Goal: Task Accomplishment & Management: Complete application form

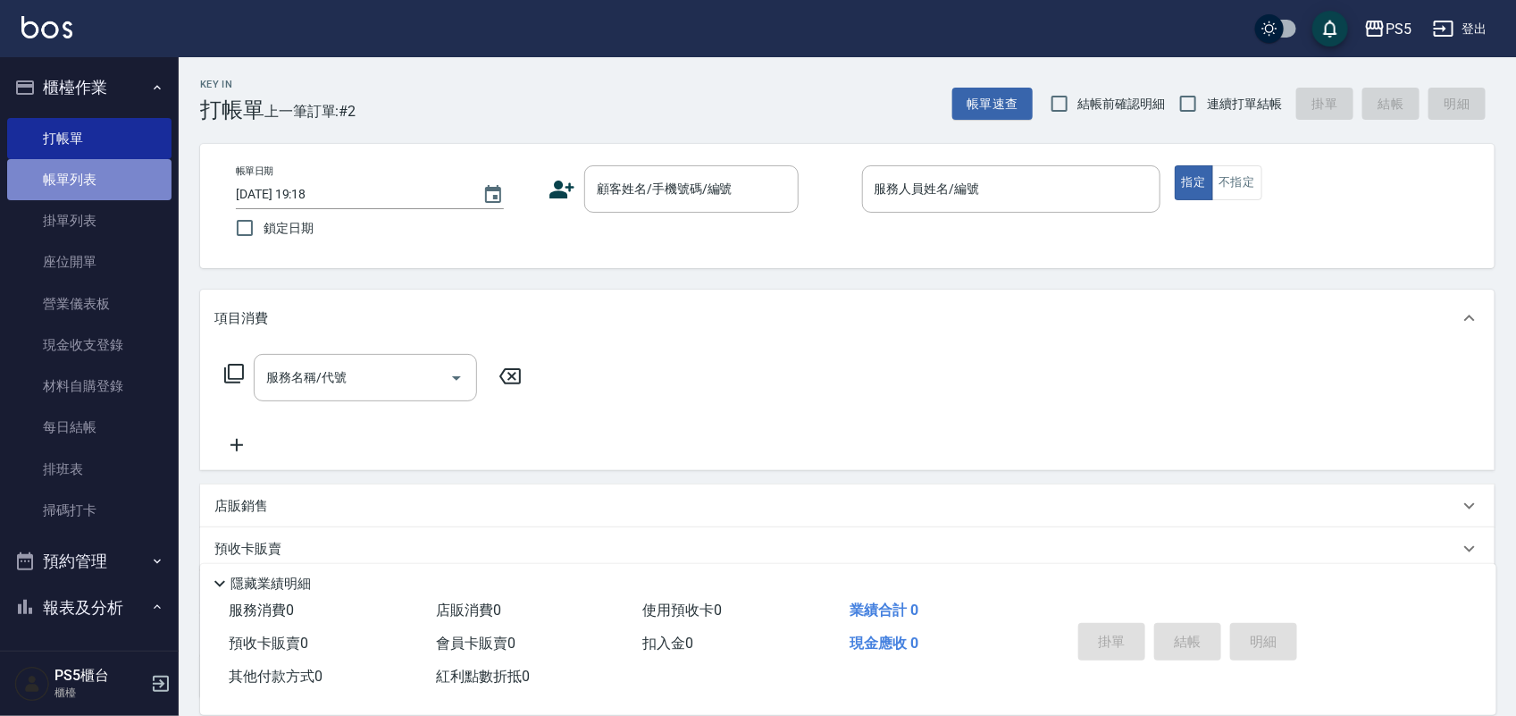
click at [95, 181] on link "帳單列表" at bounding box center [89, 179] width 164 height 41
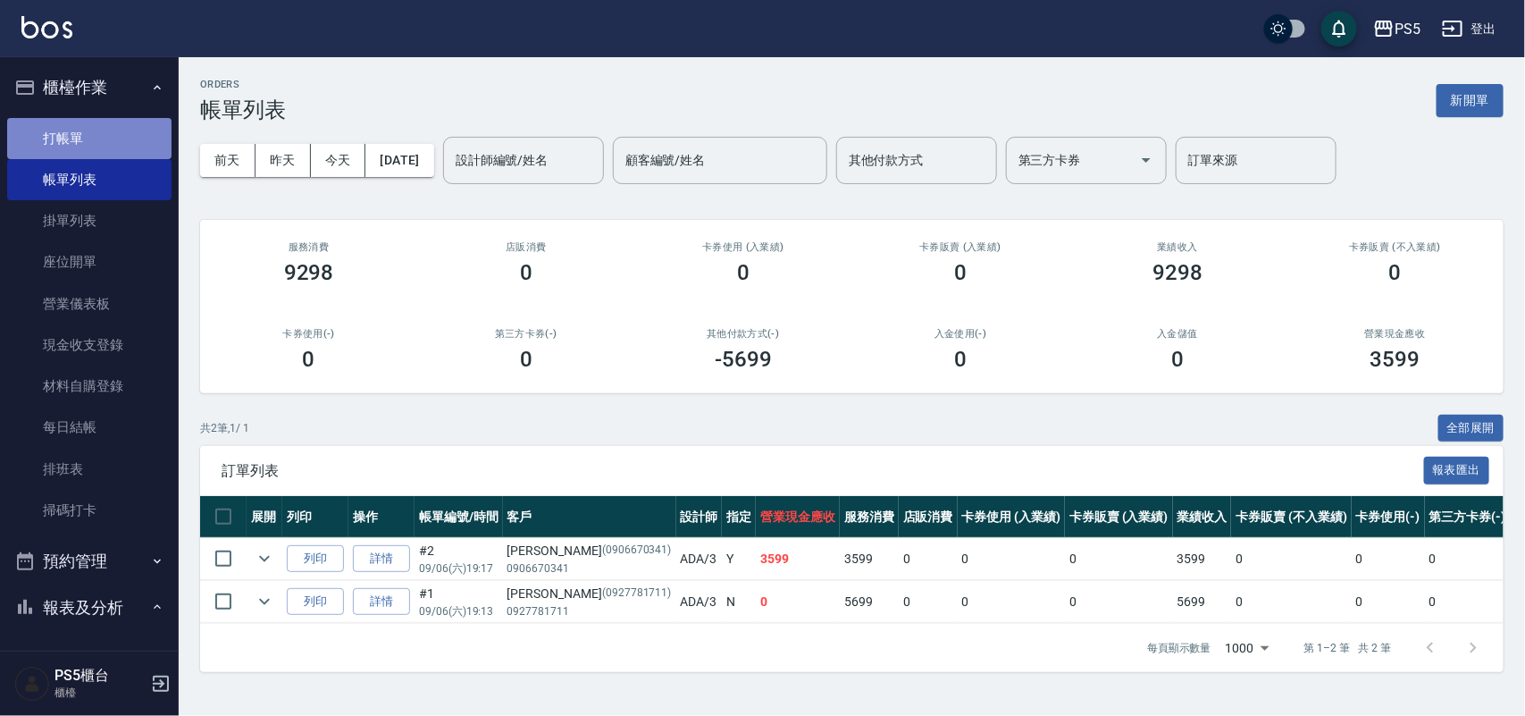
click at [108, 134] on link "打帳單" at bounding box center [89, 138] width 164 height 41
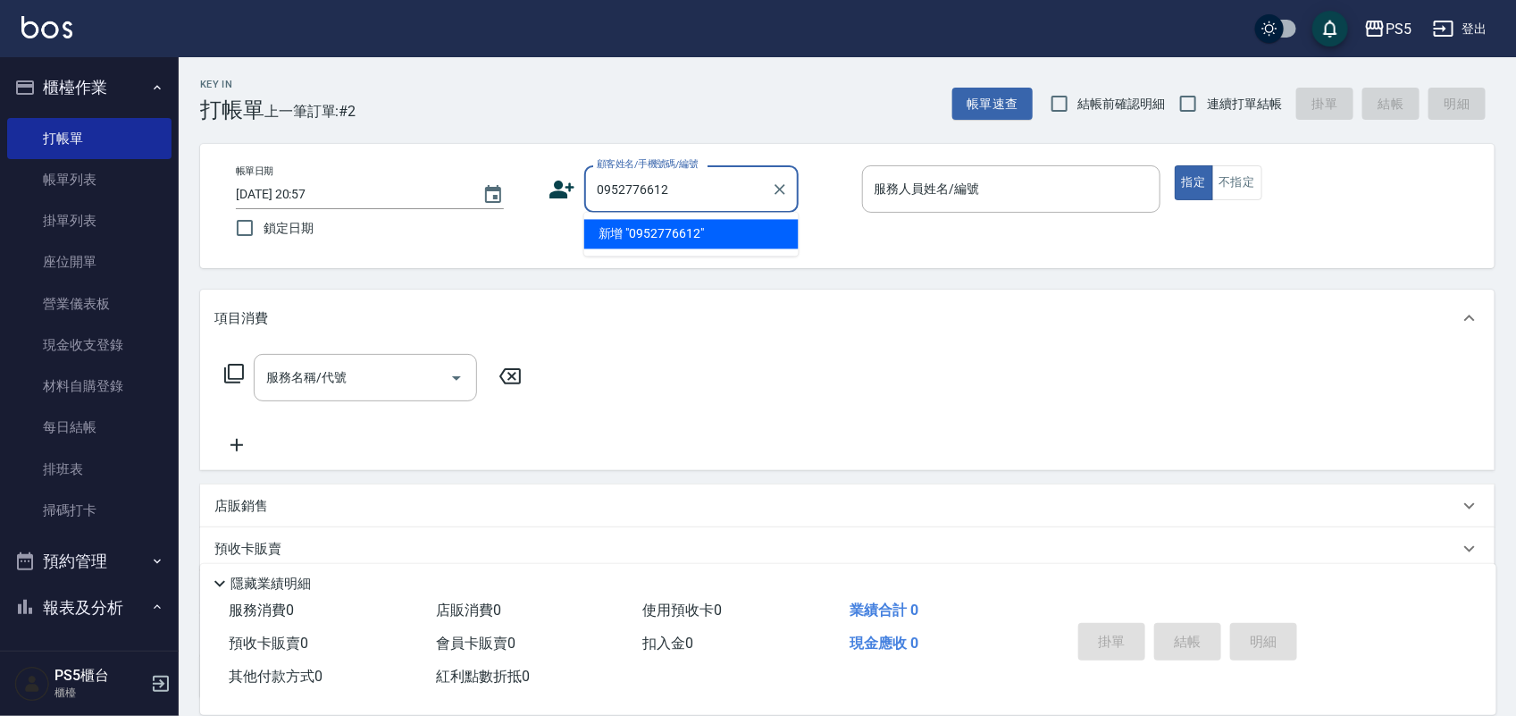
click at [652, 231] on li "新增 "0952776612"" at bounding box center [691, 234] width 214 height 29
type input "0952776612"
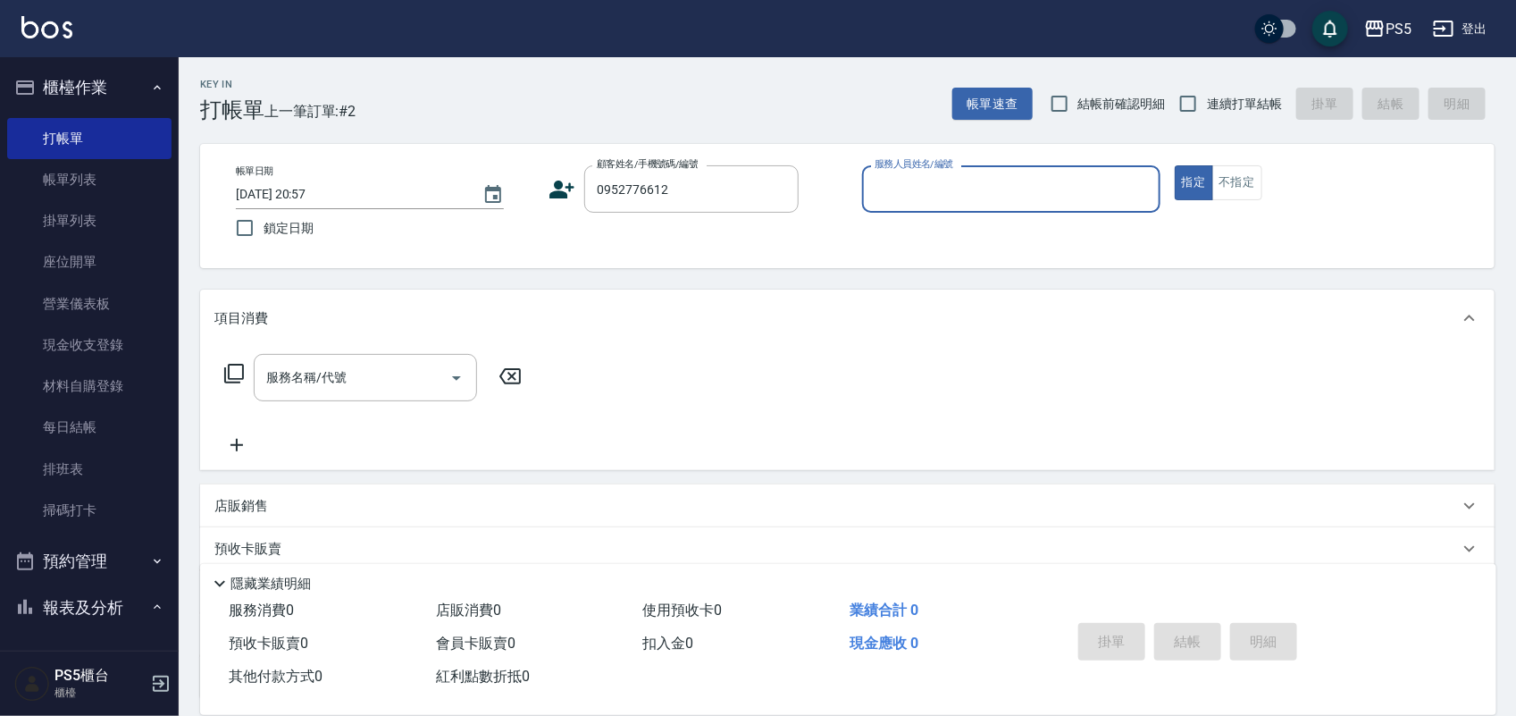
click at [564, 195] on icon at bounding box center [562, 190] width 25 height 18
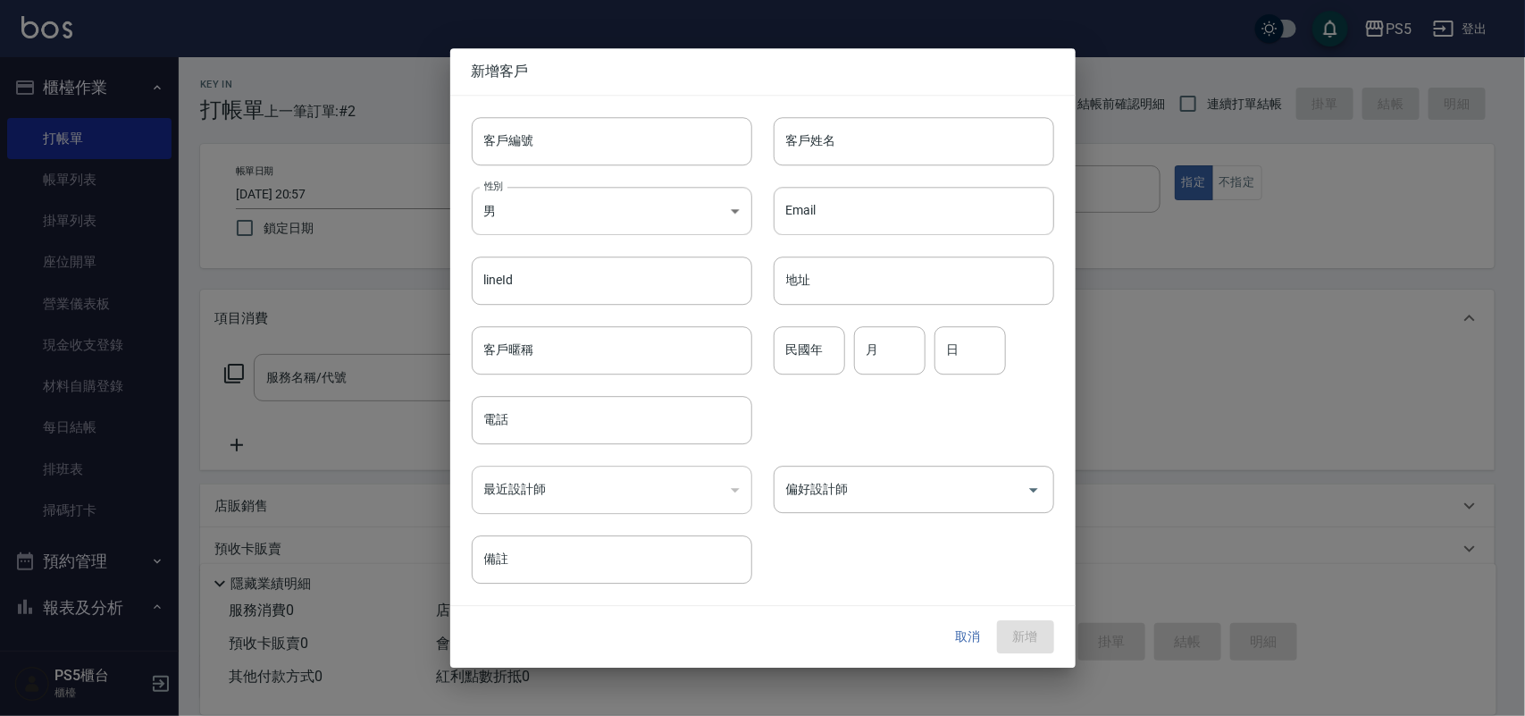
type input "0952776612"
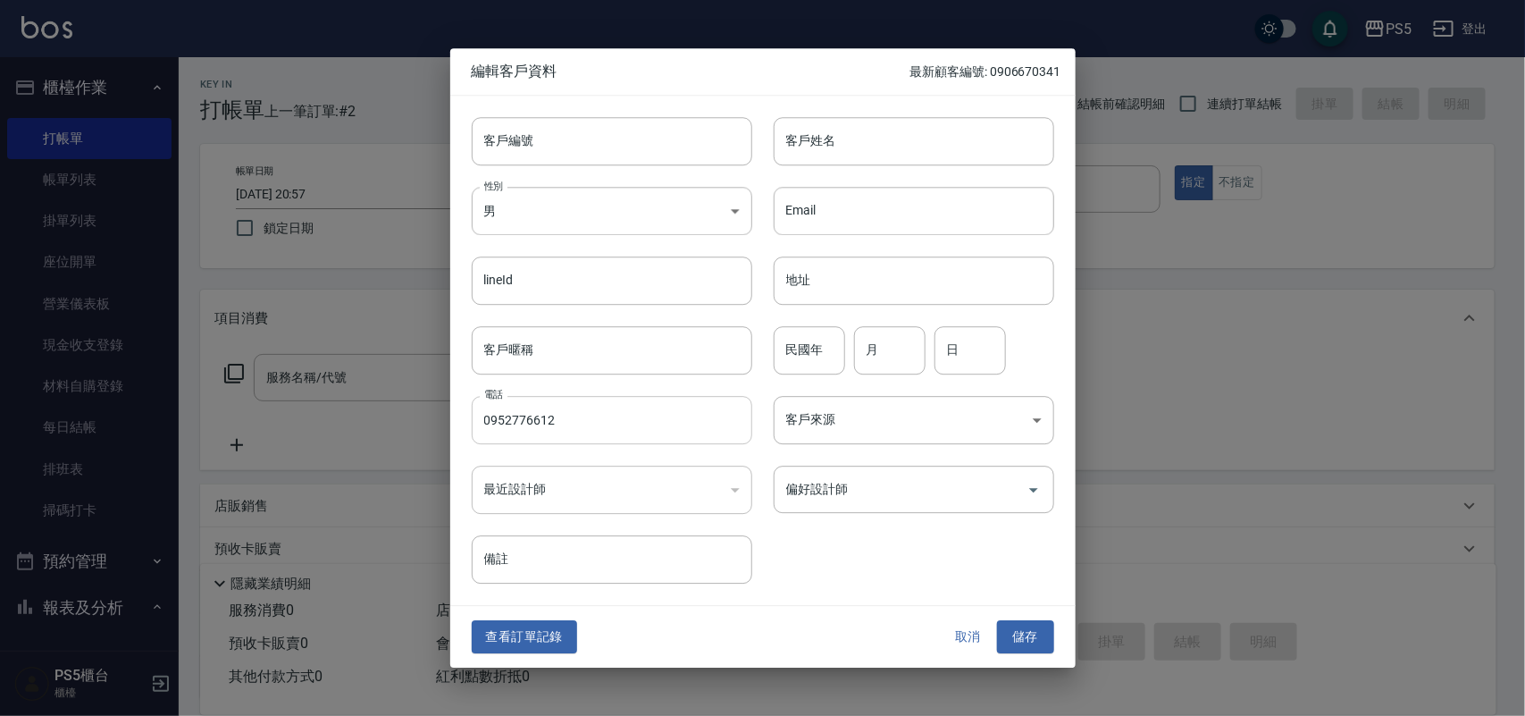
click at [551, 417] on input "0952776612" at bounding box center [612, 420] width 281 height 48
click at [573, 154] on input "客戶編號" at bounding box center [612, 141] width 281 height 48
paste input "0952776612"
type input "0952776612"
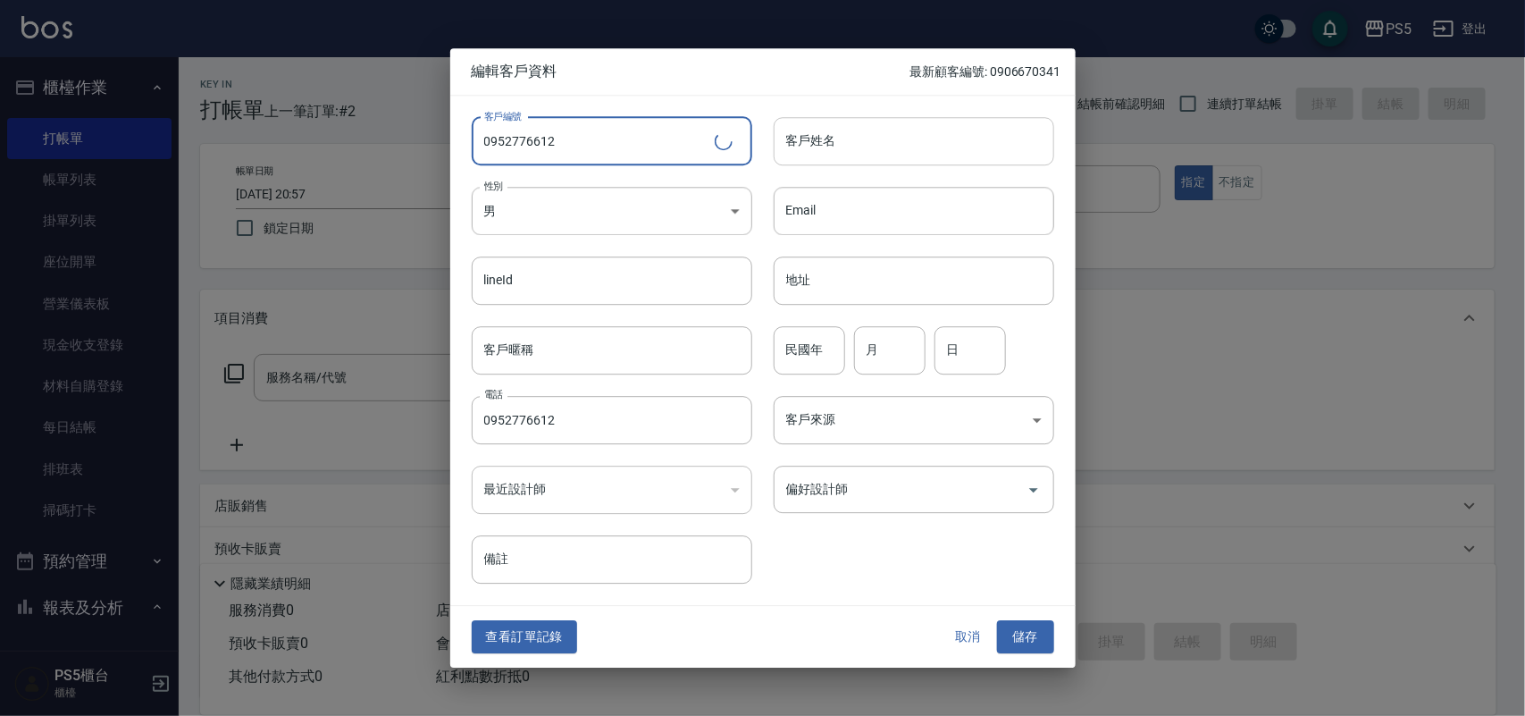
click at [849, 155] on input "客戶姓名" at bounding box center [914, 141] width 281 height 48
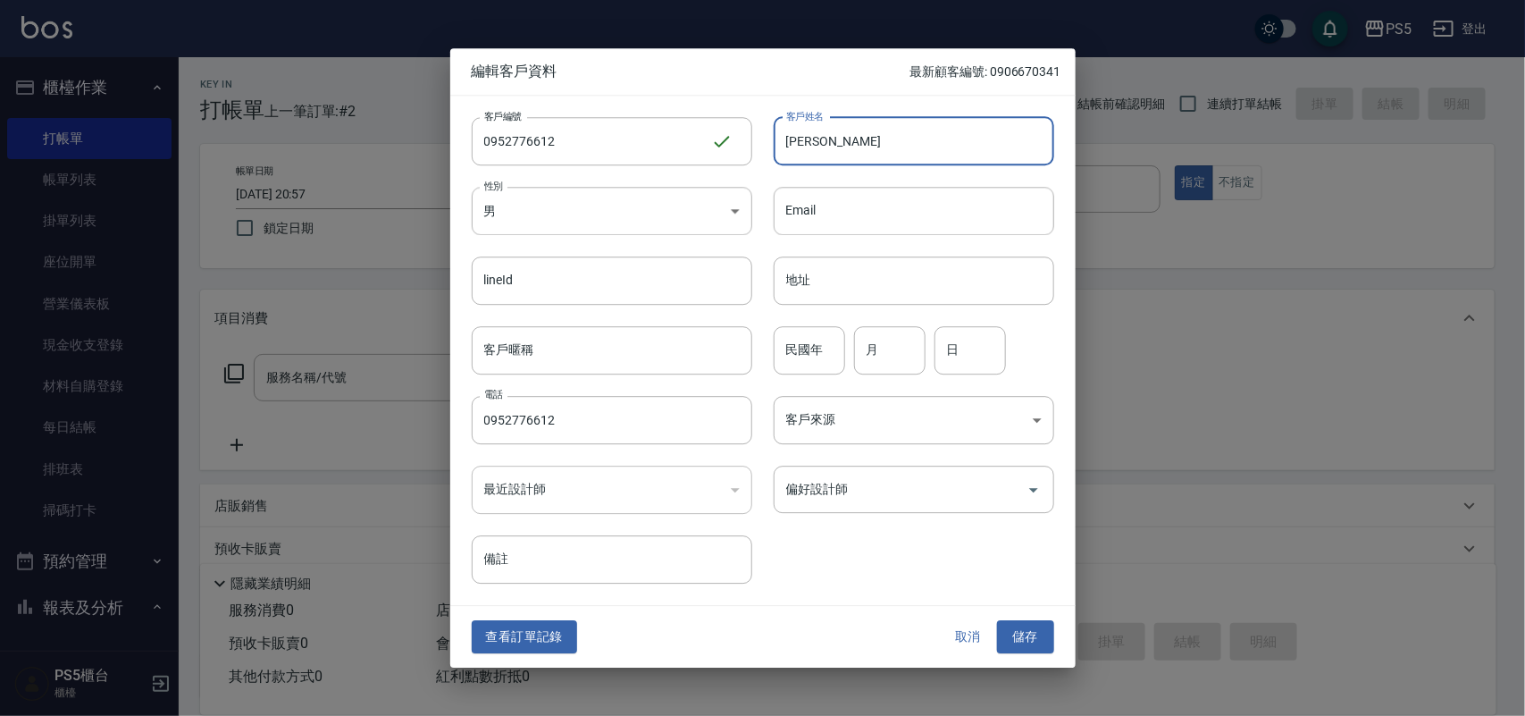
type input "[PERSON_NAME]"
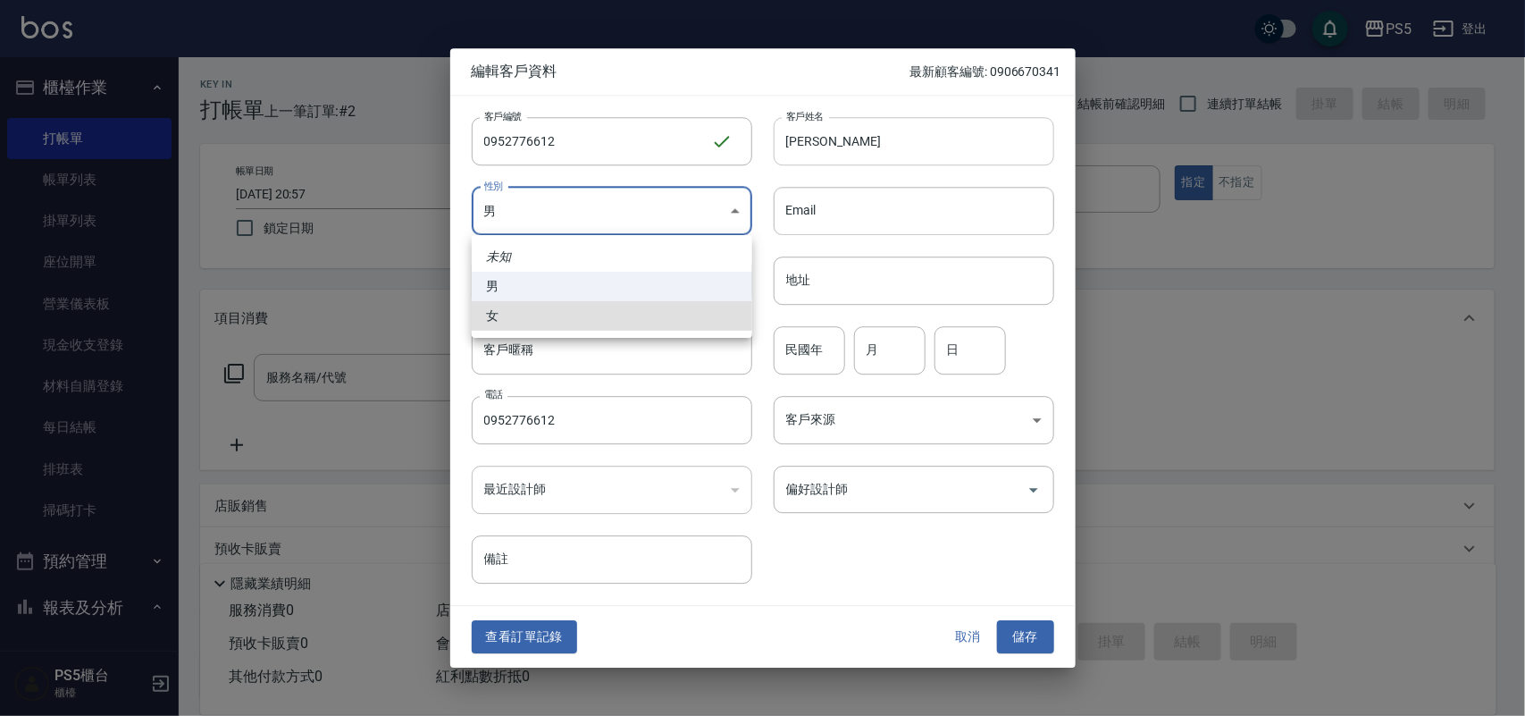
type input "[DEMOGRAPHIC_DATA]"
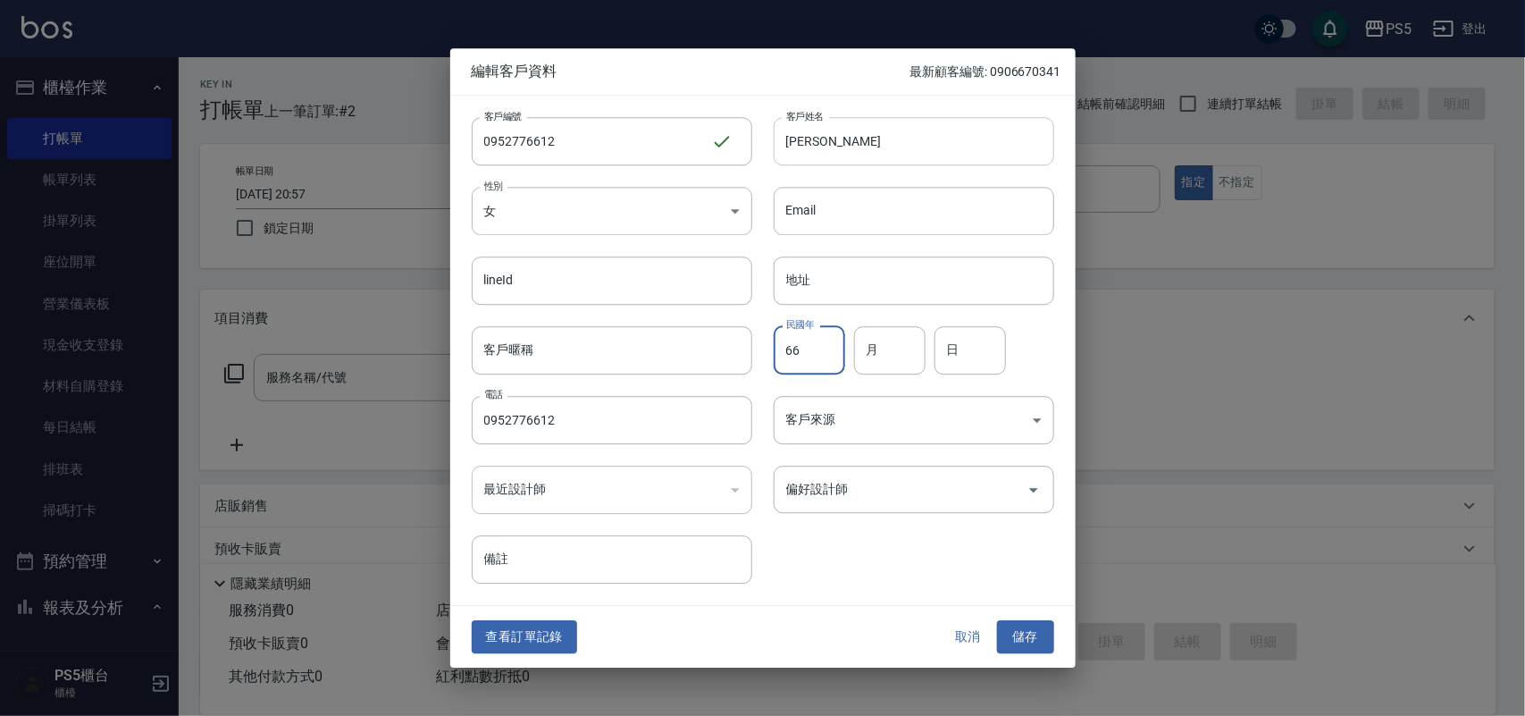
type input "66"
type input "2"
click at [882, 353] on input "月" at bounding box center [889, 350] width 71 height 48
type input "1"
click at [615, 418] on input "0952776612" at bounding box center [612, 420] width 281 height 48
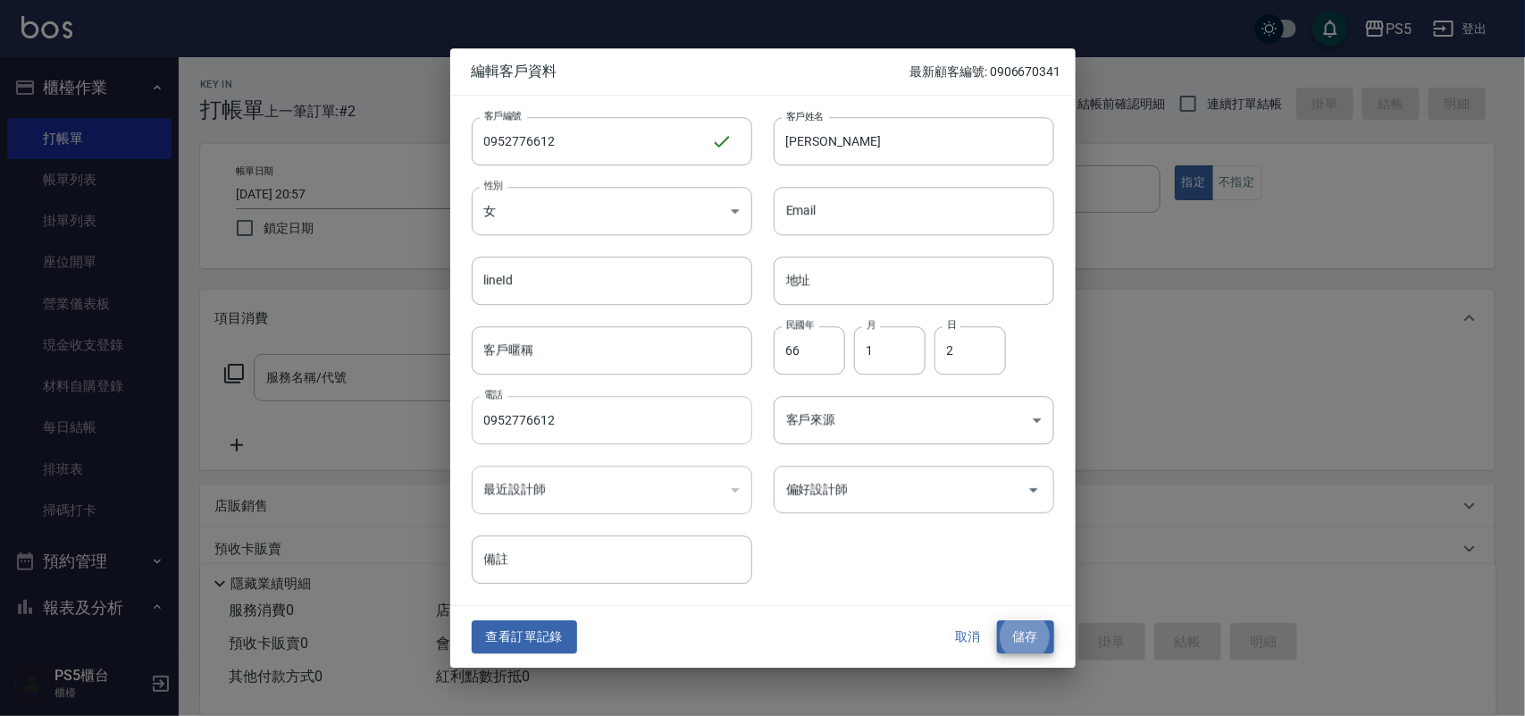
click at [997, 621] on button "儲存" at bounding box center [1025, 637] width 57 height 33
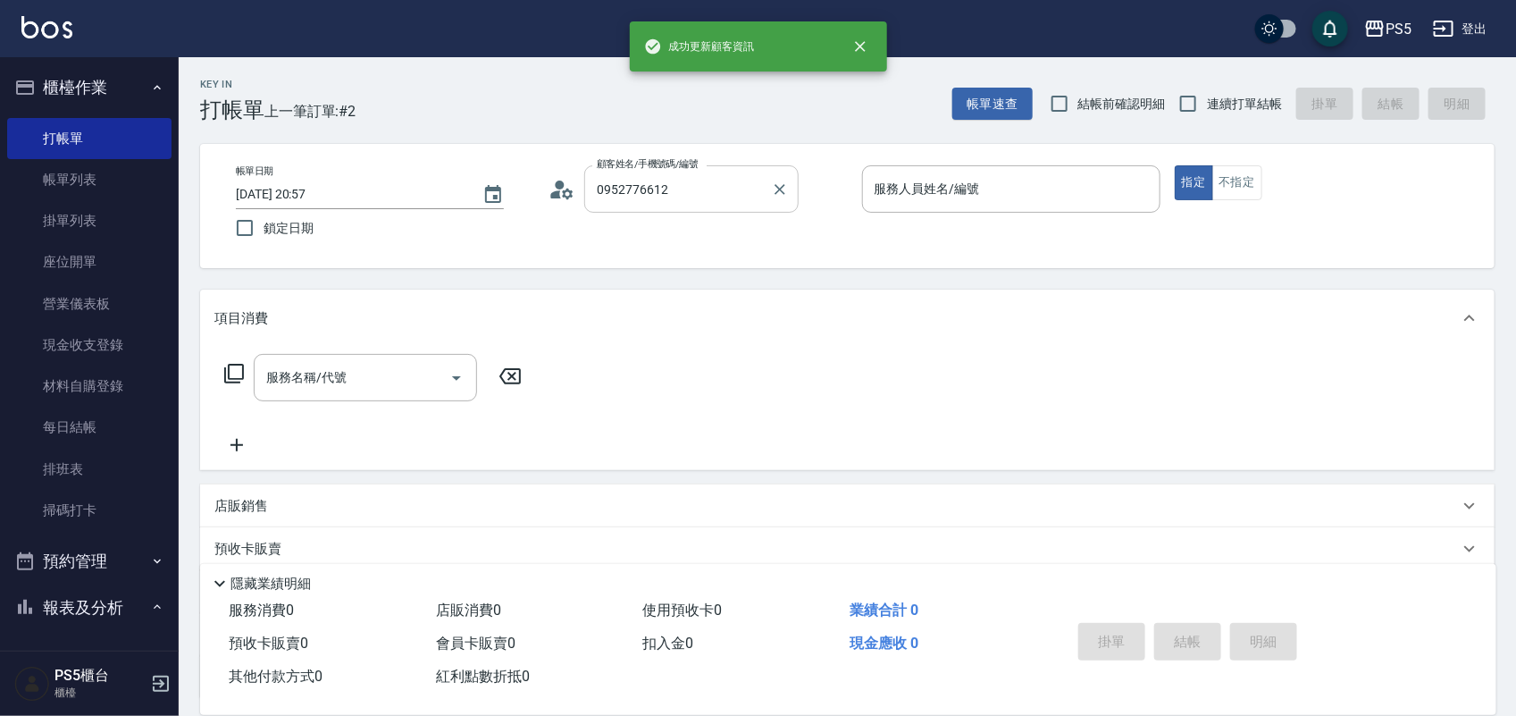
click at [694, 198] on input "0952776612" at bounding box center [678, 188] width 172 height 31
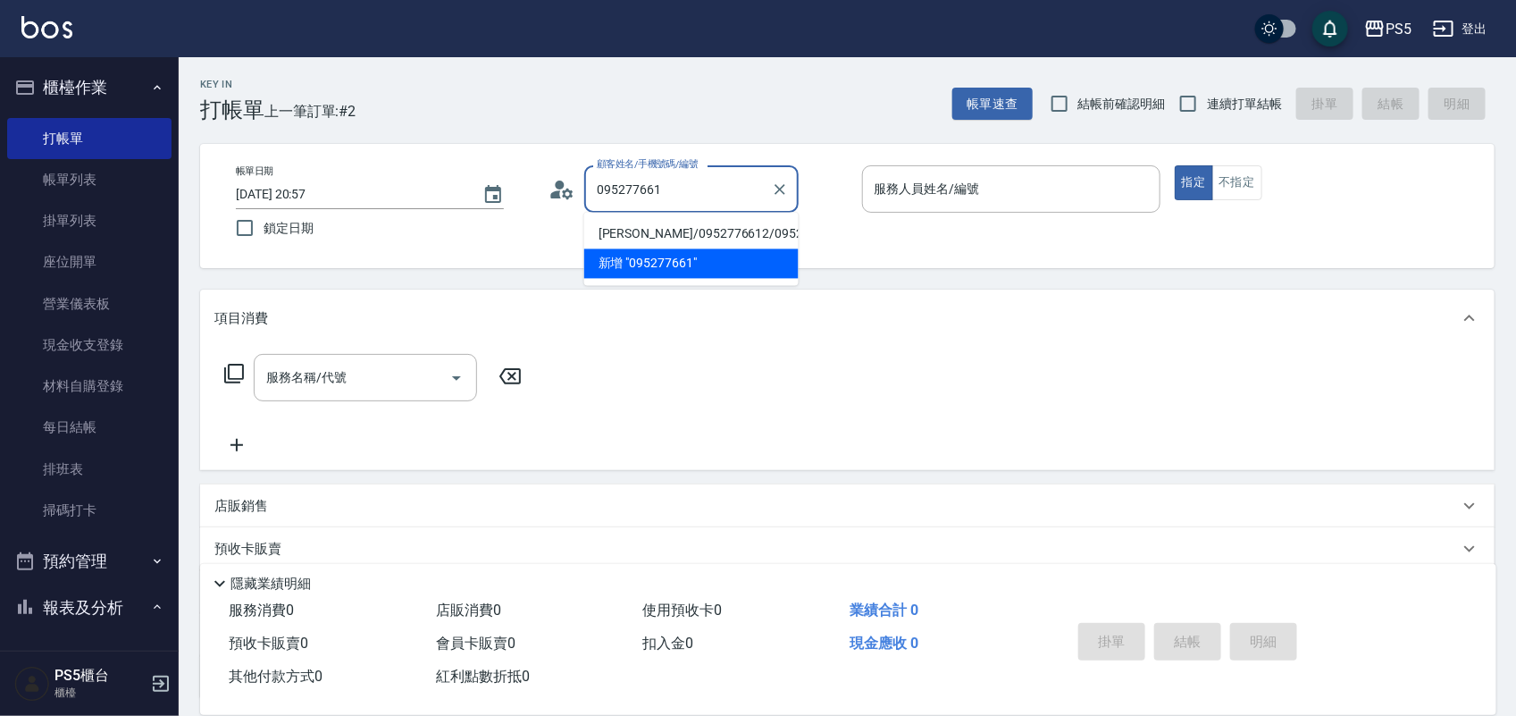
type input "[PERSON_NAME]/0952776612/0952776612"
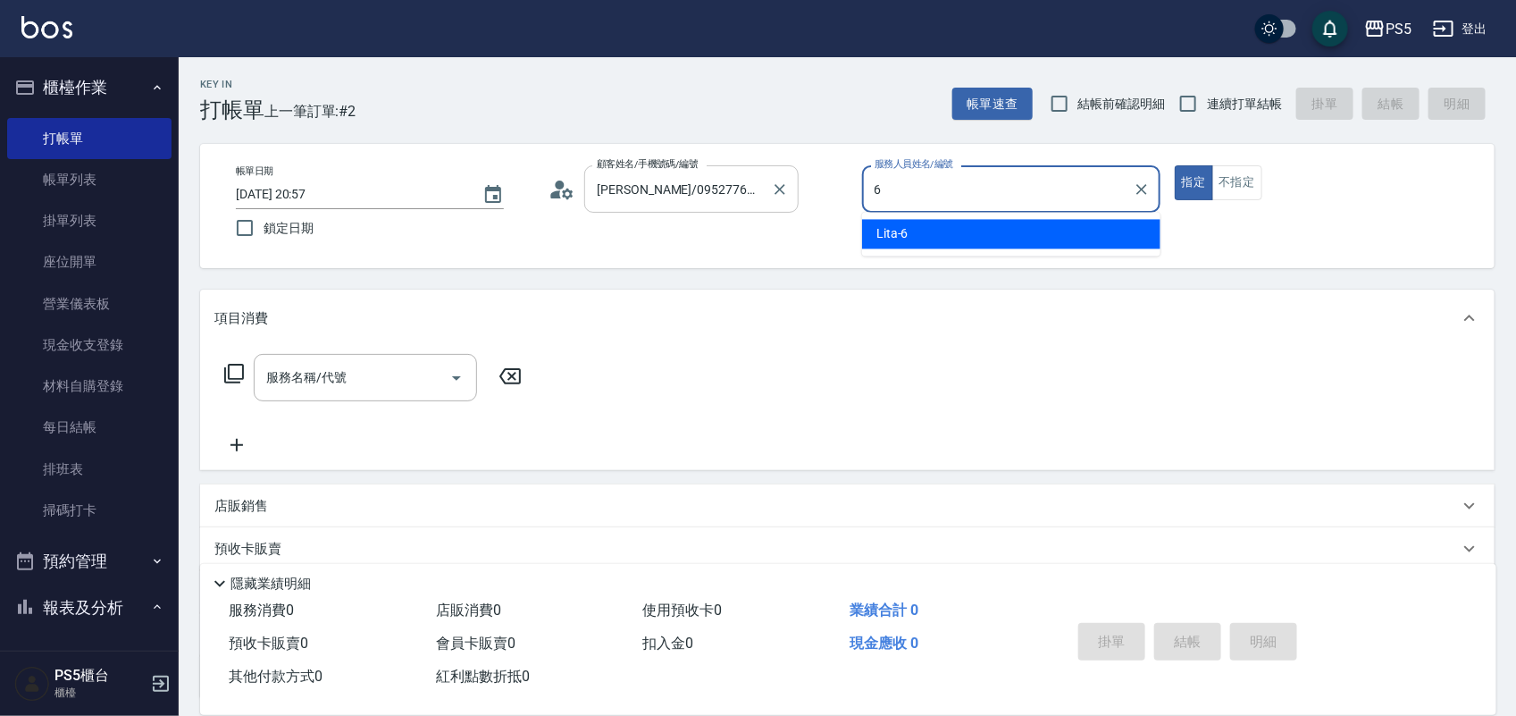
type input "Lita-6"
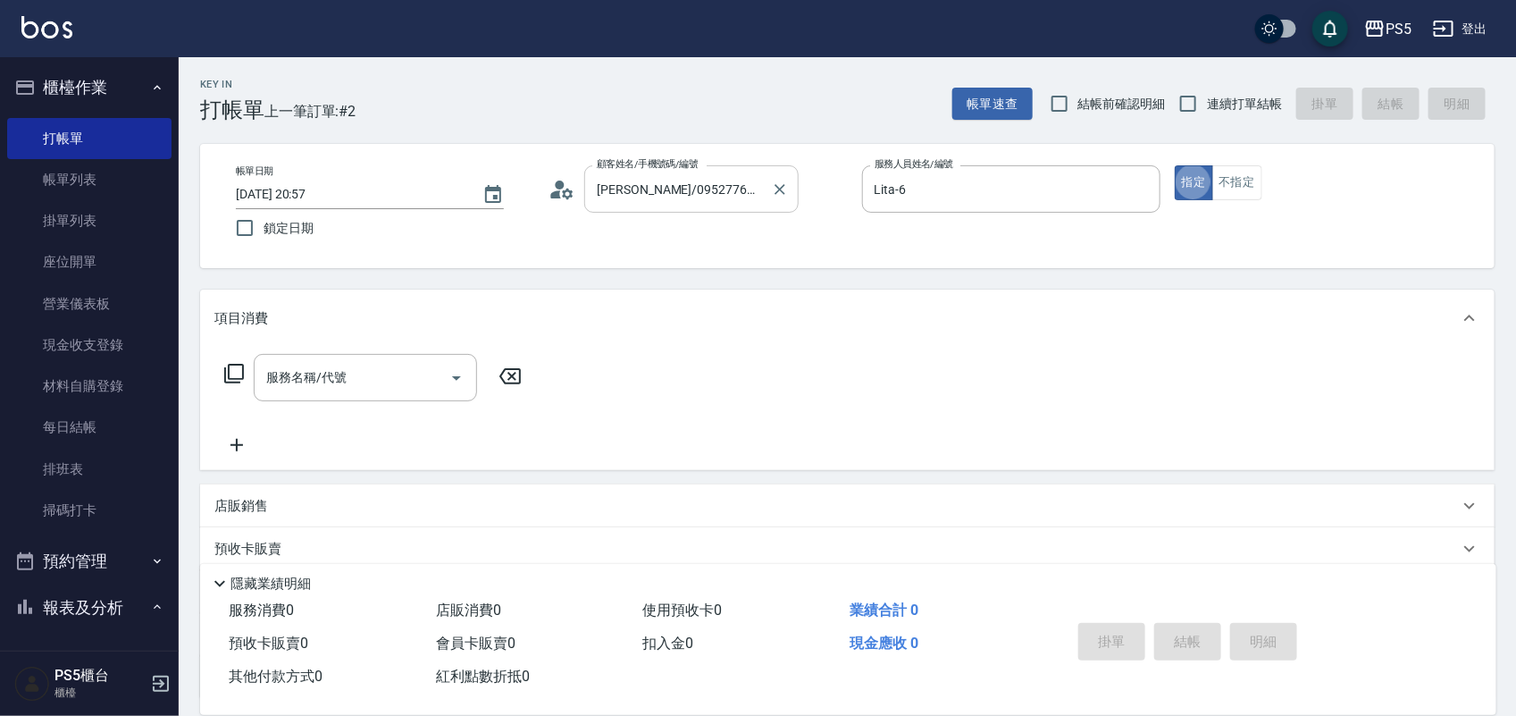
type button "true"
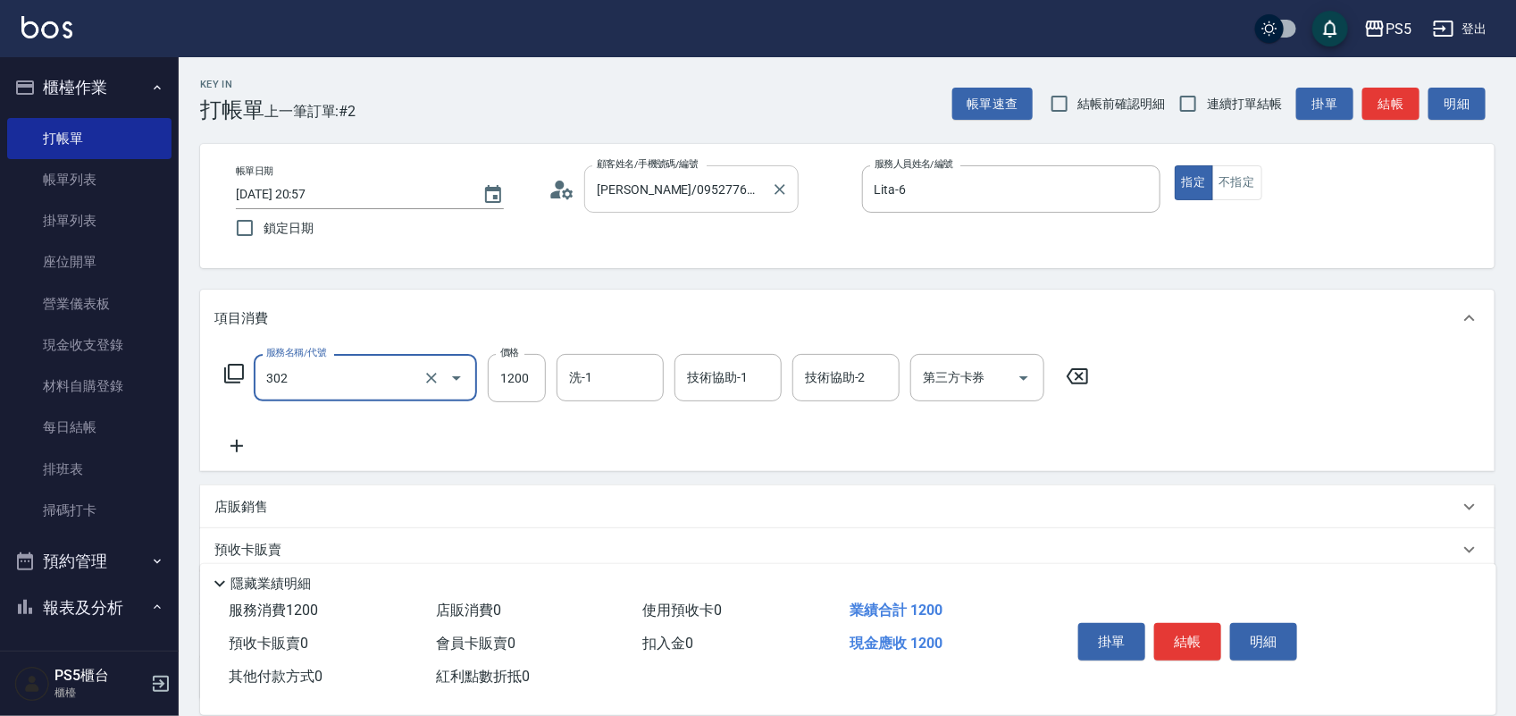
type input "基本離子燙(302)"
type input "1999"
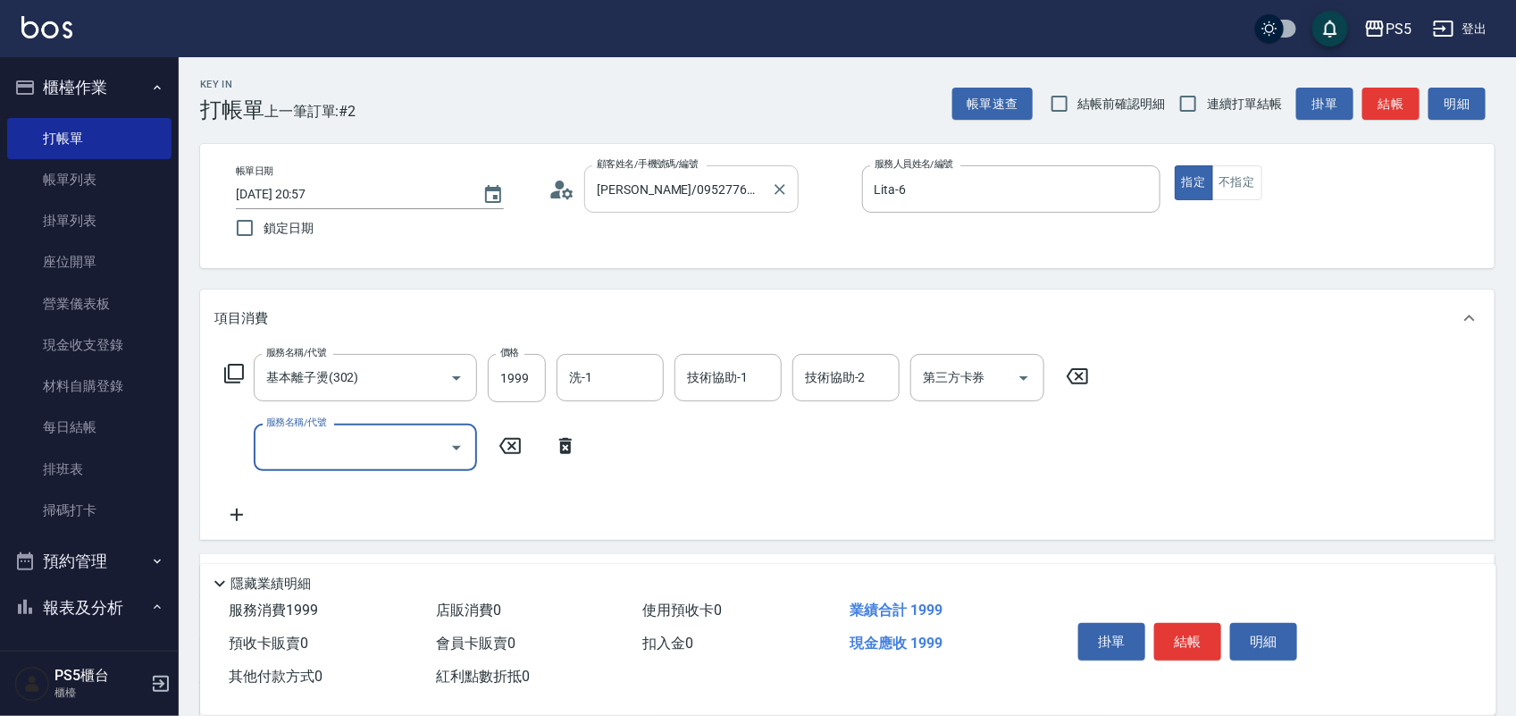
type input "2"
type input "自備護髮(501)"
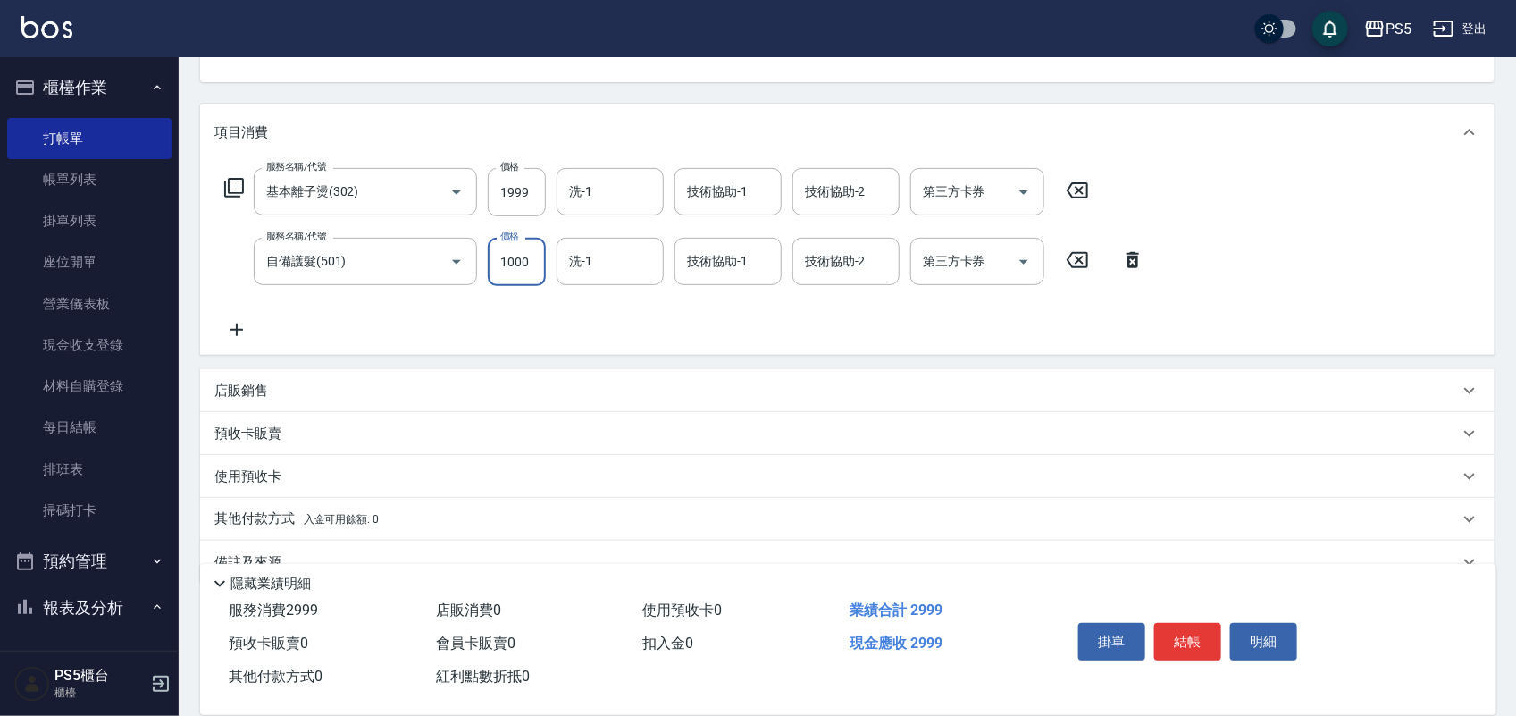
scroll to position [224, 0]
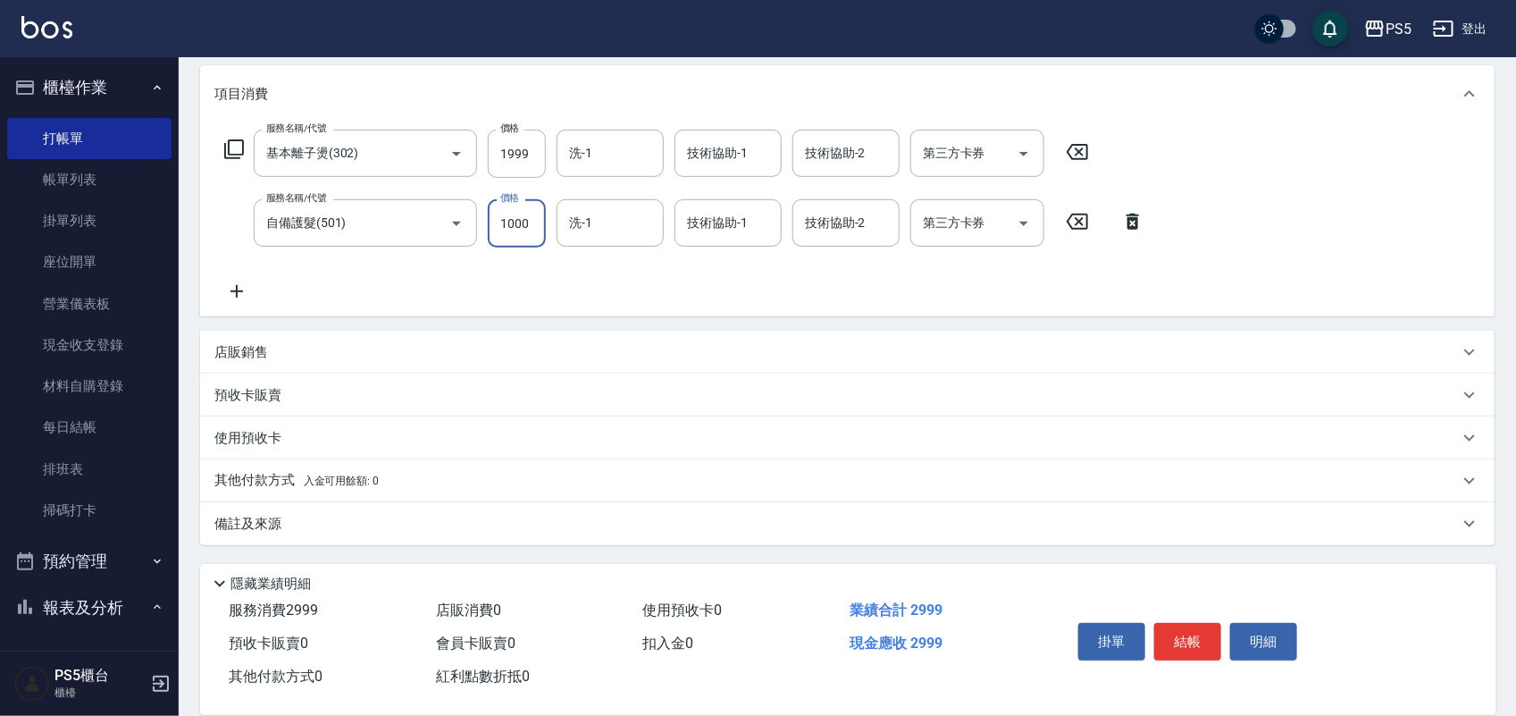
type input "1000"
click at [384, 475] on div "其他付款方式 入金可用餘額: 0" at bounding box center [836, 481] width 1245 height 20
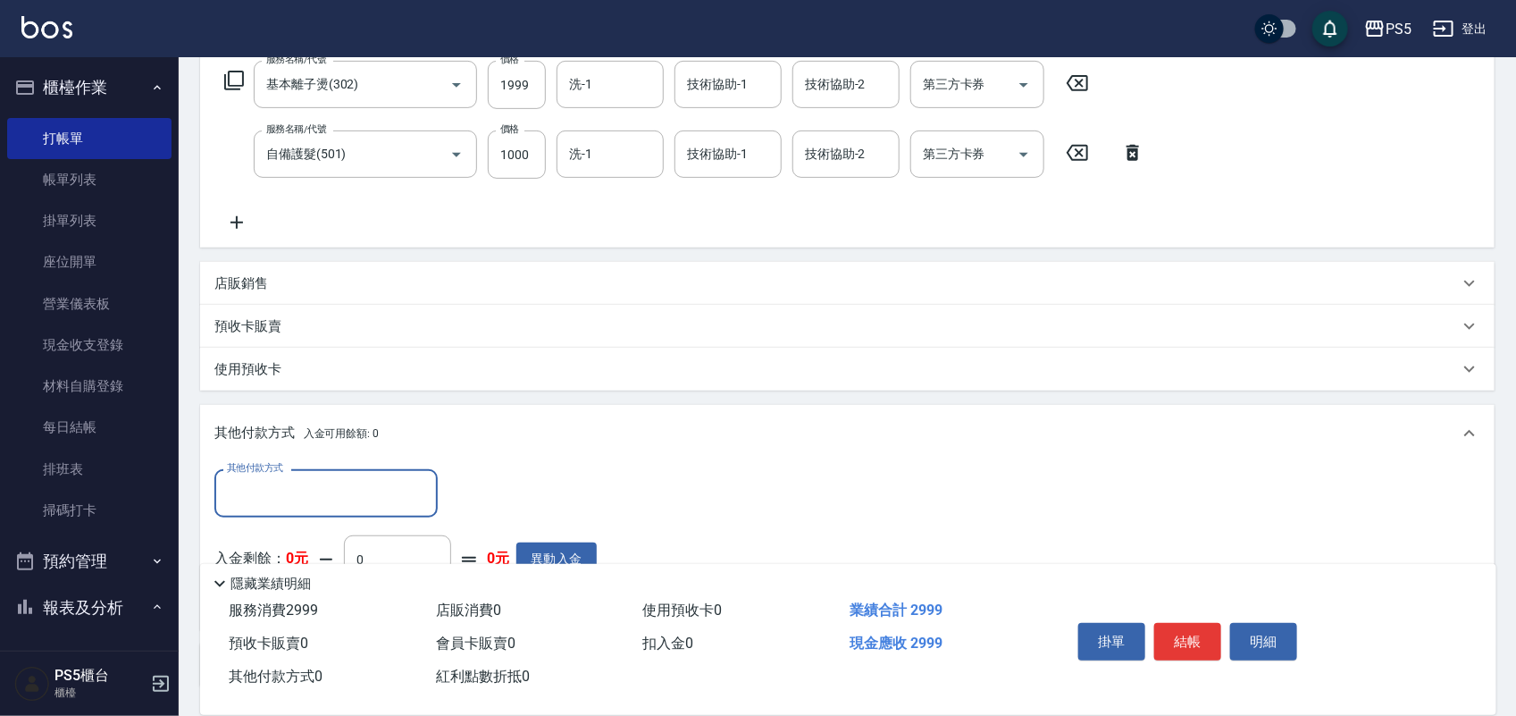
scroll to position [434, 0]
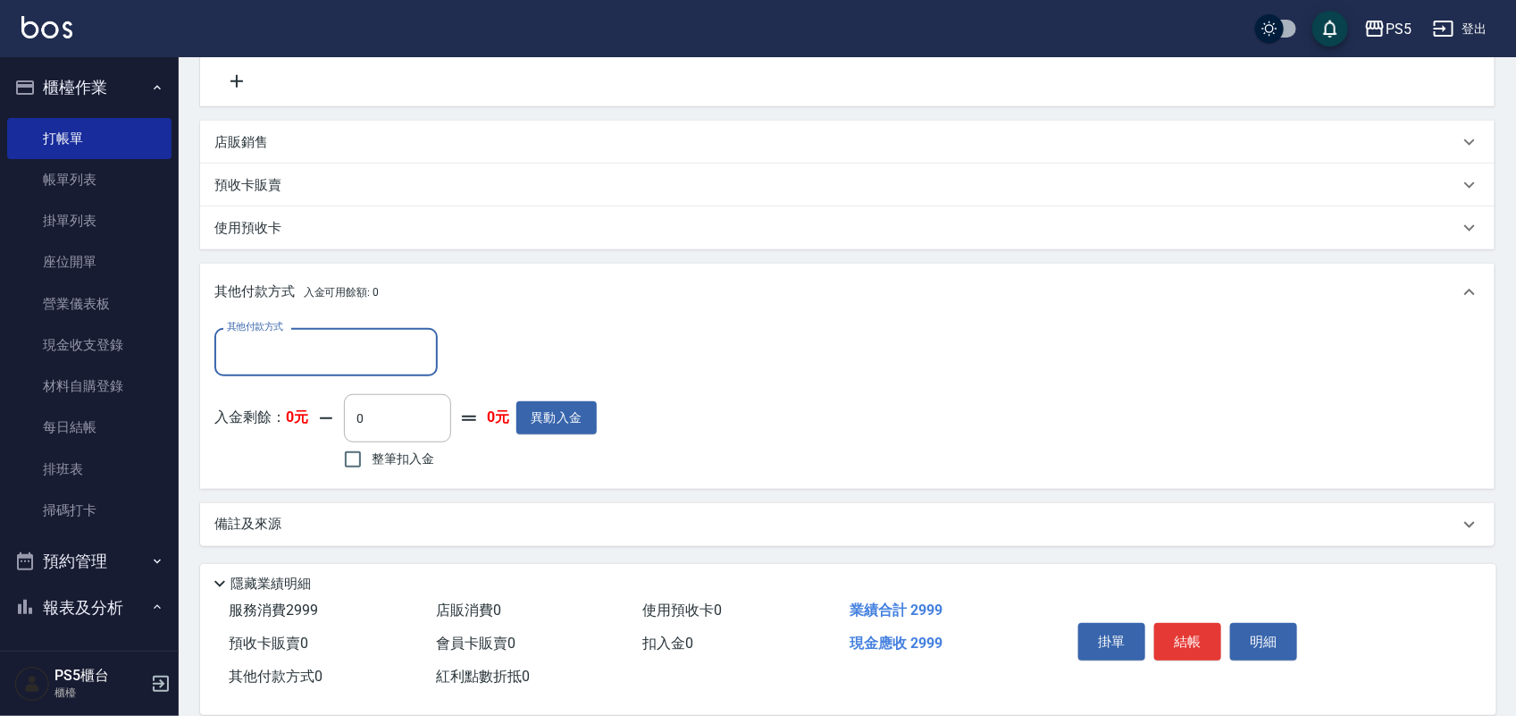
click at [326, 347] on input "其他付款方式" at bounding box center [326, 351] width 207 height 31
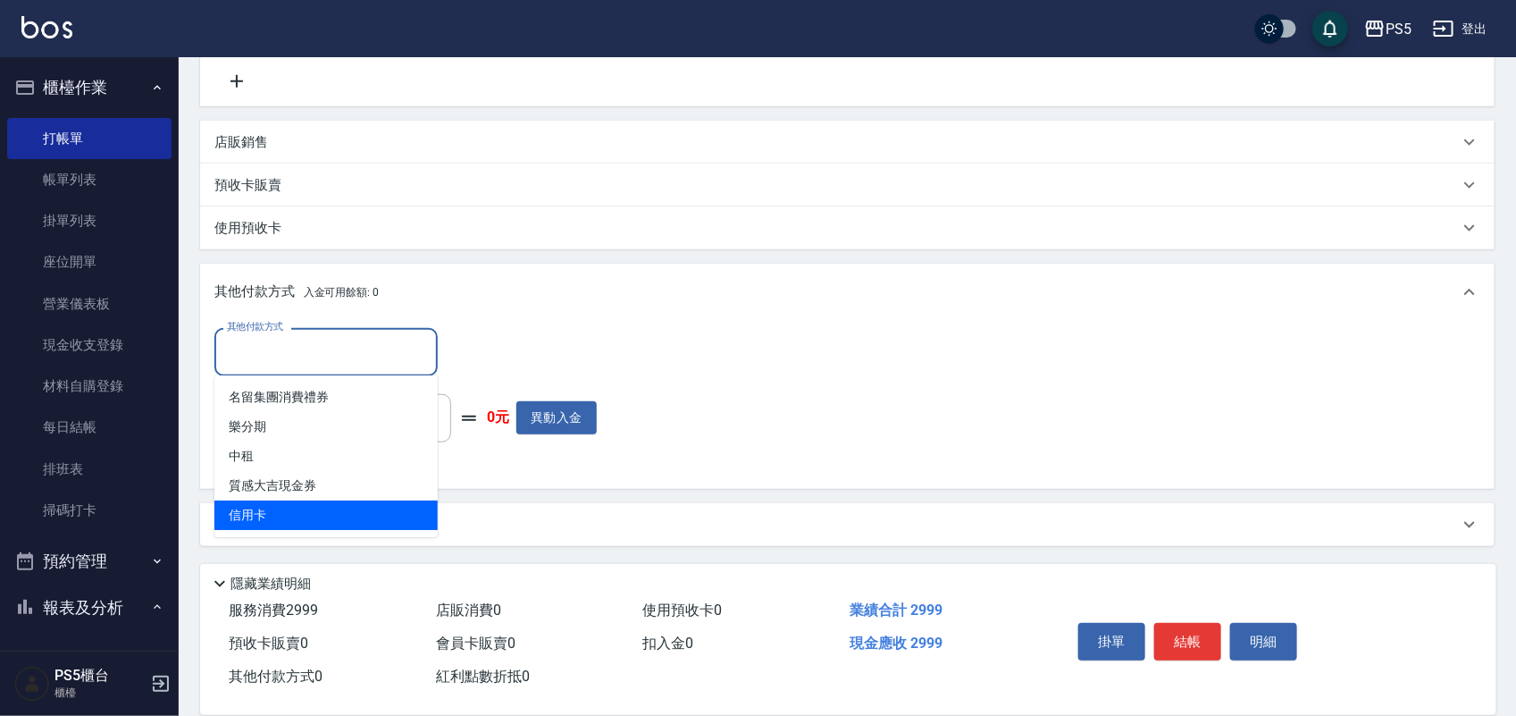
click at [337, 512] on span "信用卡" at bounding box center [325, 514] width 223 height 29
type input "信用卡"
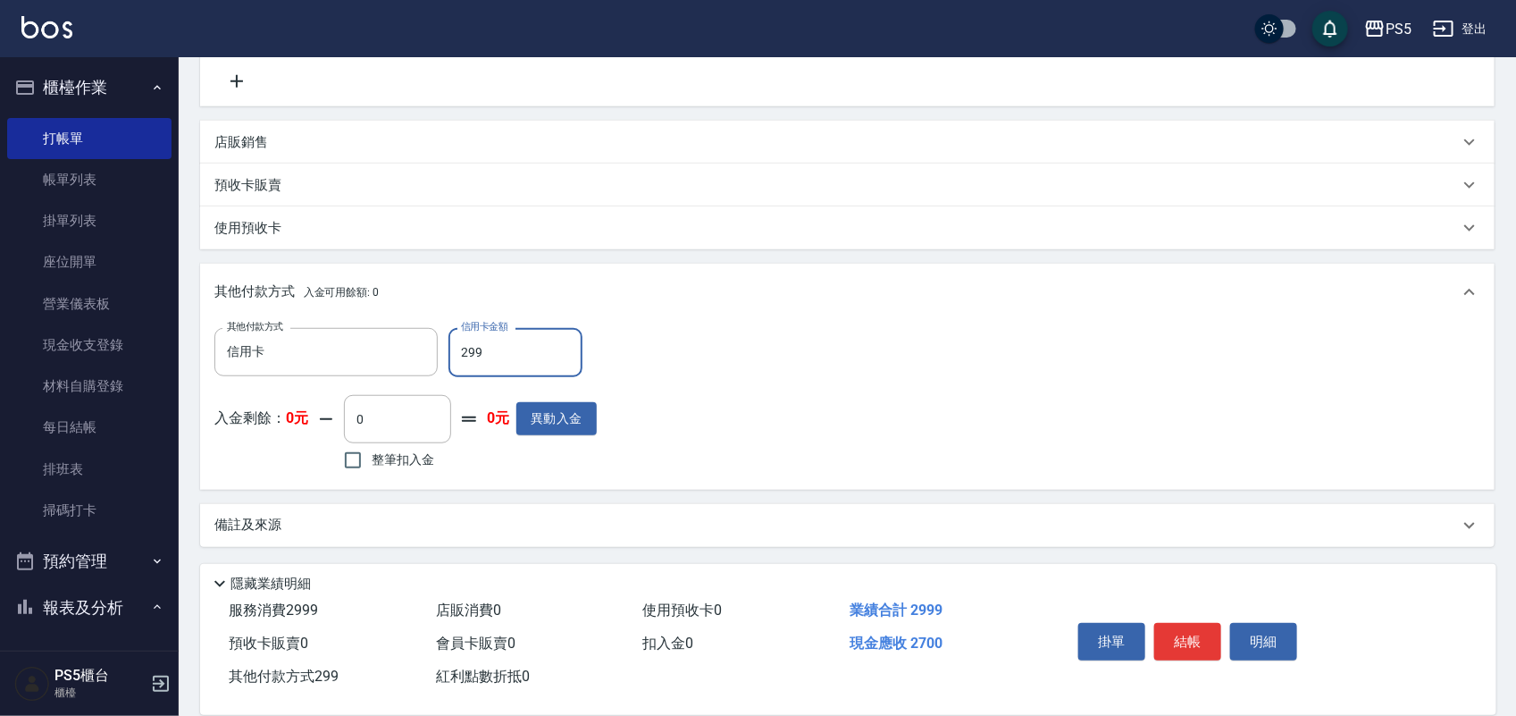
type input "2999"
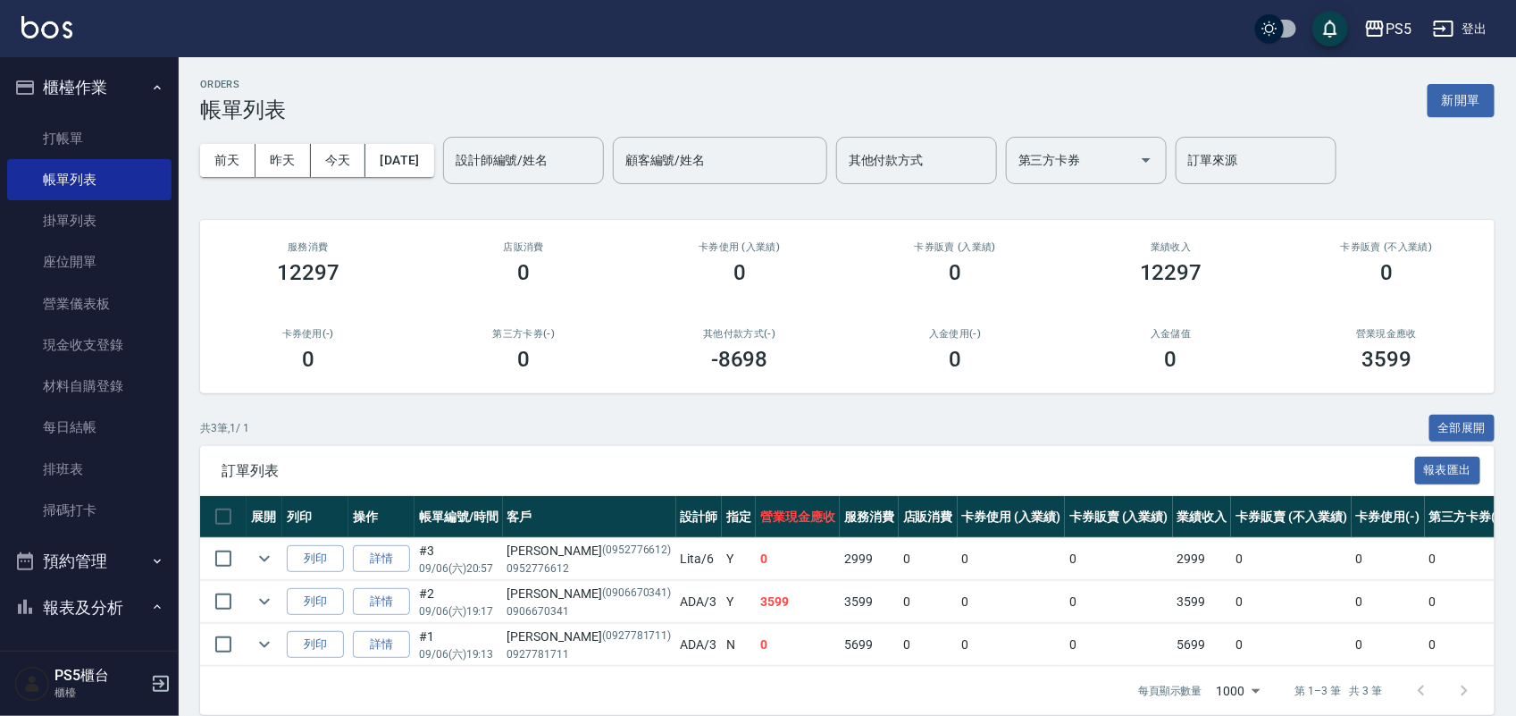
click at [98, 55] on div "PS5 登出" at bounding box center [758, 28] width 1516 height 57
click at [91, 154] on link "打帳單" at bounding box center [89, 138] width 164 height 41
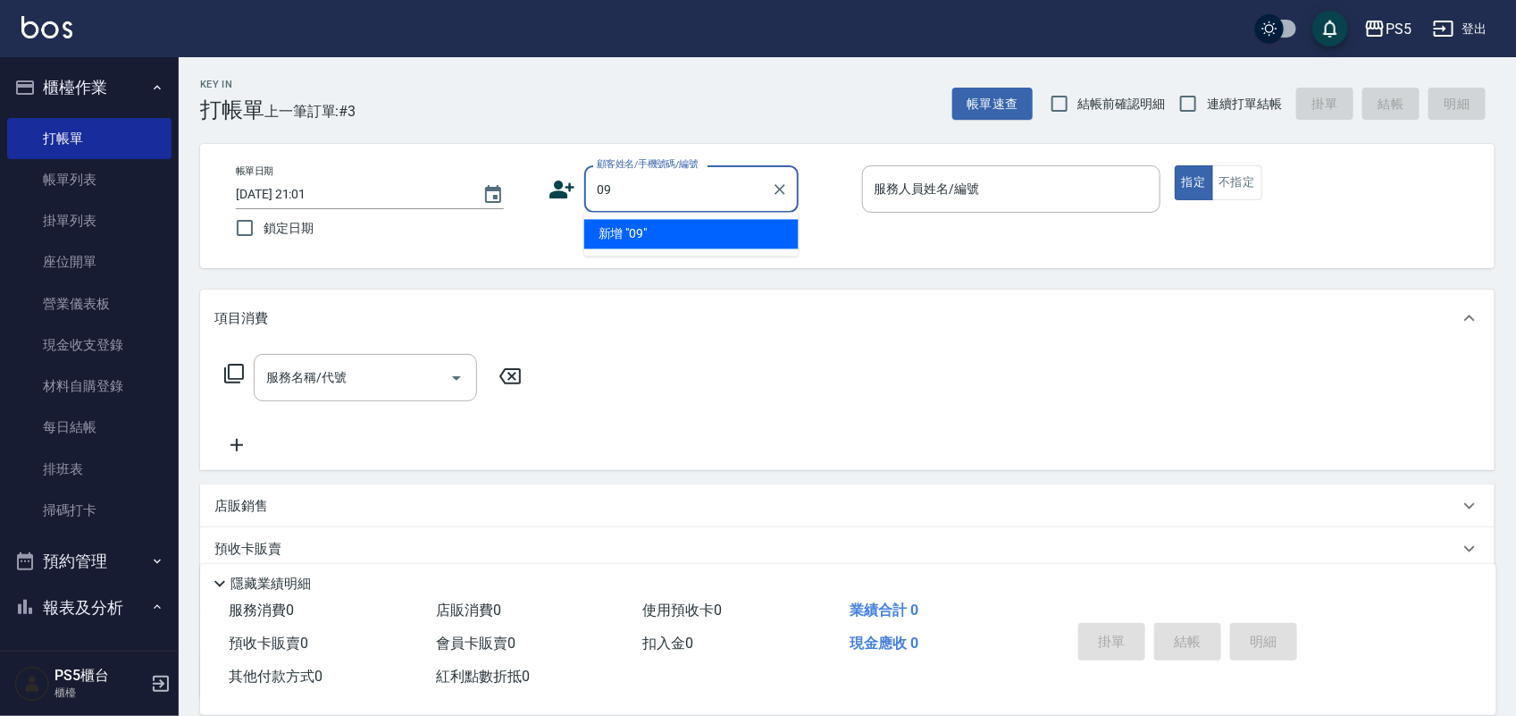
type input "0"
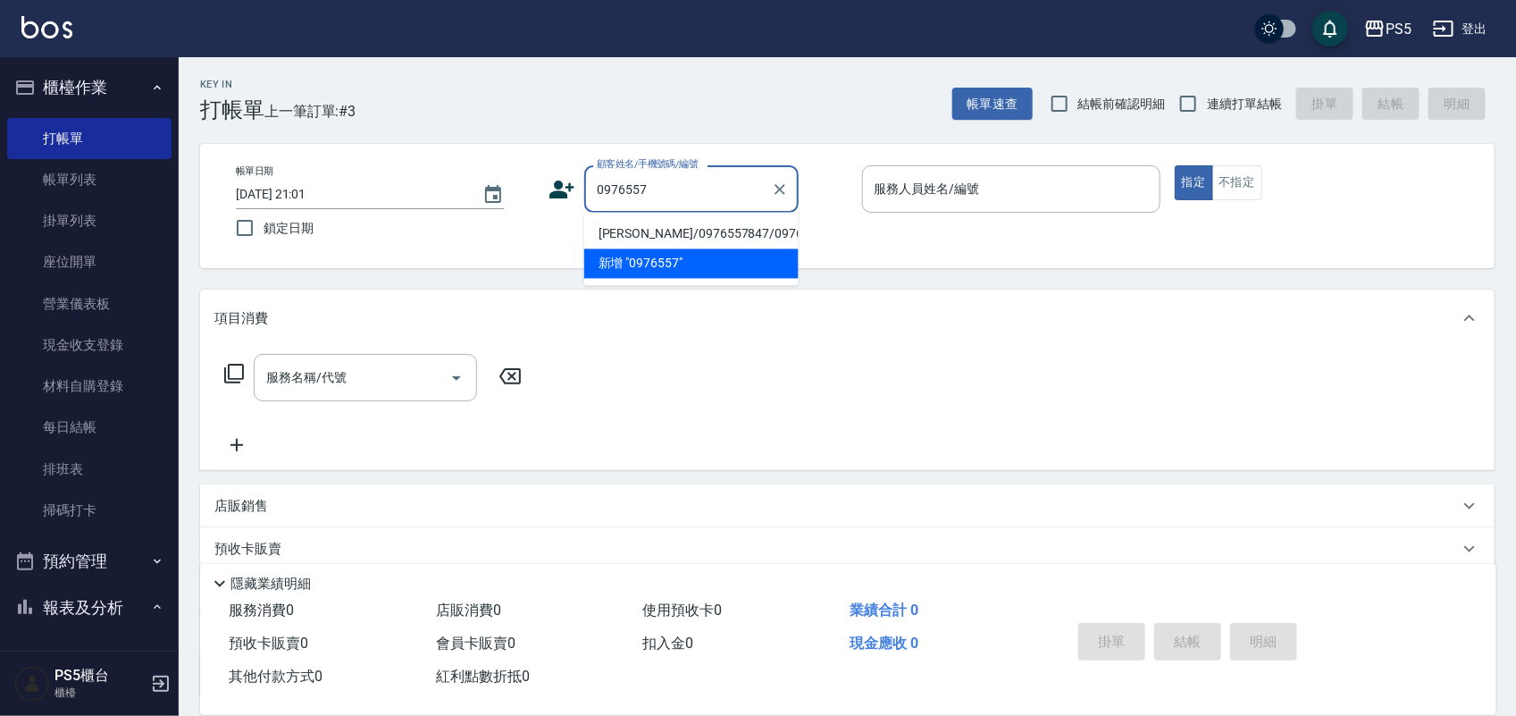
click at [699, 242] on li "[PERSON_NAME]/0976557847/0976557847" at bounding box center [691, 234] width 214 height 29
type input "[PERSON_NAME]/0976557847/0976557847"
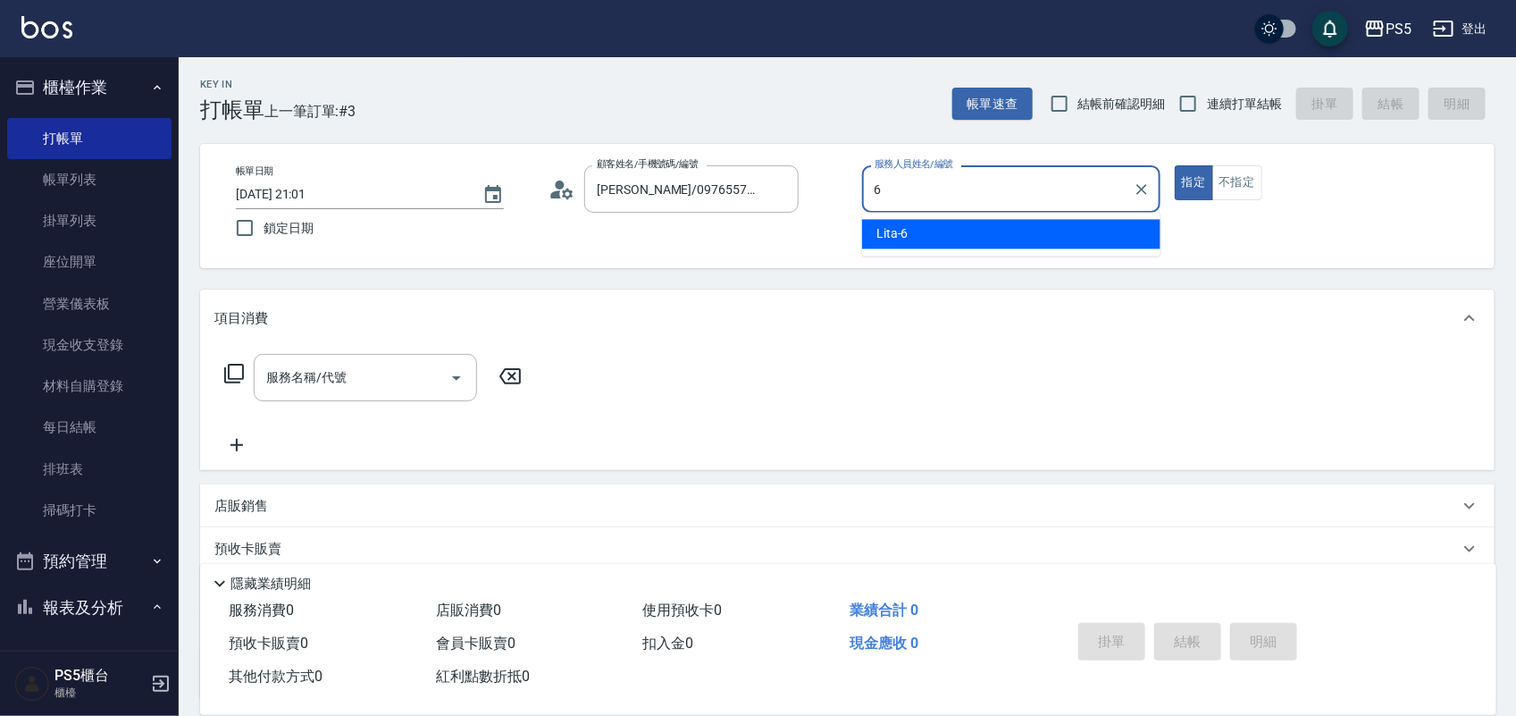
type input "Lita-6"
type button "true"
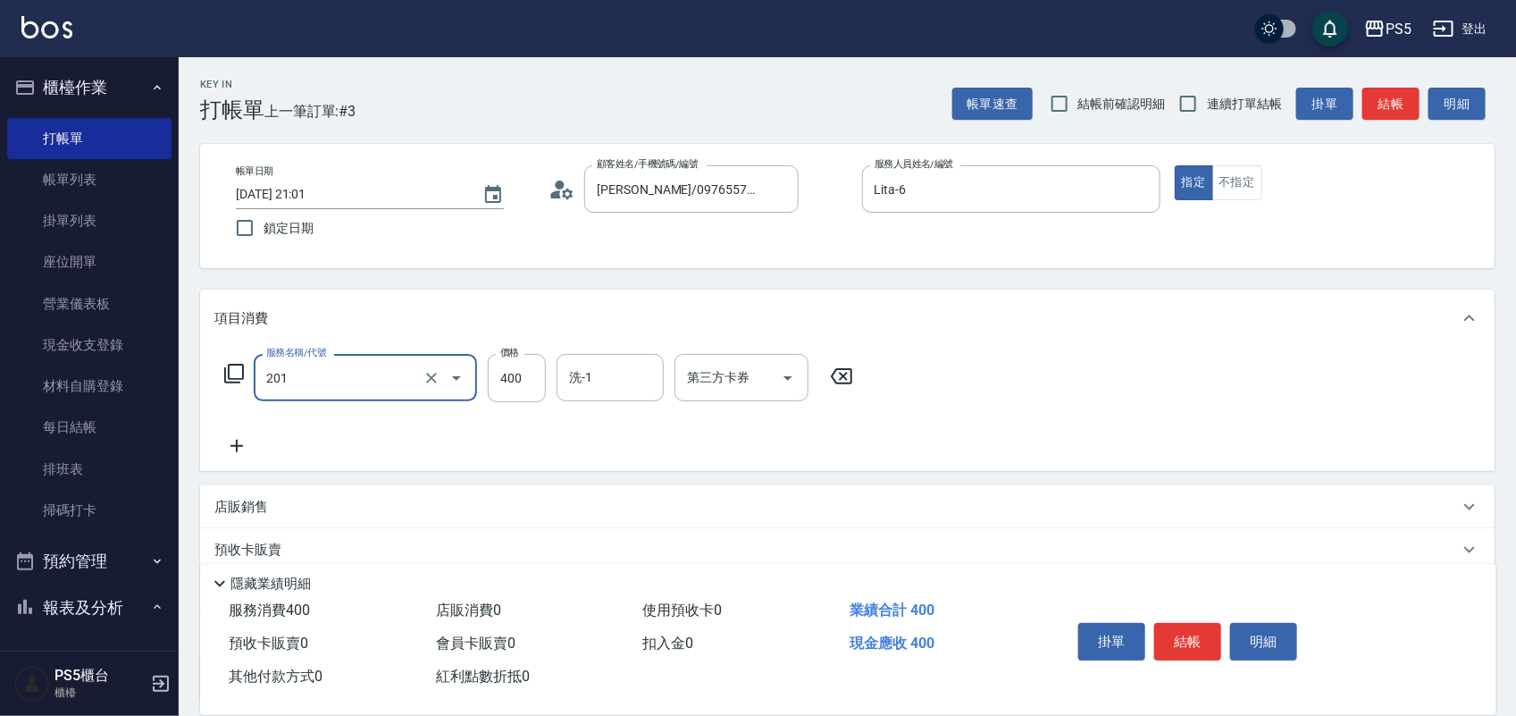
type input "洗剪400(201)"
type input "500"
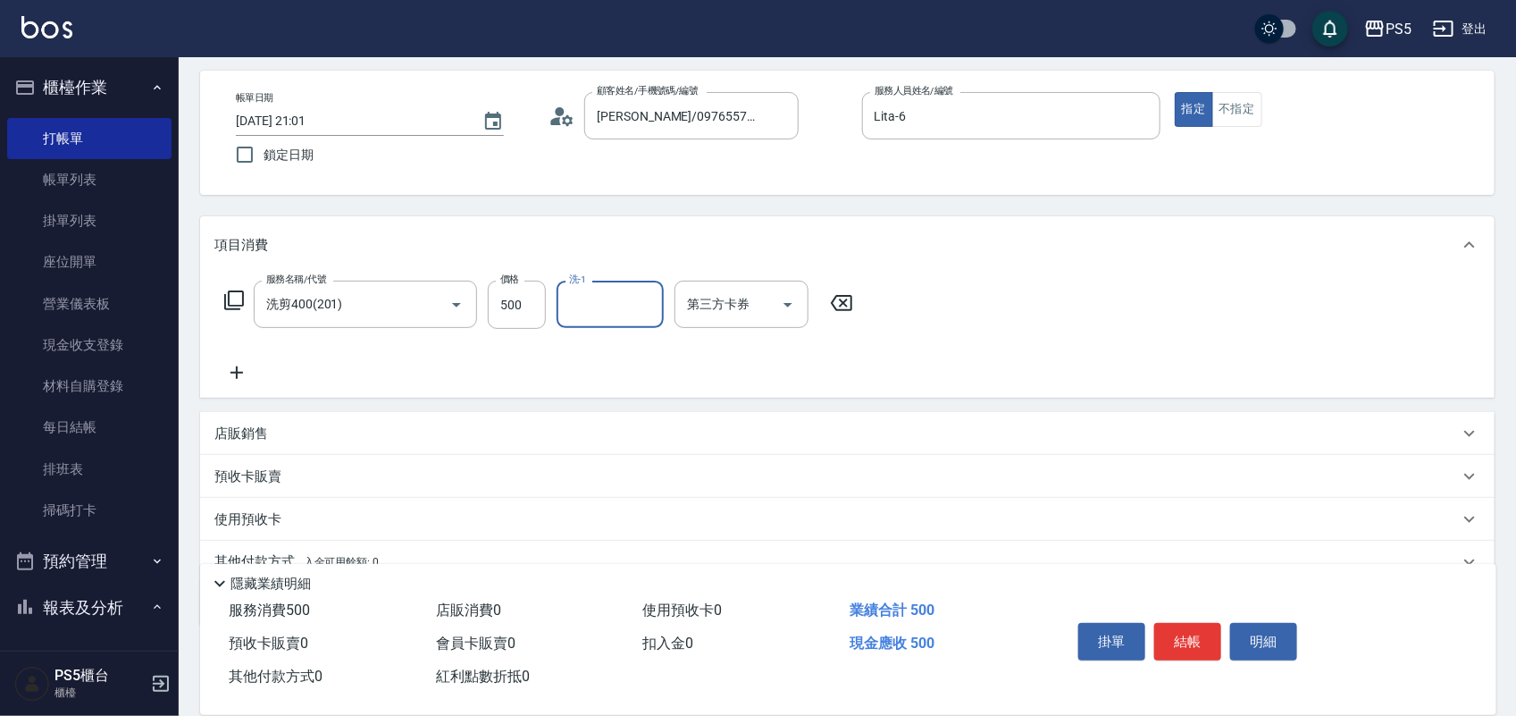
scroll to position [154, 0]
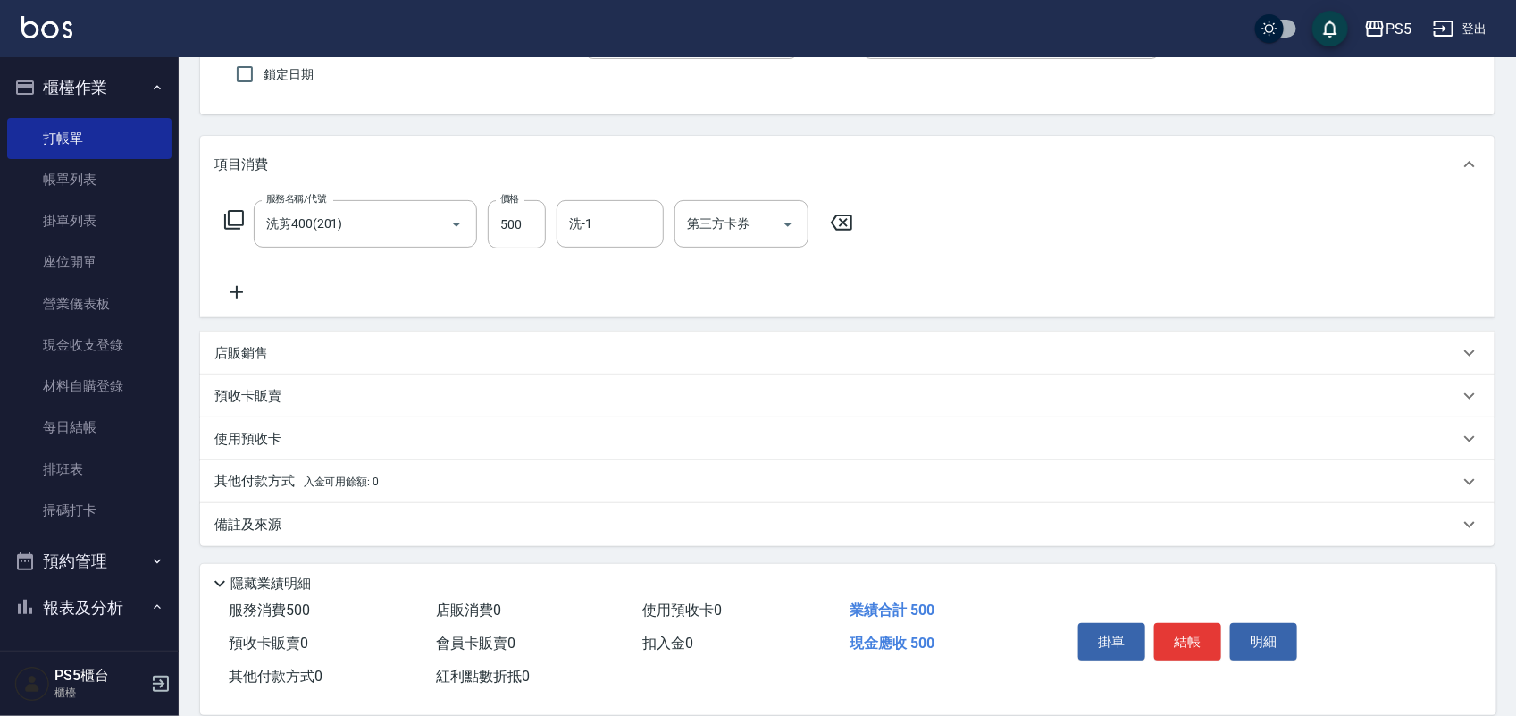
click at [324, 475] on span "入金可用餘額: 0" at bounding box center [342, 481] width 76 height 13
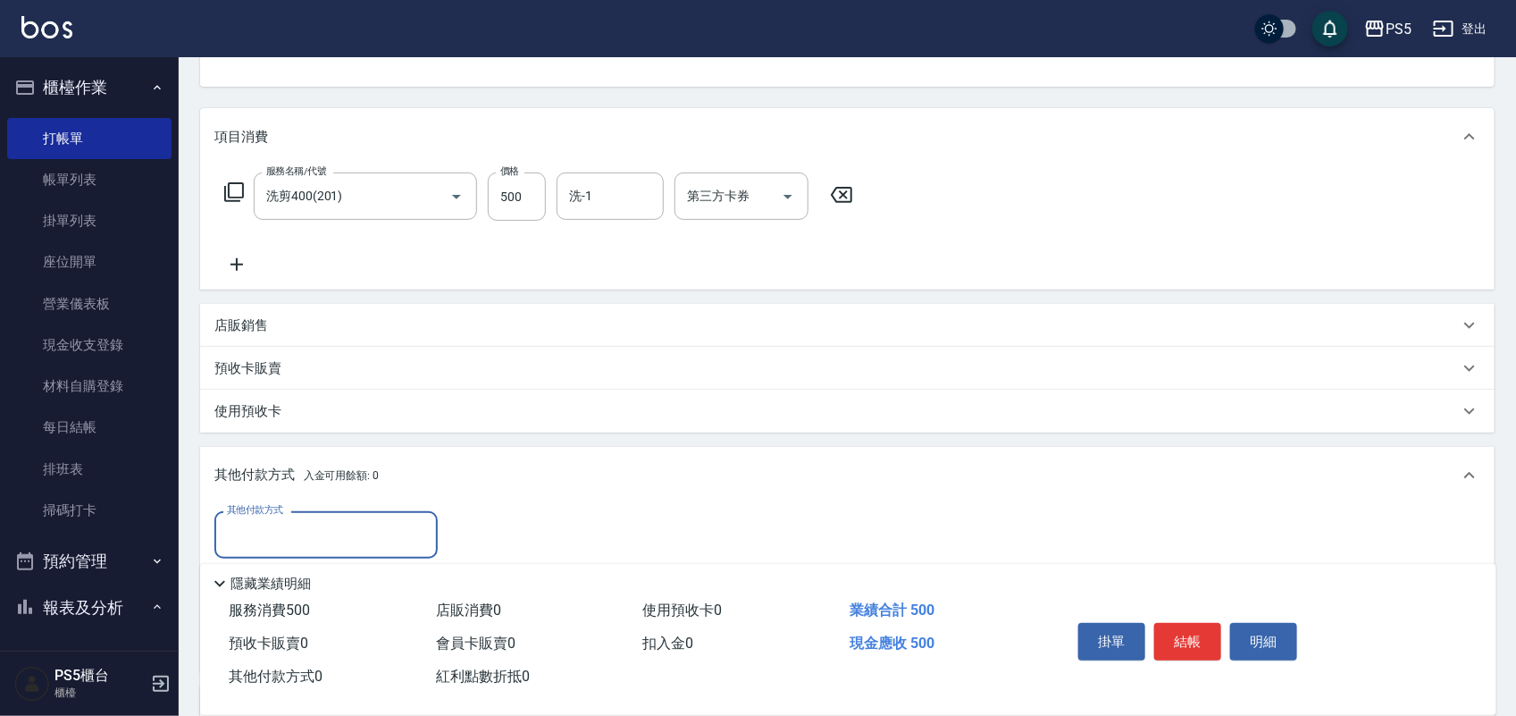
scroll to position [364, 0]
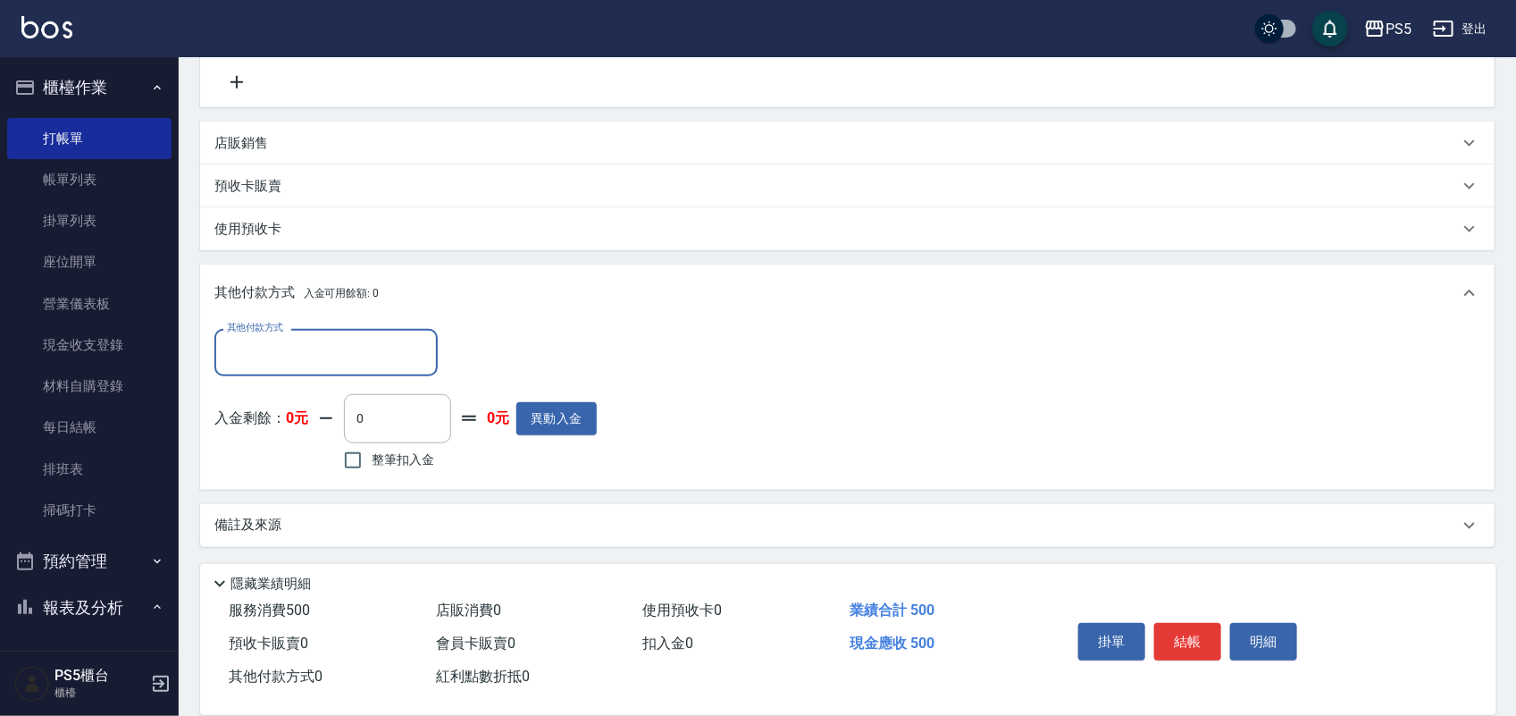
click at [304, 350] on input "其他付款方式" at bounding box center [326, 352] width 207 height 31
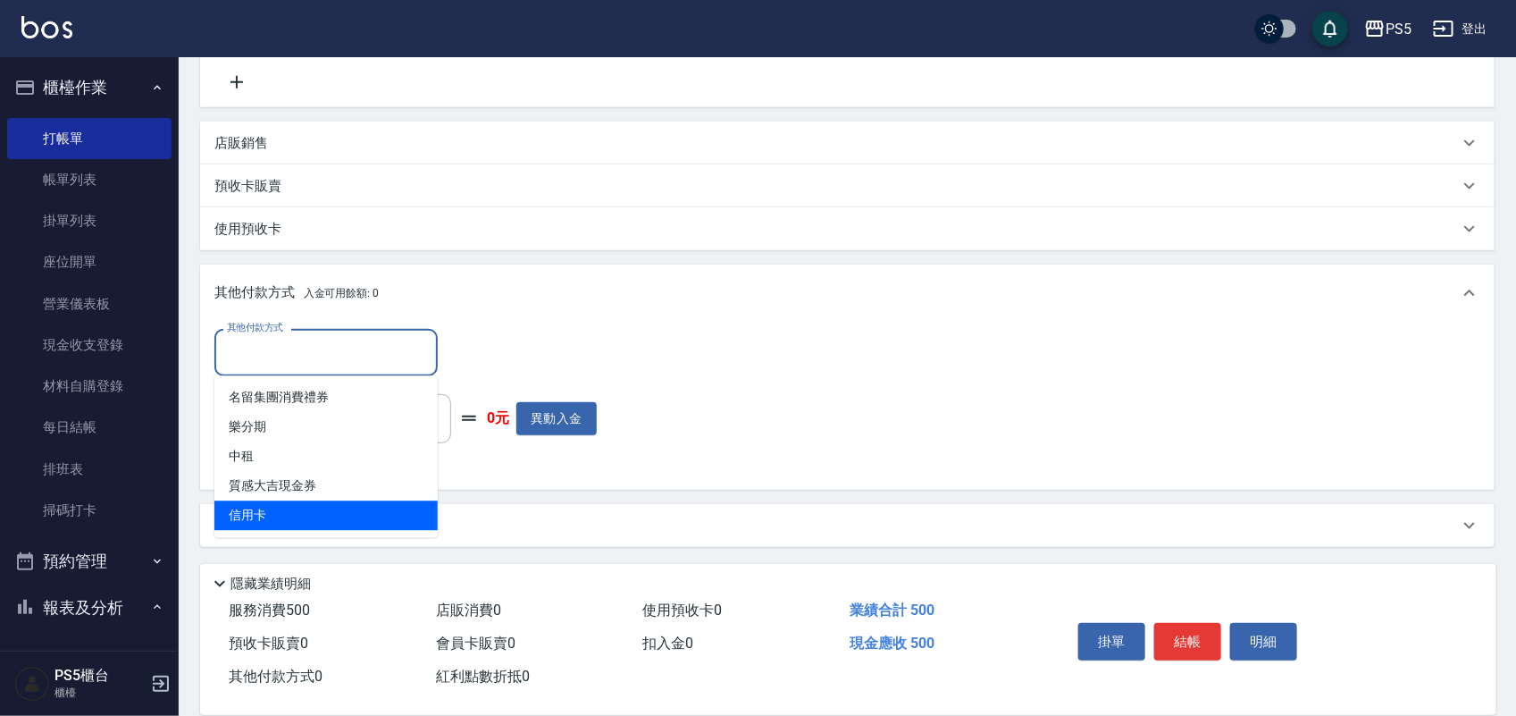
click at [302, 515] on span "信用卡" at bounding box center [325, 515] width 223 height 29
type input "信用卡"
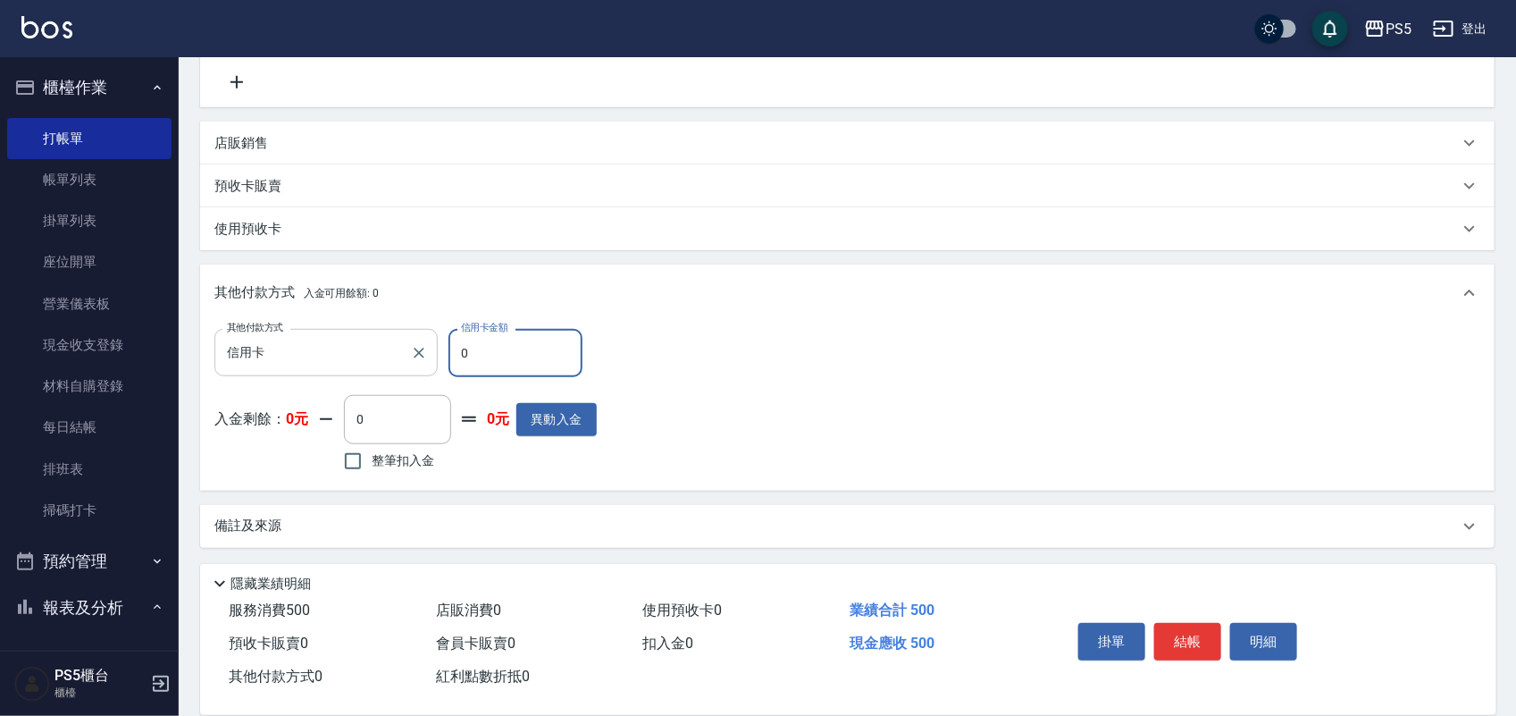
drag, startPoint x: 521, startPoint y: 350, endPoint x: 309, endPoint y: 333, distance: 212.5
click at [347, 336] on div "其他付款方式 信用卡 其他付款方式 信用卡金額 0 信用卡金額" at bounding box center [405, 353] width 382 height 48
type input "500"
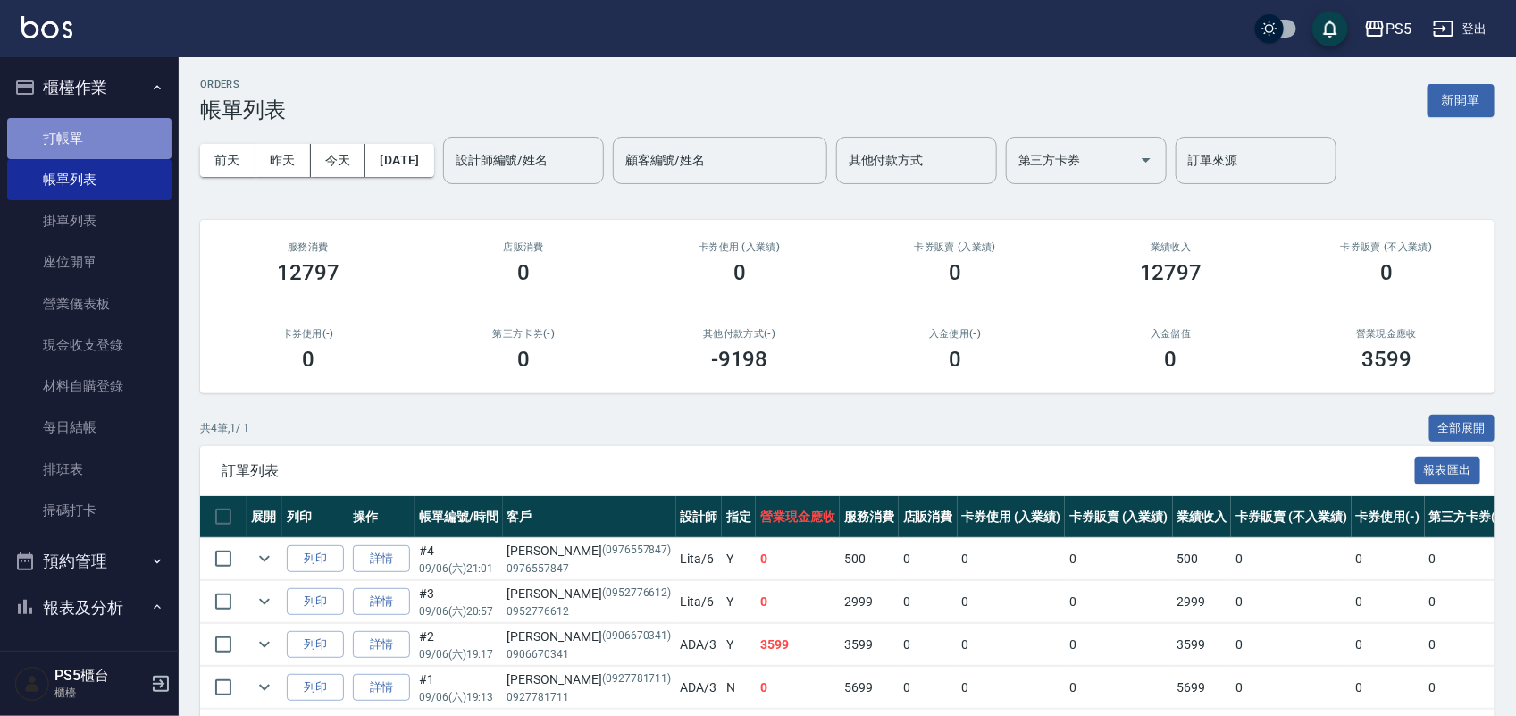
click at [101, 135] on link "打帳單" at bounding box center [89, 138] width 164 height 41
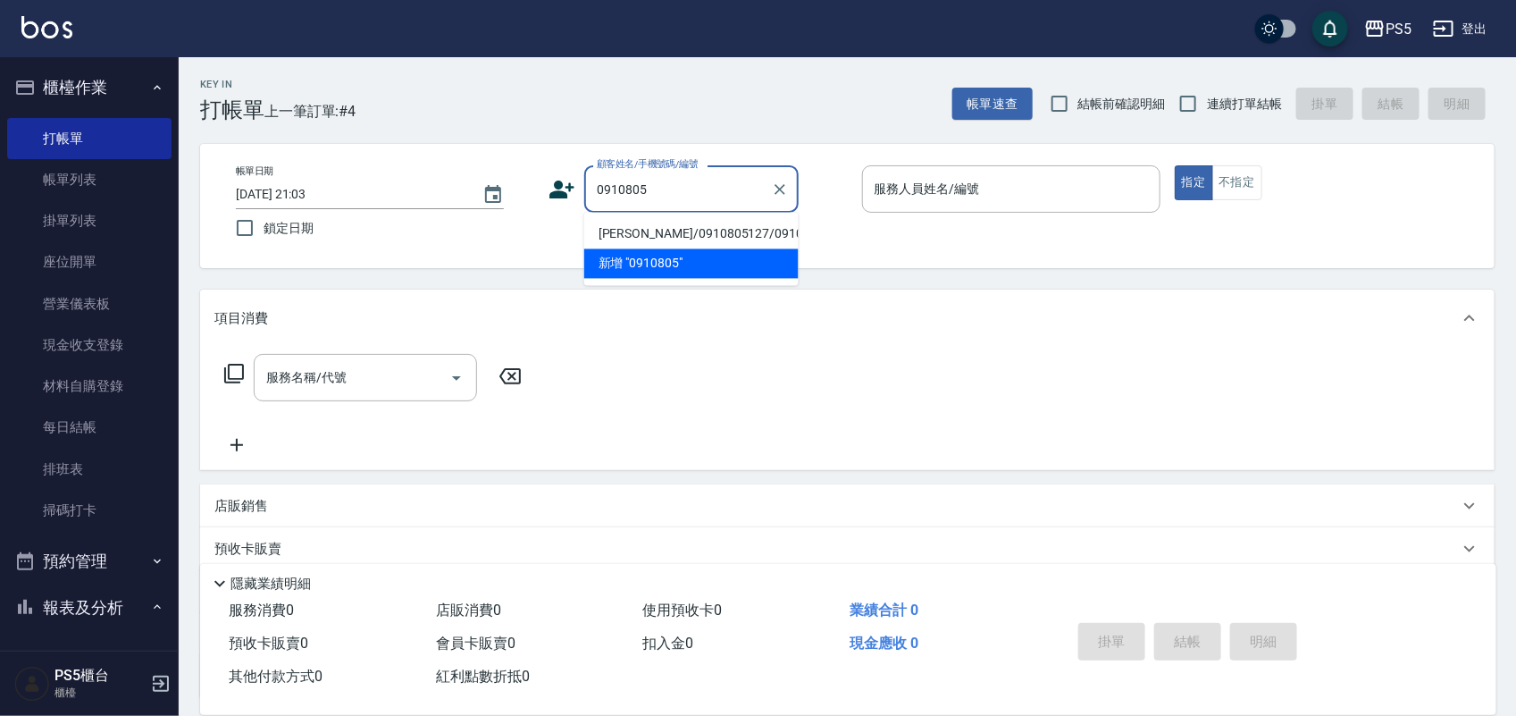
type input "[PERSON_NAME]/0910805127/0910805127"
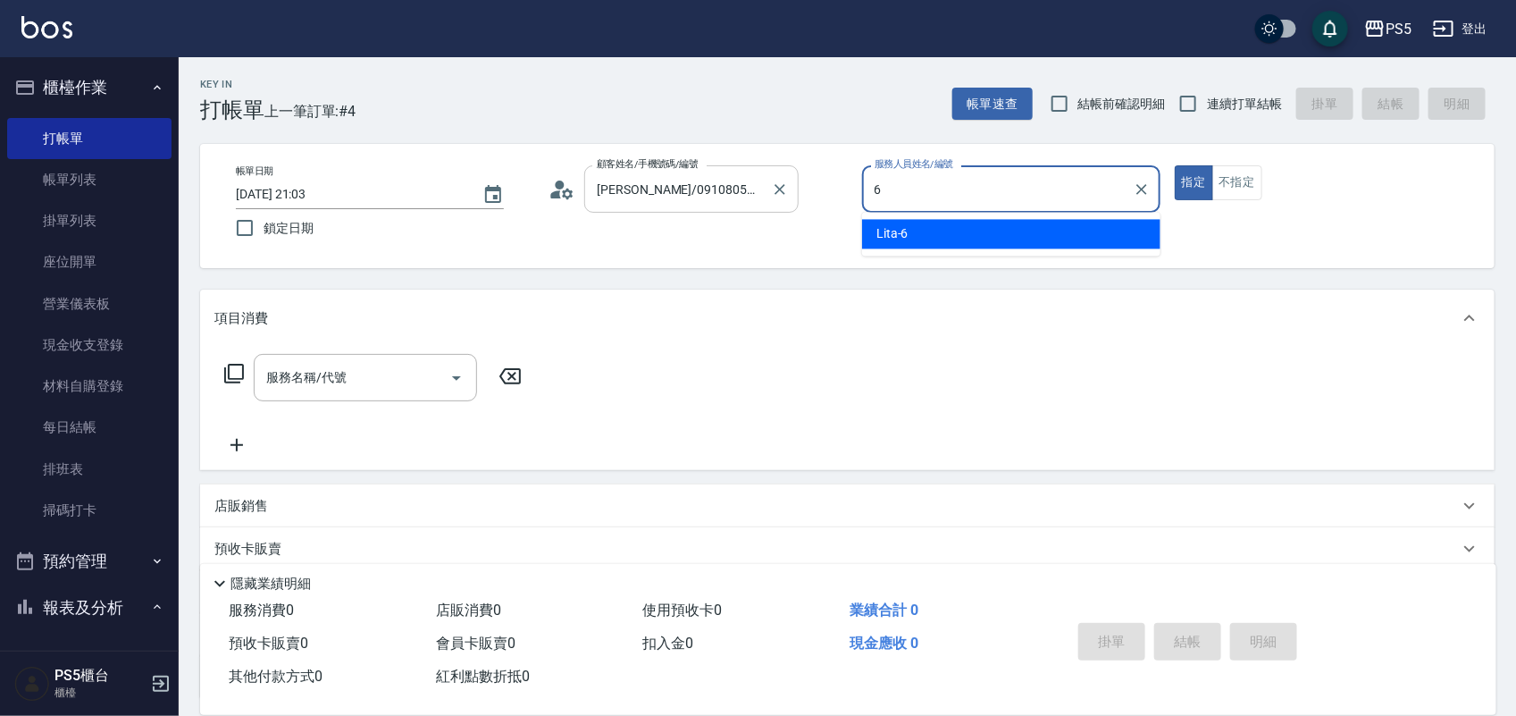
type input "Lita-6"
type button "true"
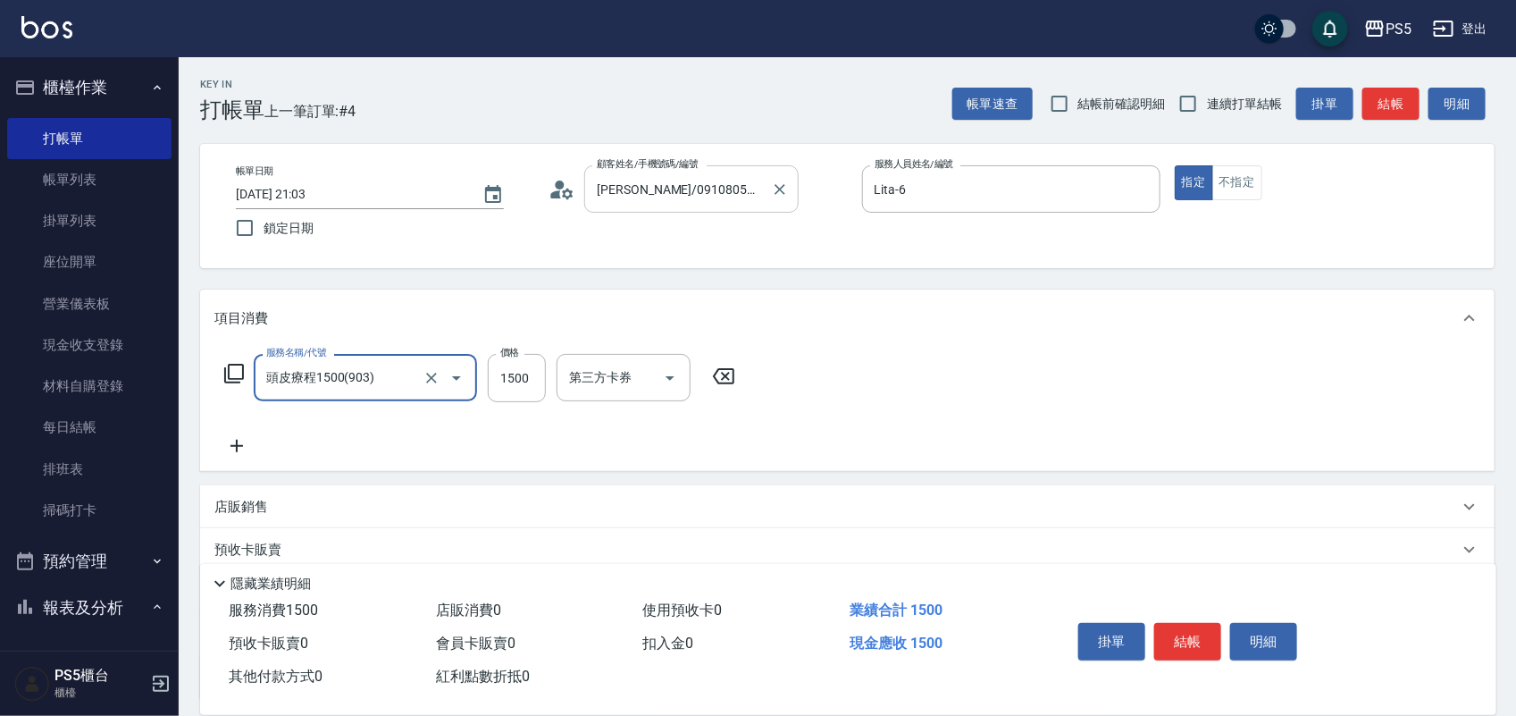
type input "頭皮療程1500(903)"
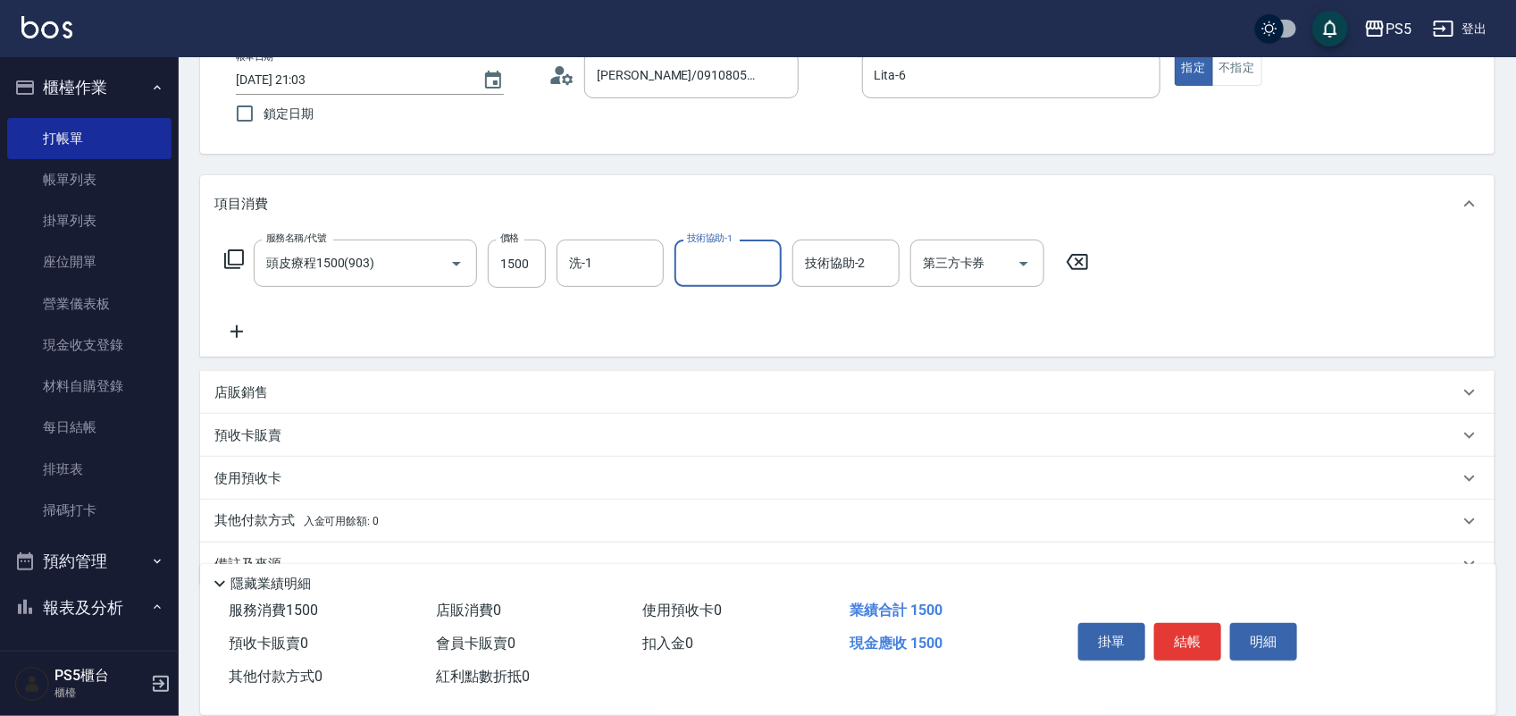
scroll to position [154, 0]
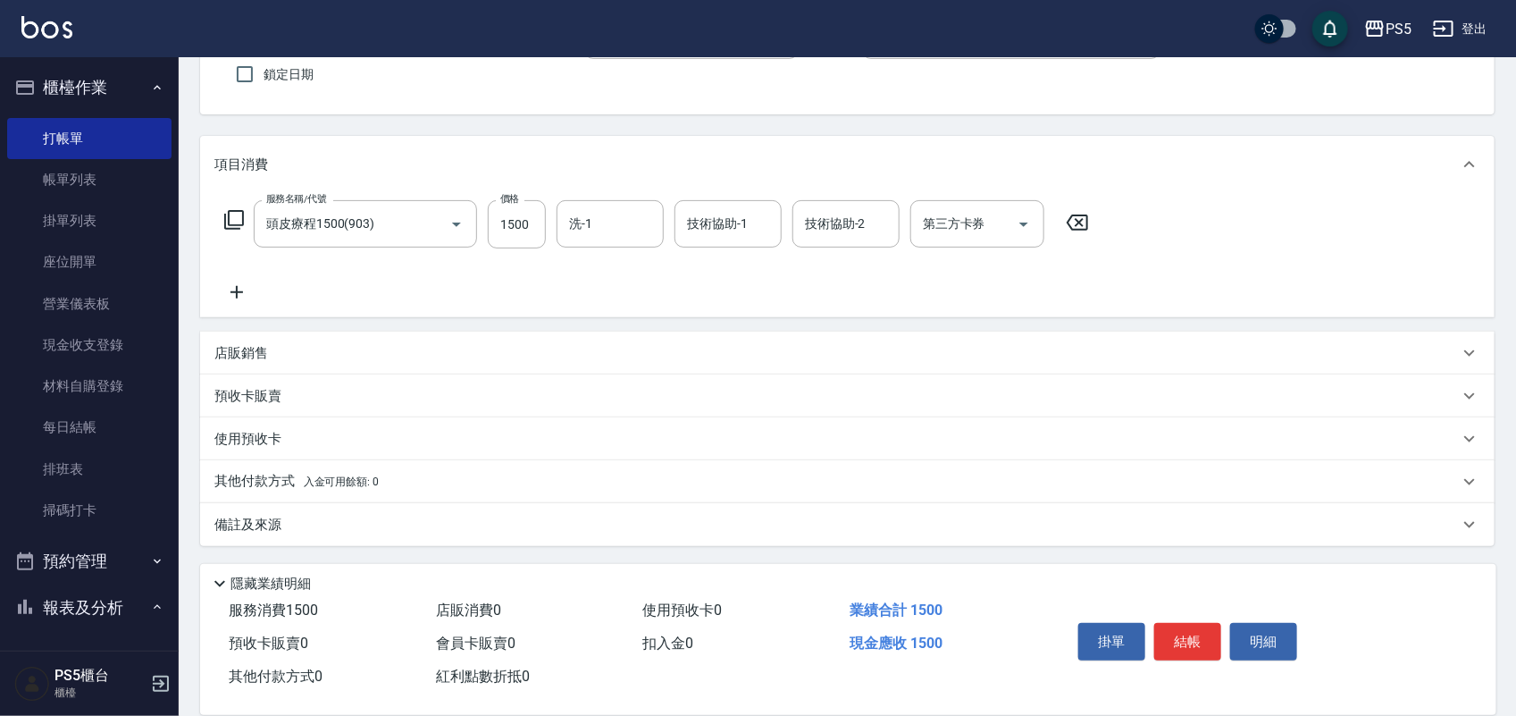
click at [369, 481] on span "入金可用餘額: 0" at bounding box center [342, 481] width 76 height 13
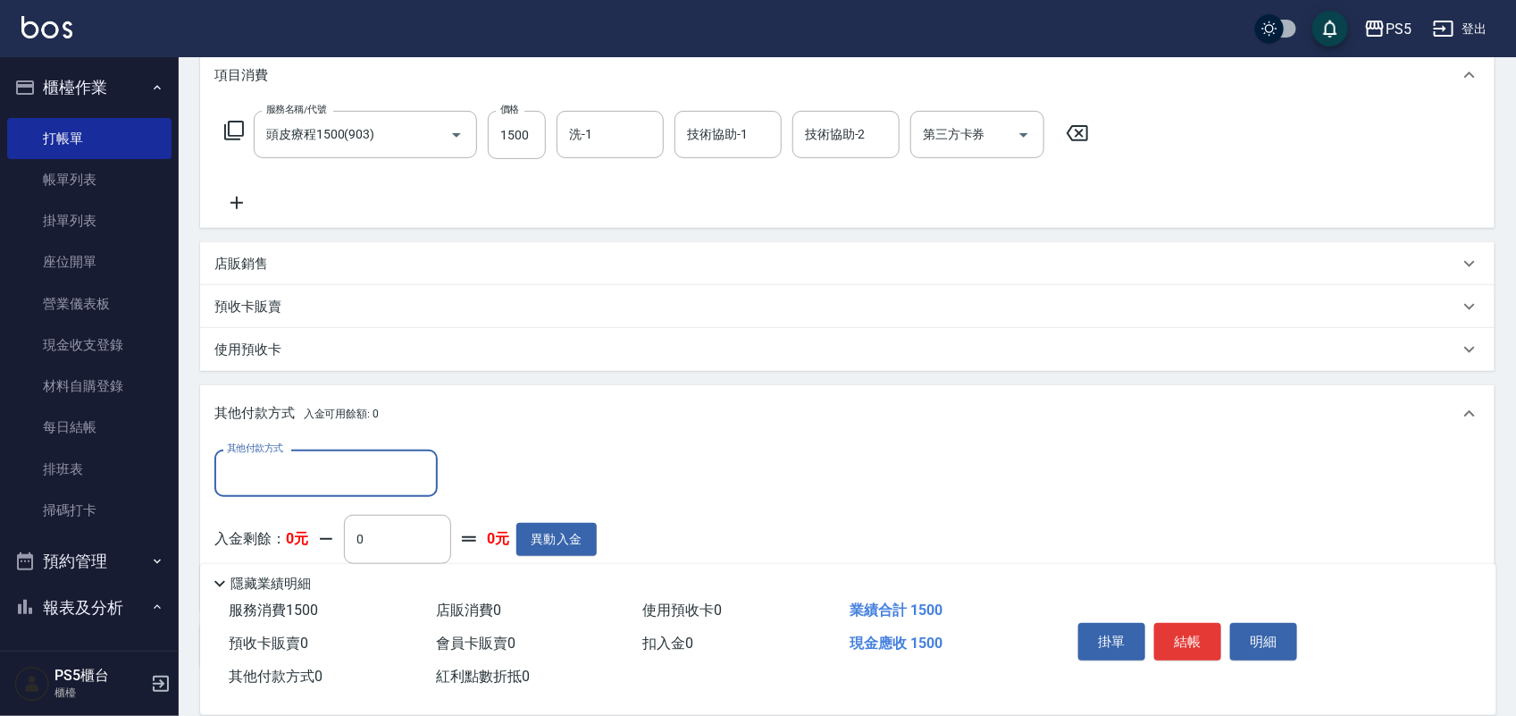
scroll to position [364, 0]
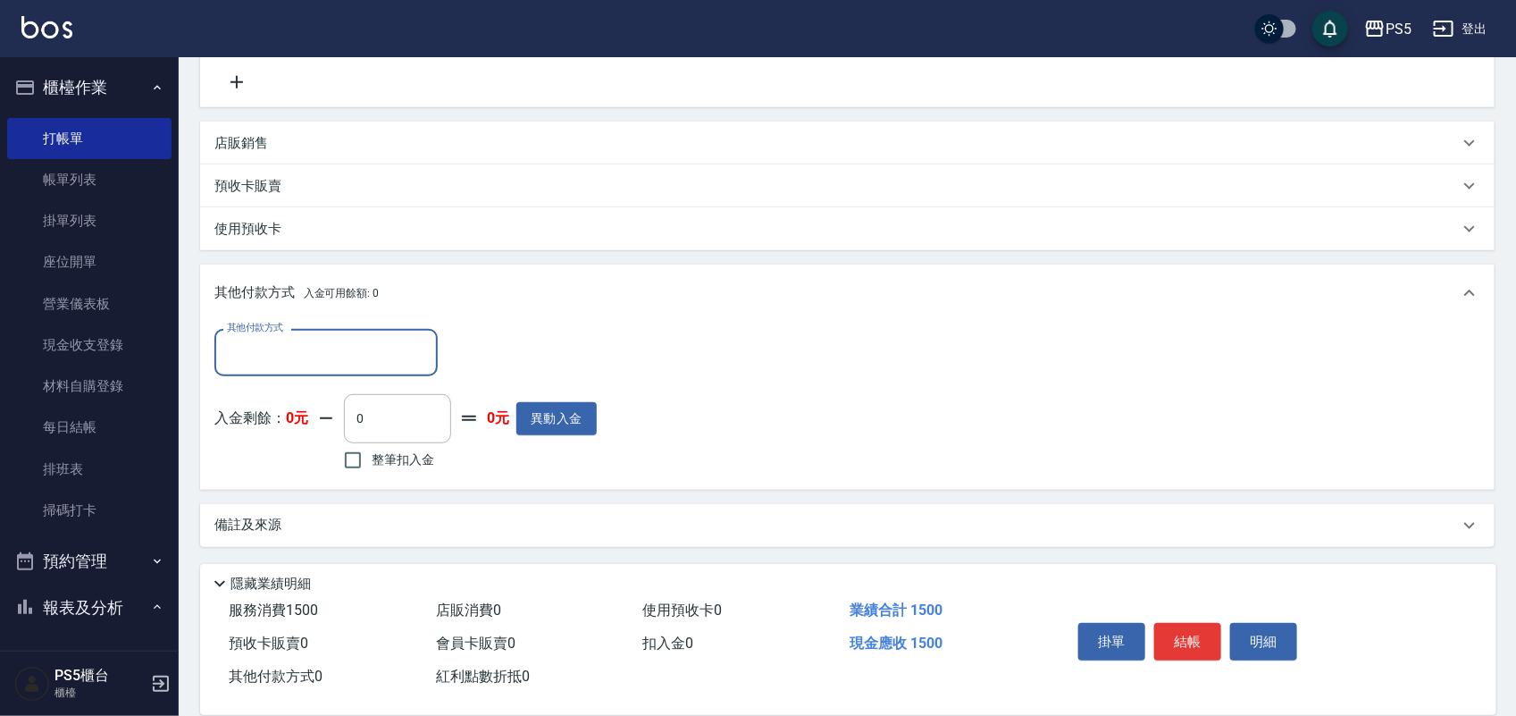
click at [341, 357] on input "其他付款方式" at bounding box center [326, 352] width 207 height 31
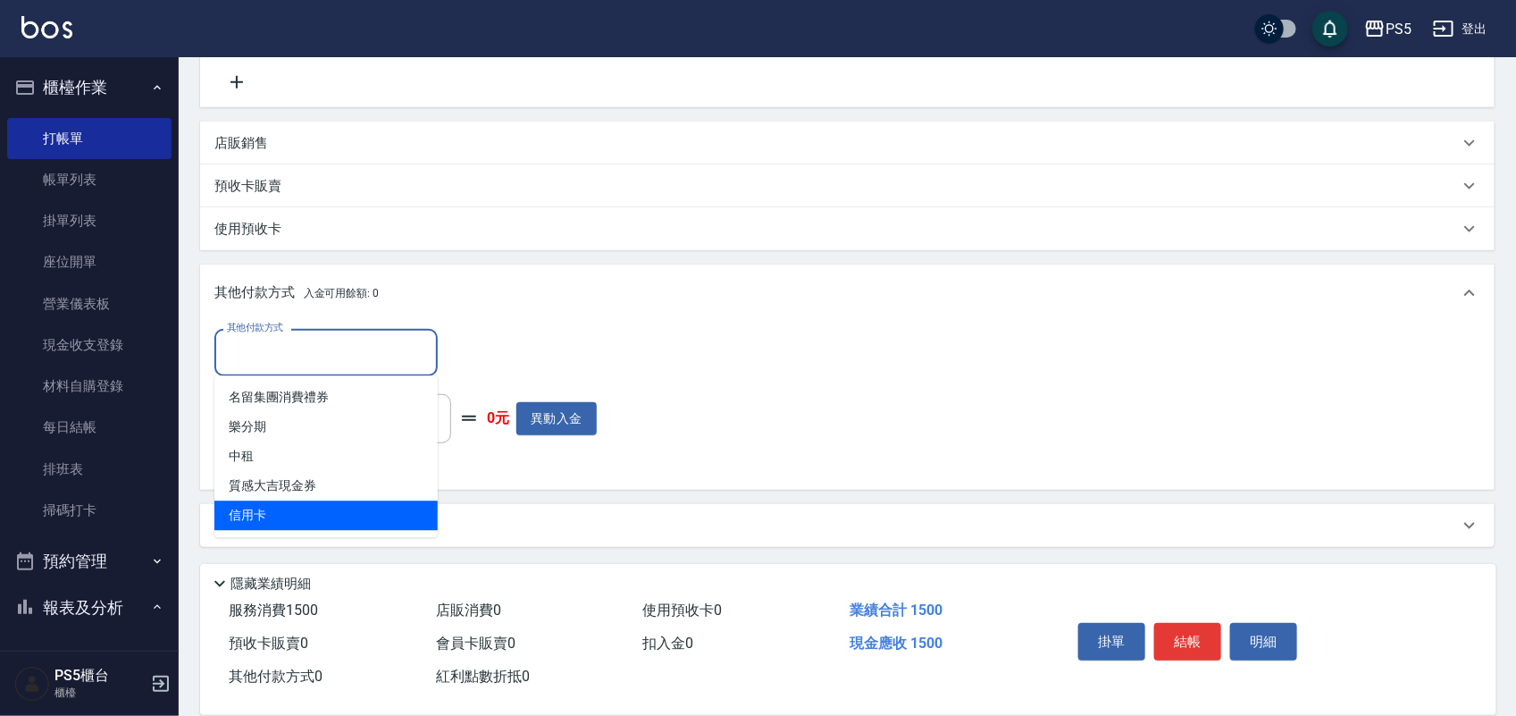
click at [332, 527] on span "信用卡" at bounding box center [325, 515] width 223 height 29
type input "信用卡"
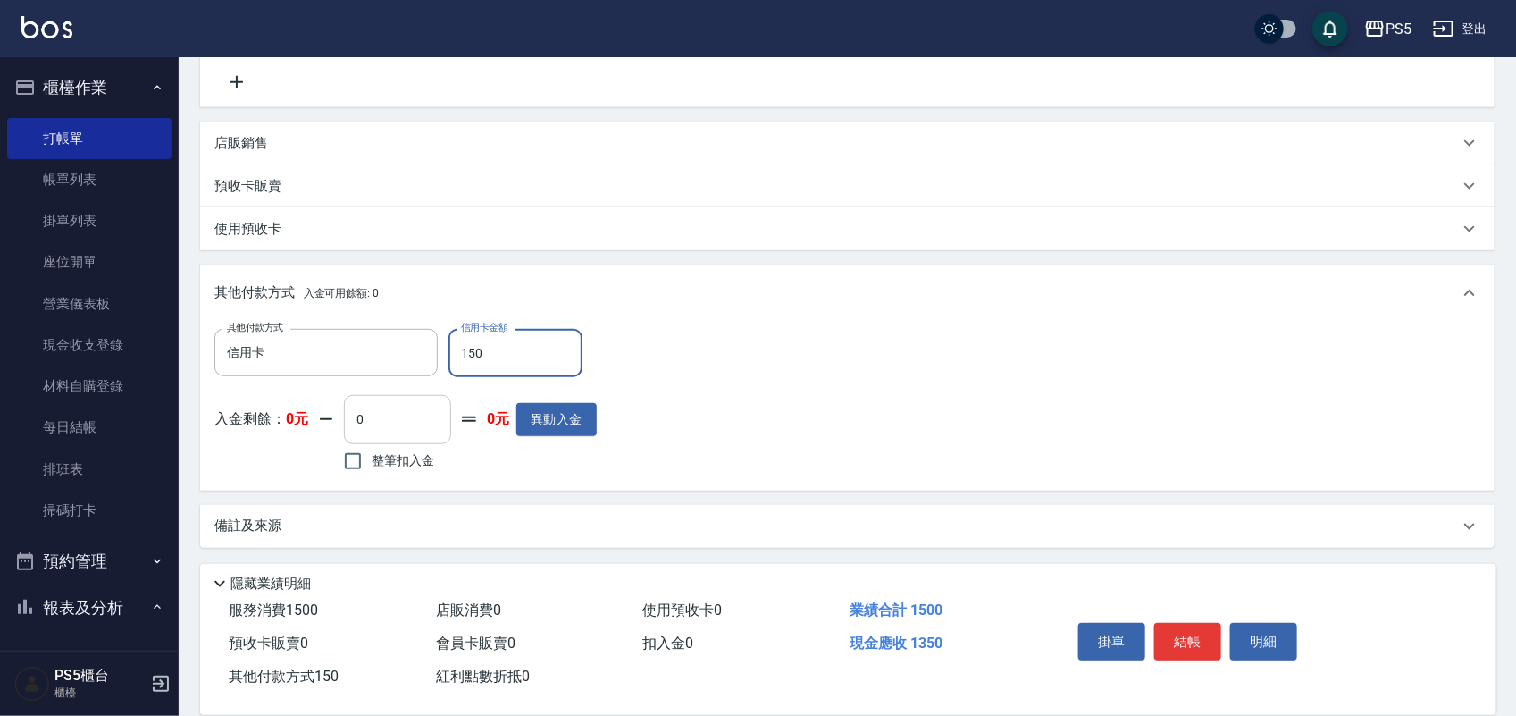
type input "1500"
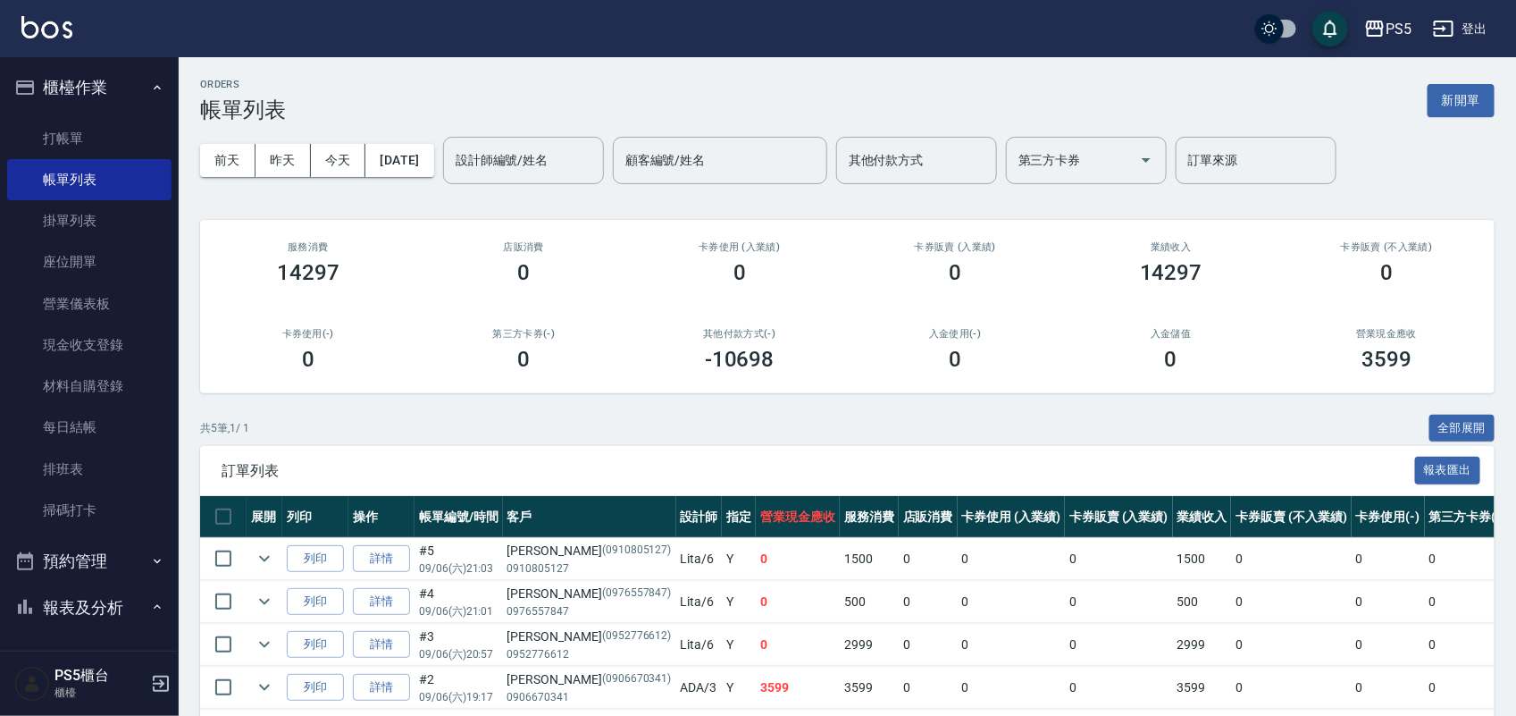
click at [52, 116] on ul "打帳單 帳單列表 掛單列表 座位開單 營業儀表板 現金收支登錄 材料自購登錄 每日結帳 排班表 掃碼打卡" at bounding box center [89, 325] width 164 height 428
click at [147, 135] on link "打帳單" at bounding box center [89, 138] width 164 height 41
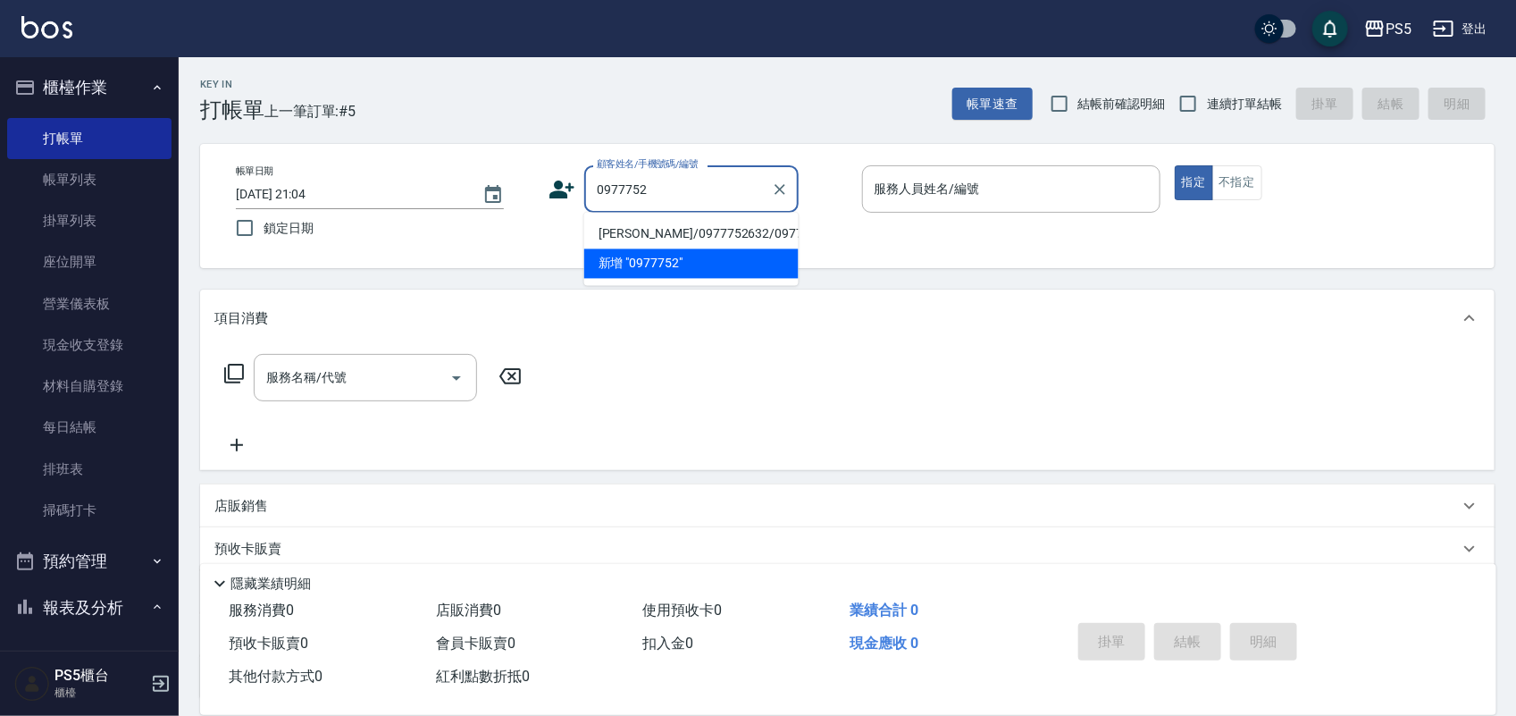
click at [738, 237] on li "[PERSON_NAME]/0977752632/0977752632" at bounding box center [691, 234] width 214 height 29
type input "[PERSON_NAME]/0977752632/0977752632"
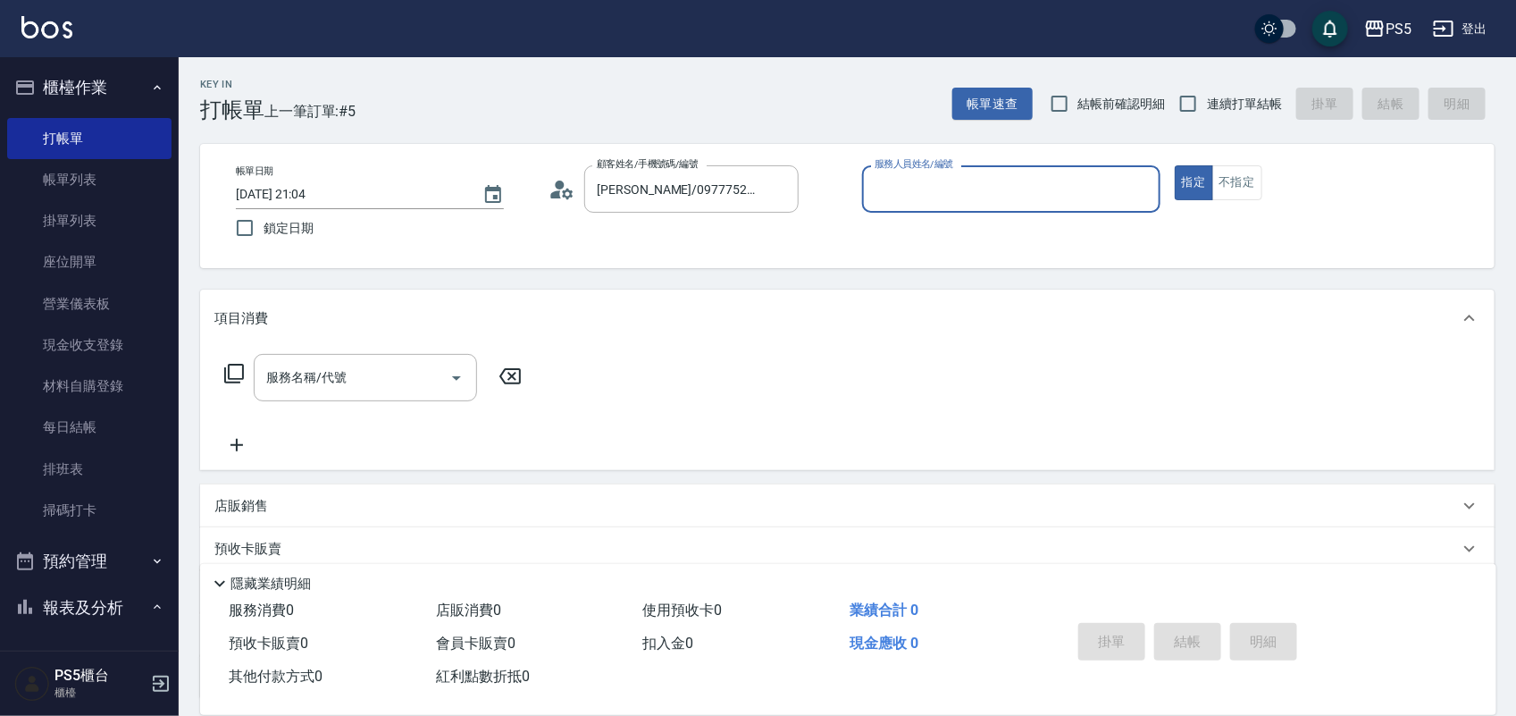
type input "Lita-6"
click at [1175, 165] on button "指定" at bounding box center [1194, 182] width 38 height 35
type button "true"
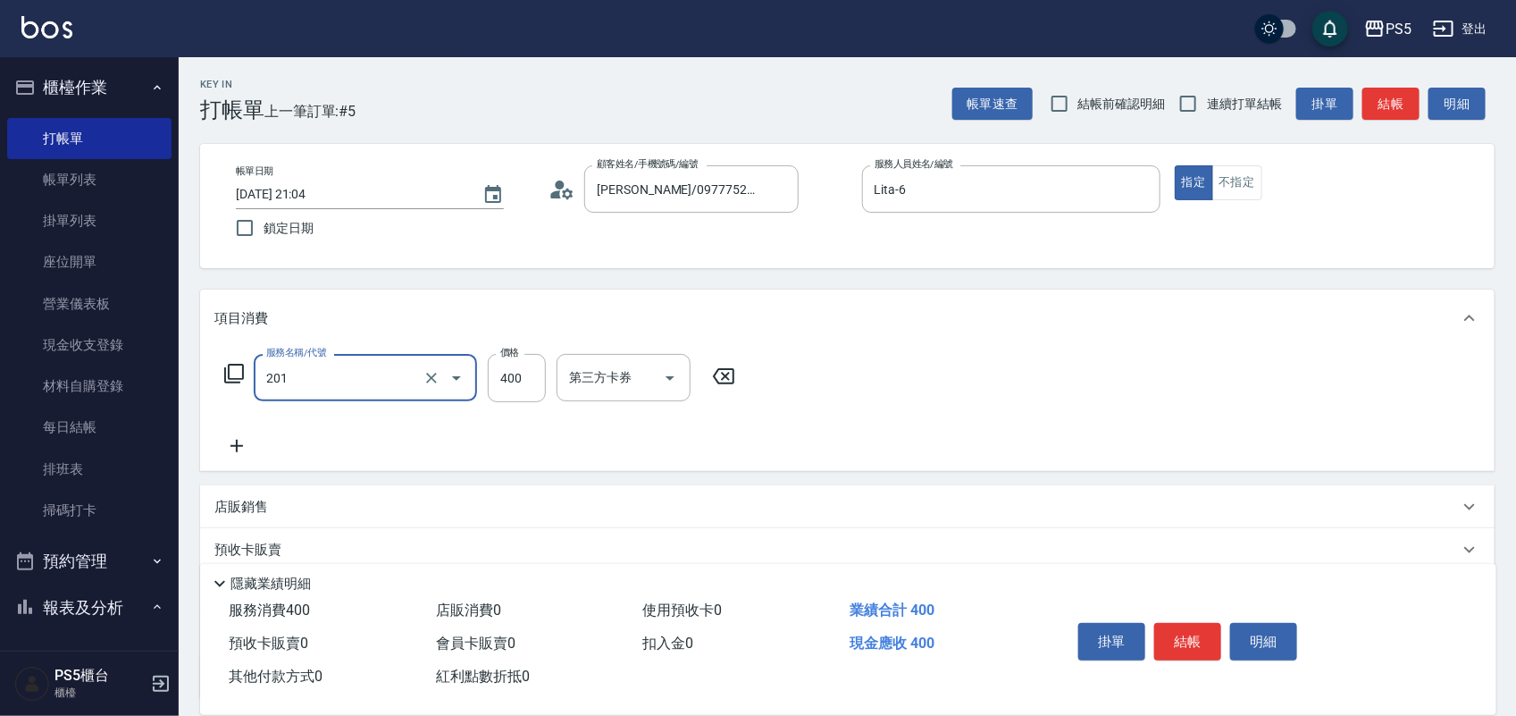
type input "洗剪400(201)"
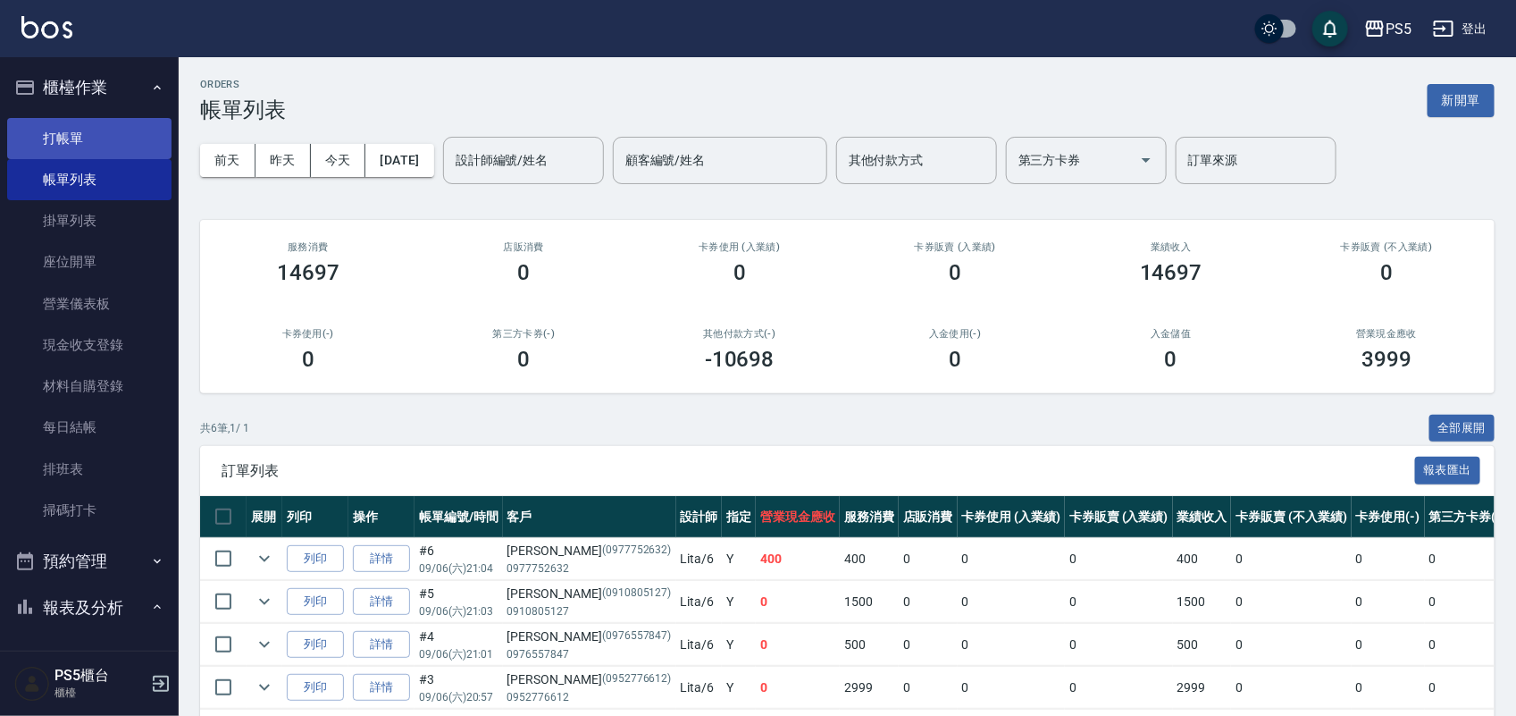
click at [49, 137] on link "打帳單" at bounding box center [89, 138] width 164 height 41
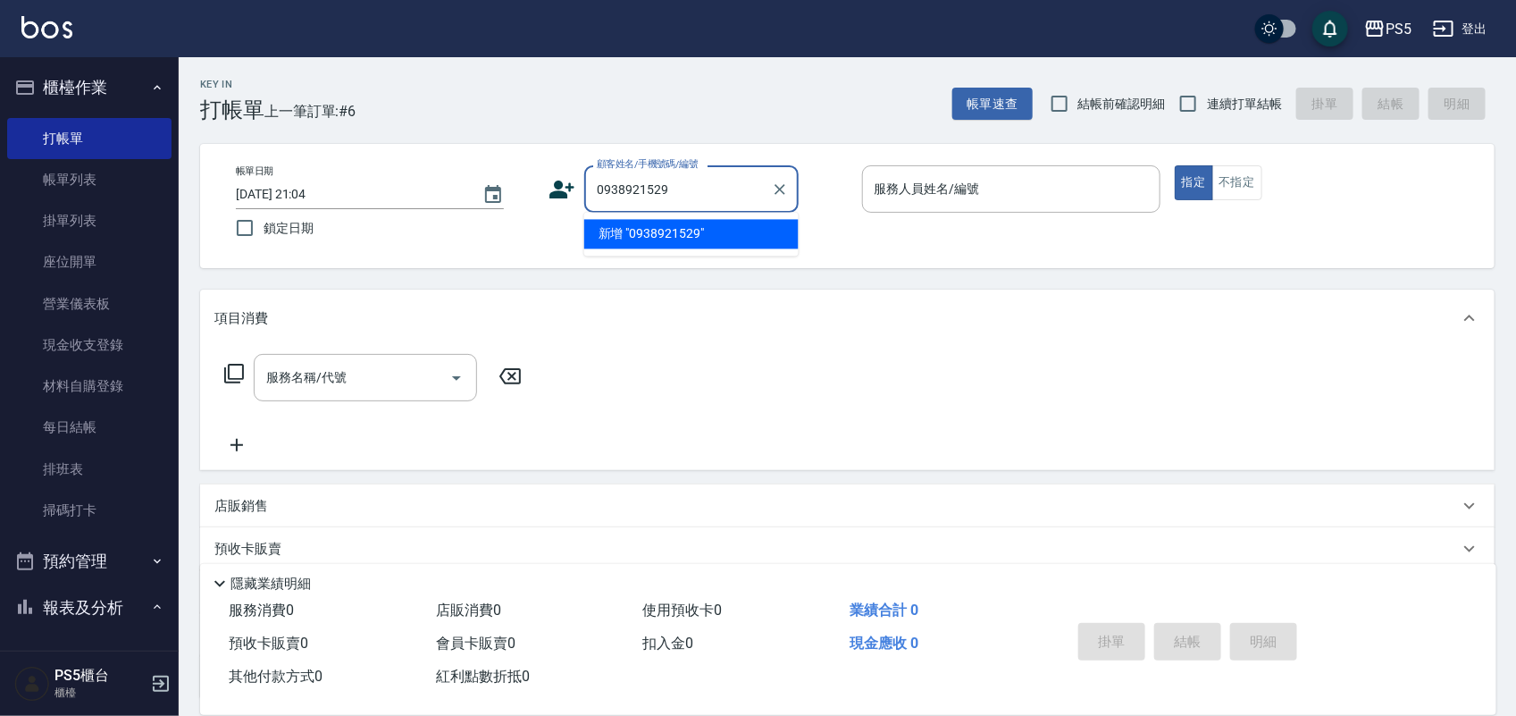
click at [635, 238] on li "新增 "0938921529"" at bounding box center [691, 234] width 214 height 29
type input "0938921529"
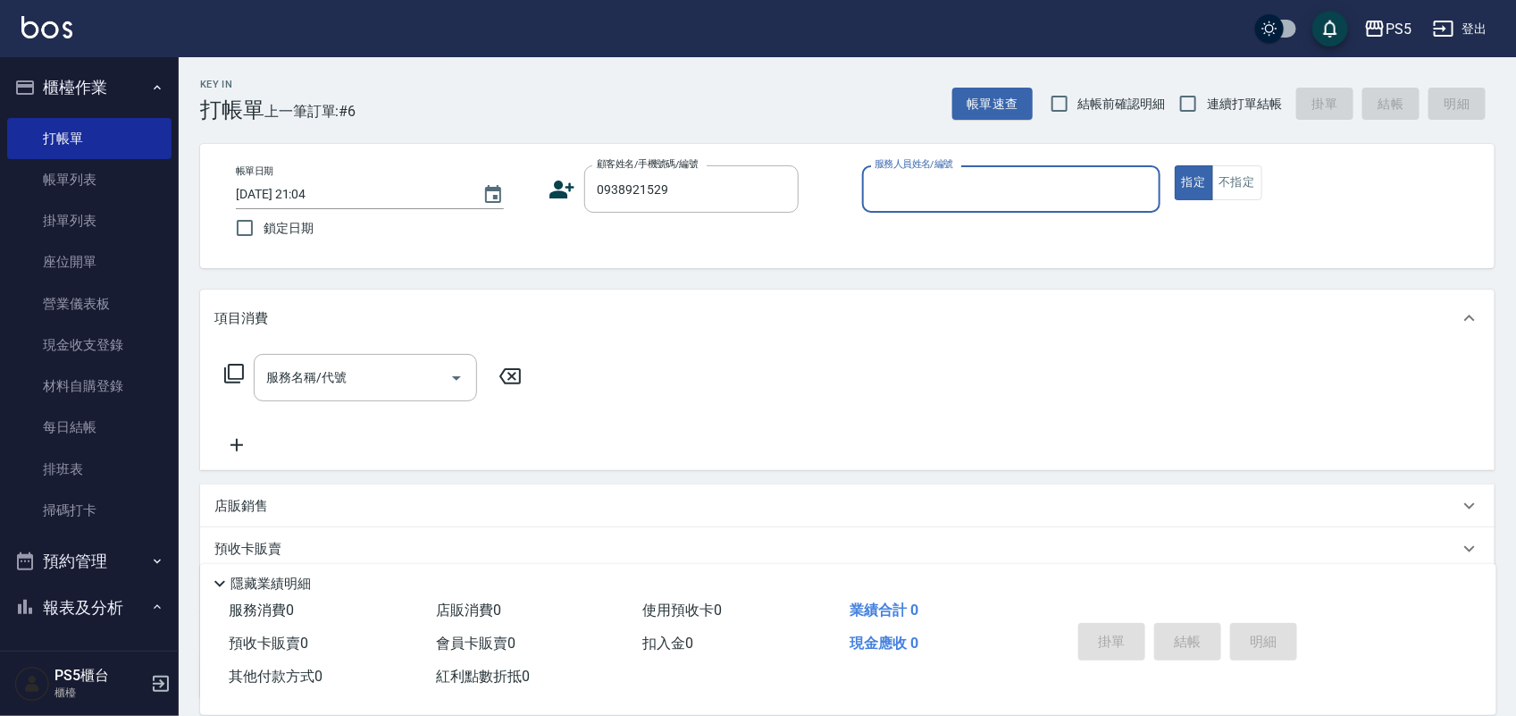
click at [561, 188] on icon at bounding box center [562, 190] width 25 height 18
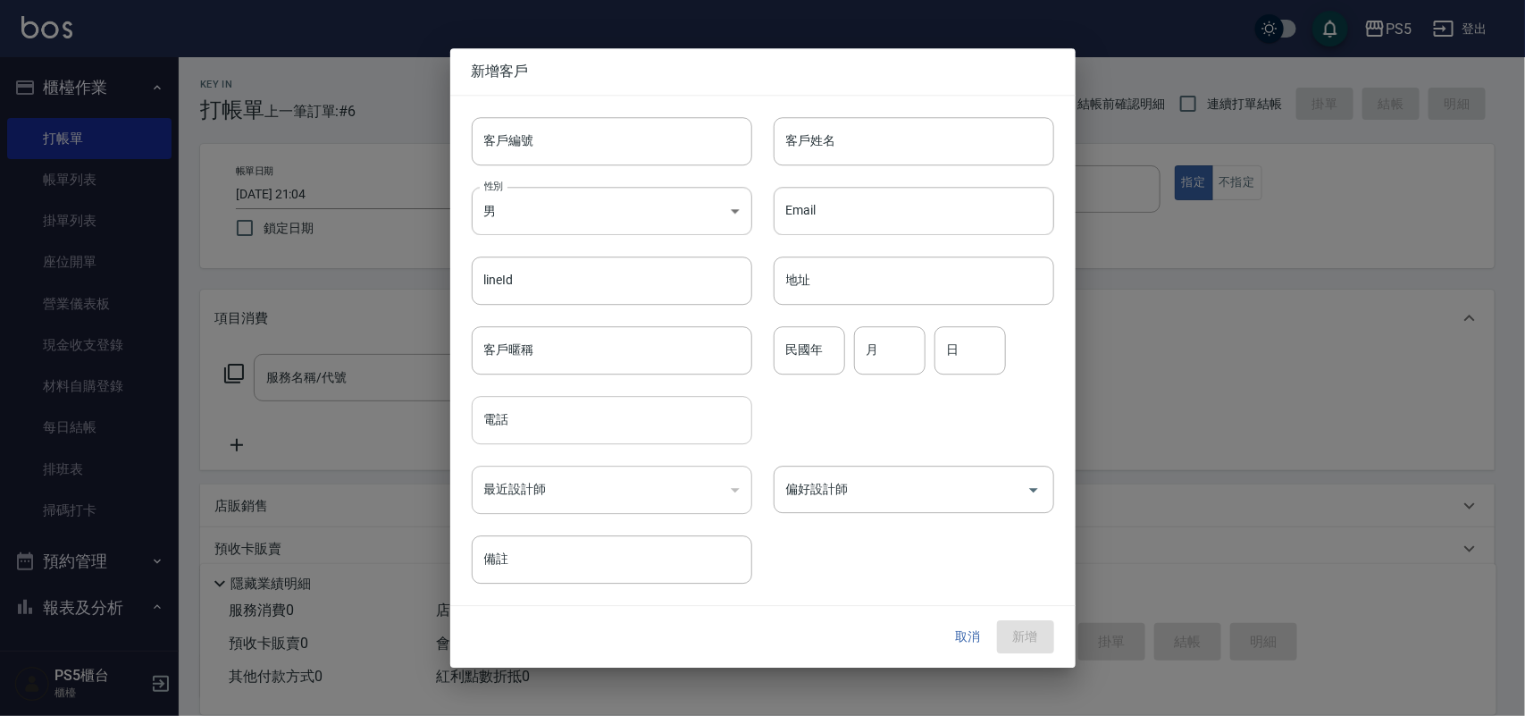
type input "0938921529"
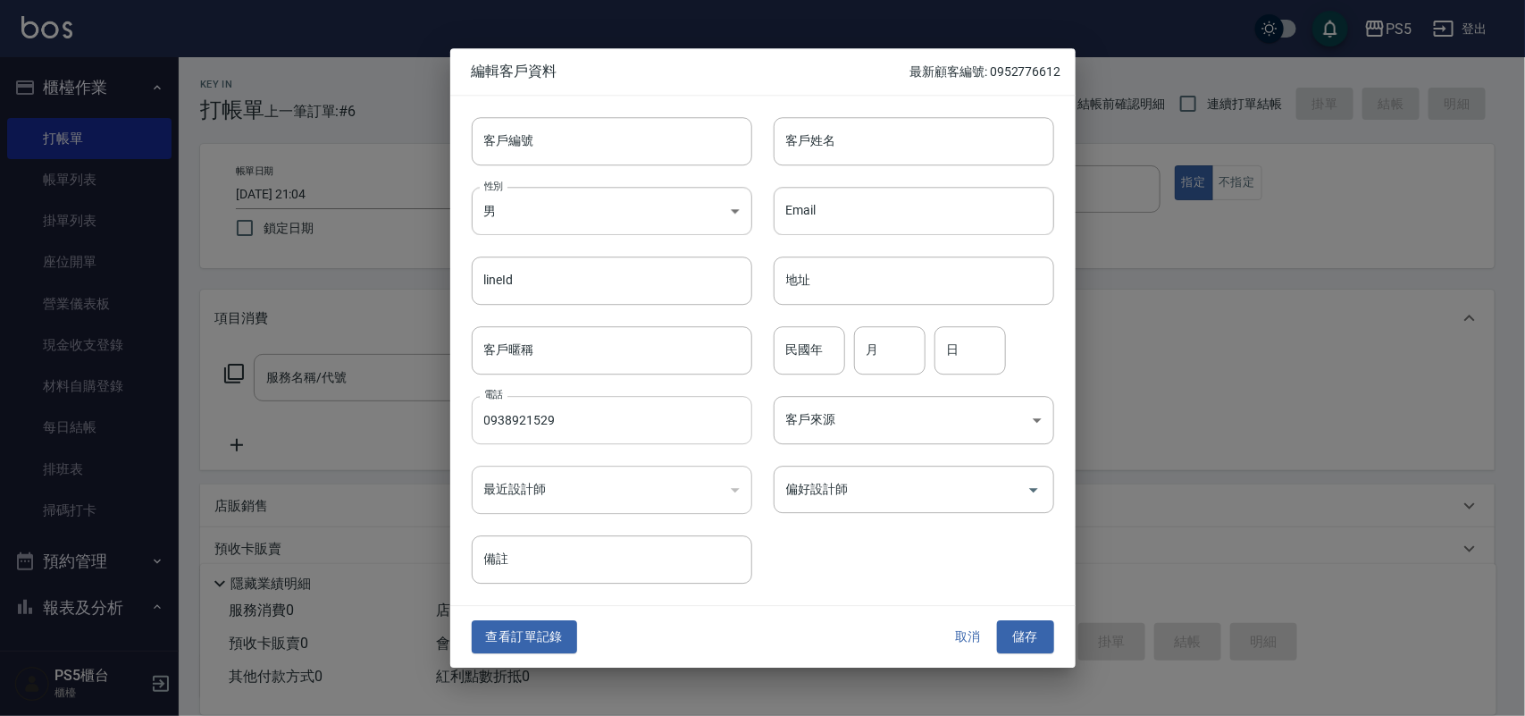
click at [573, 432] on input "0938921529" at bounding box center [612, 420] width 281 height 48
click at [569, 134] on input "客戶編號" at bounding box center [612, 141] width 281 height 48
paste input "0938921529"
type input "0938921529"
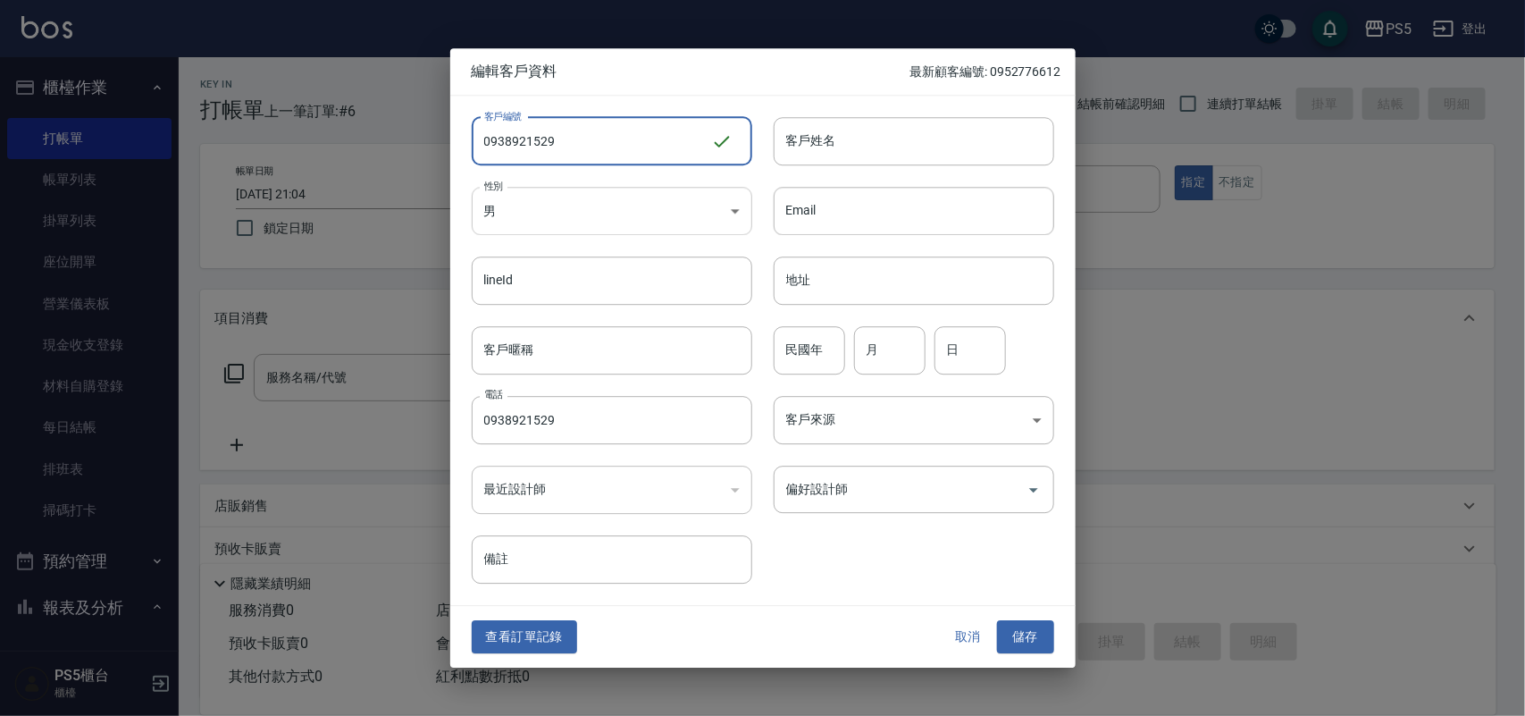
click at [575, 212] on body "PS5 登出 櫃檯作業 打帳單 帳單列表 掛單列表 座位開單 營業儀表板 現金收支登錄 材料自購登錄 每日結帳 排班表 掃碼打卡 預約管理 預約管理 單日預約…" at bounding box center [762, 434] width 1525 height 869
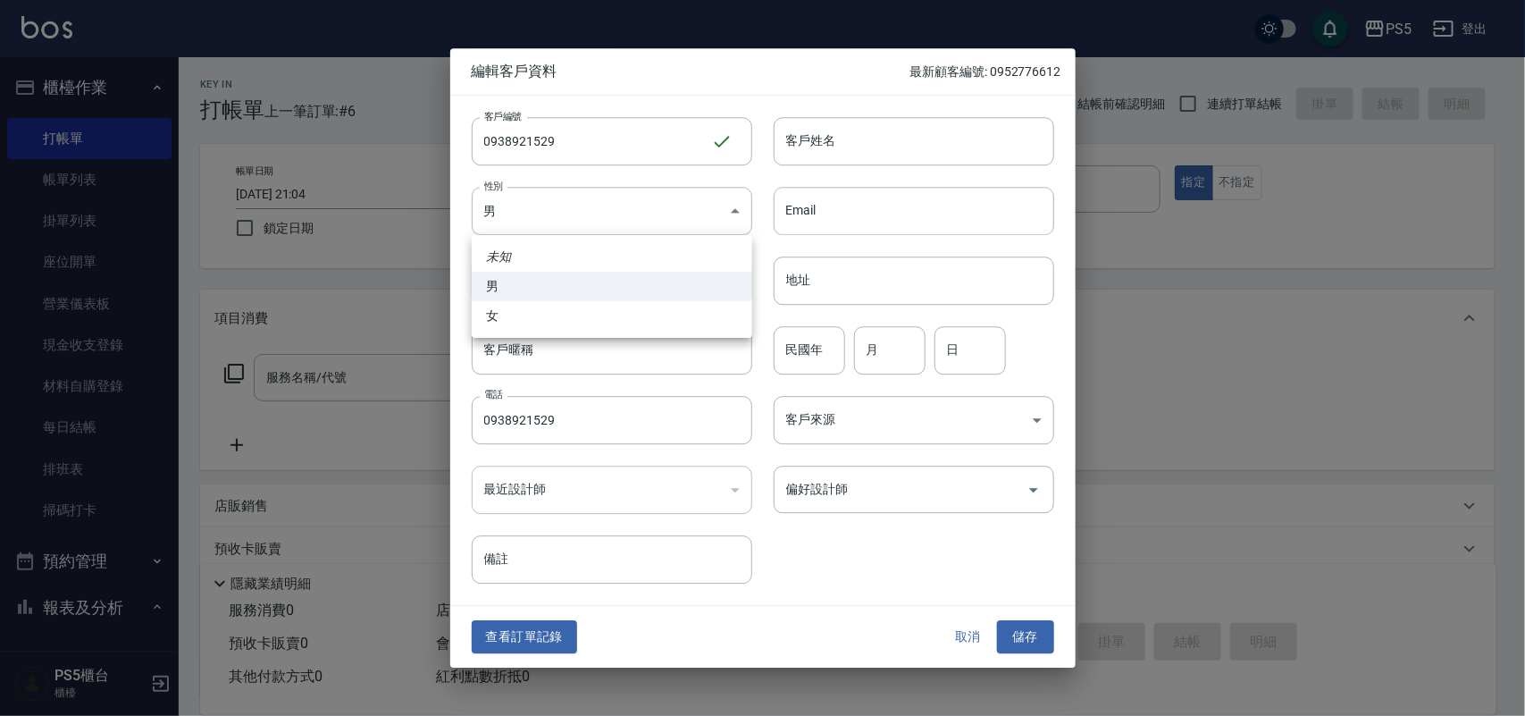
click at [582, 323] on li "女" at bounding box center [612, 315] width 281 height 29
type input "[DEMOGRAPHIC_DATA]"
click at [823, 139] on input "客戶姓名" at bounding box center [914, 141] width 281 height 48
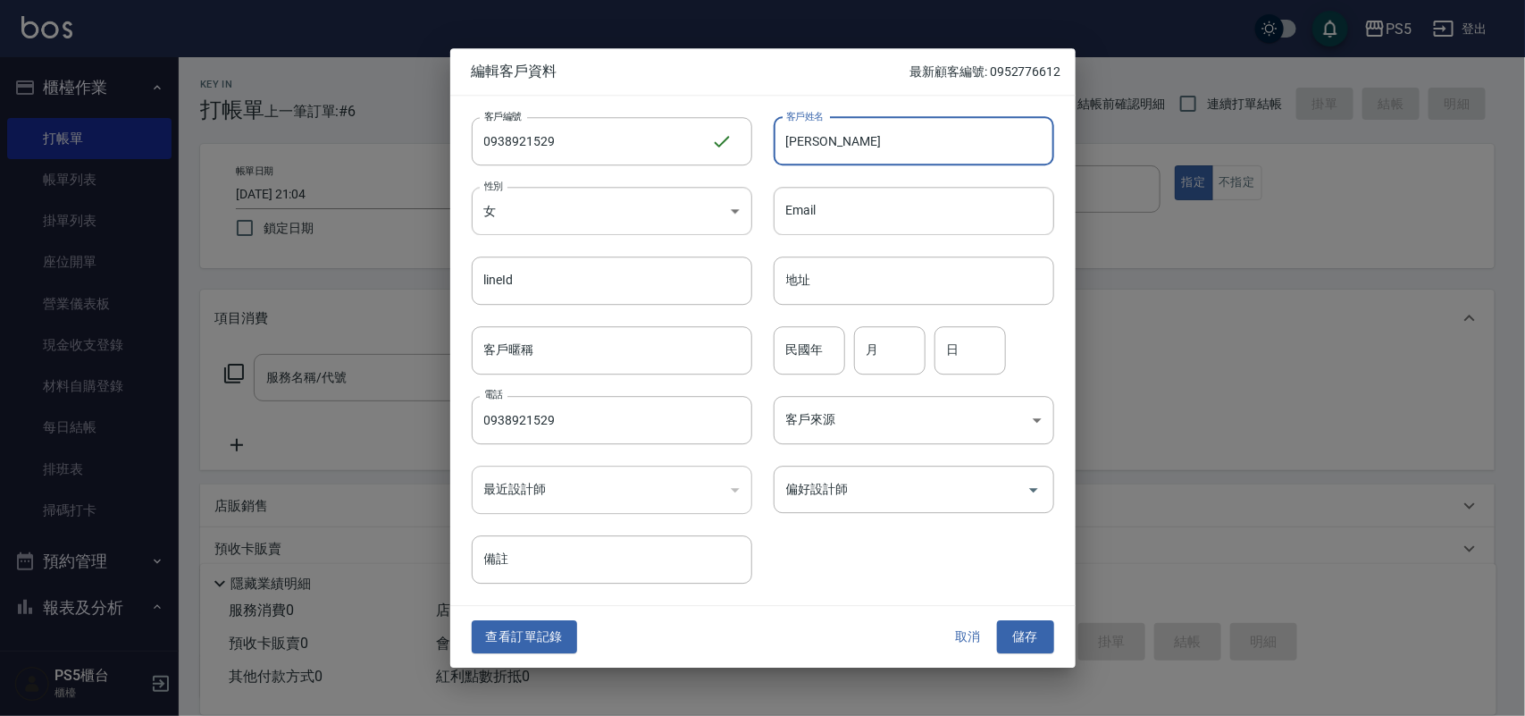
type input "[PERSON_NAME]"
click at [997, 621] on button "儲存" at bounding box center [1025, 637] width 57 height 33
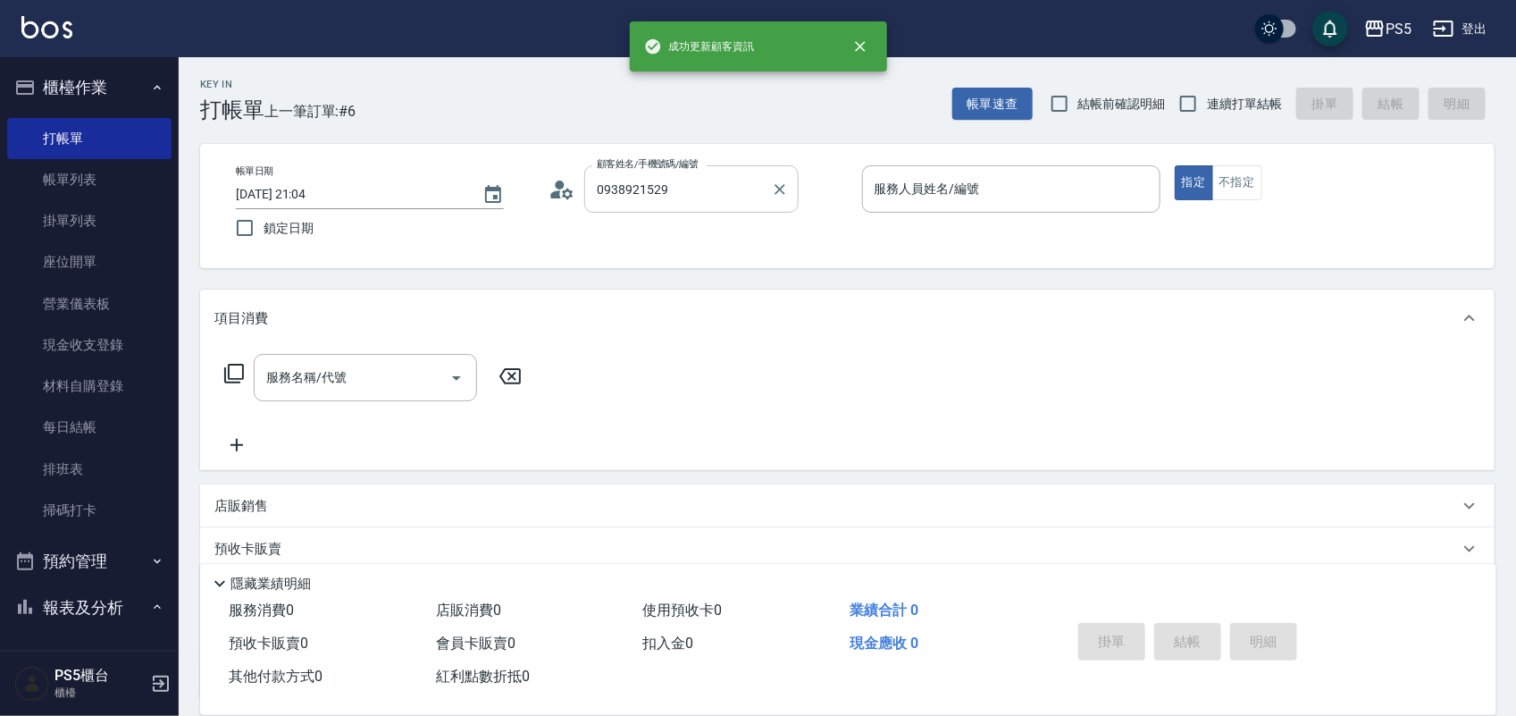
click at [685, 176] on input "0938921529" at bounding box center [678, 188] width 172 height 31
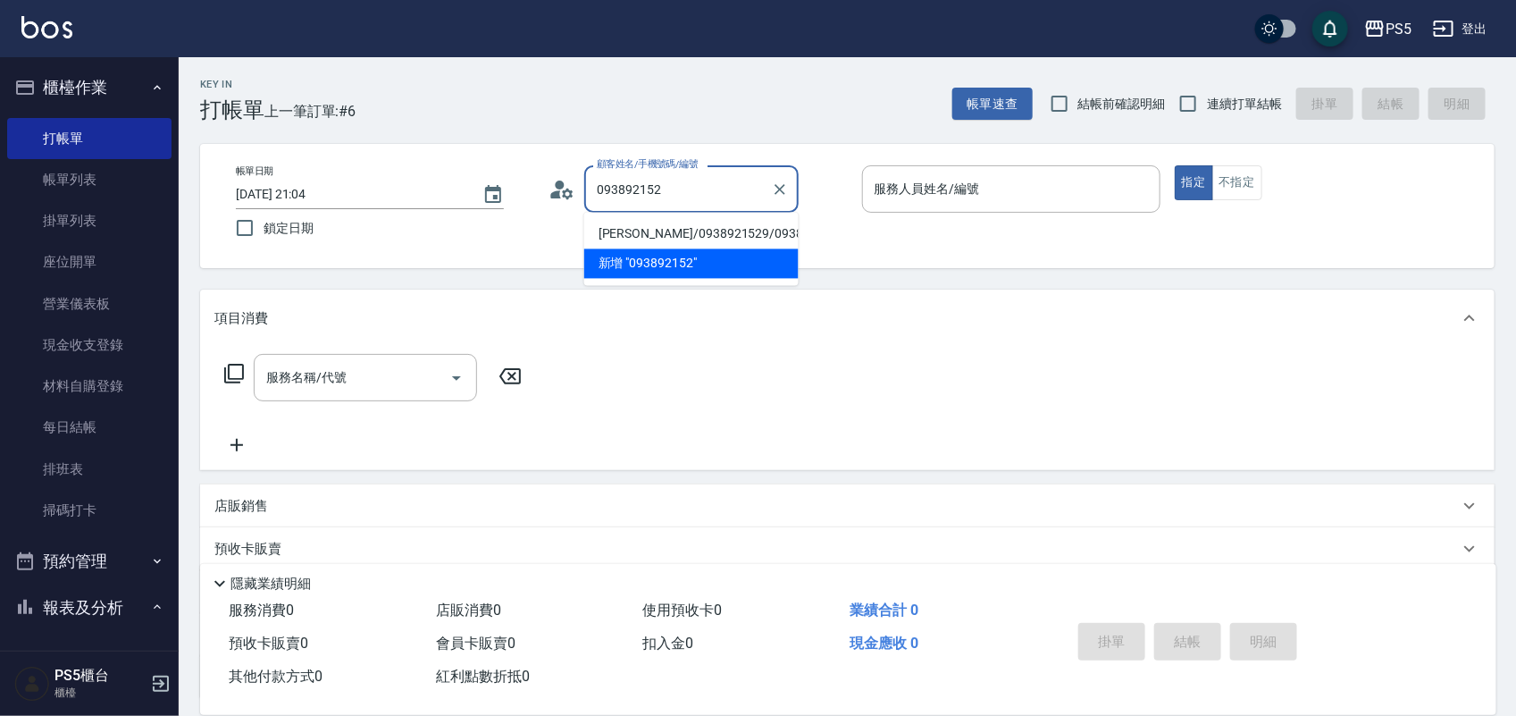
type input "[PERSON_NAME]/0938921529/0938921529"
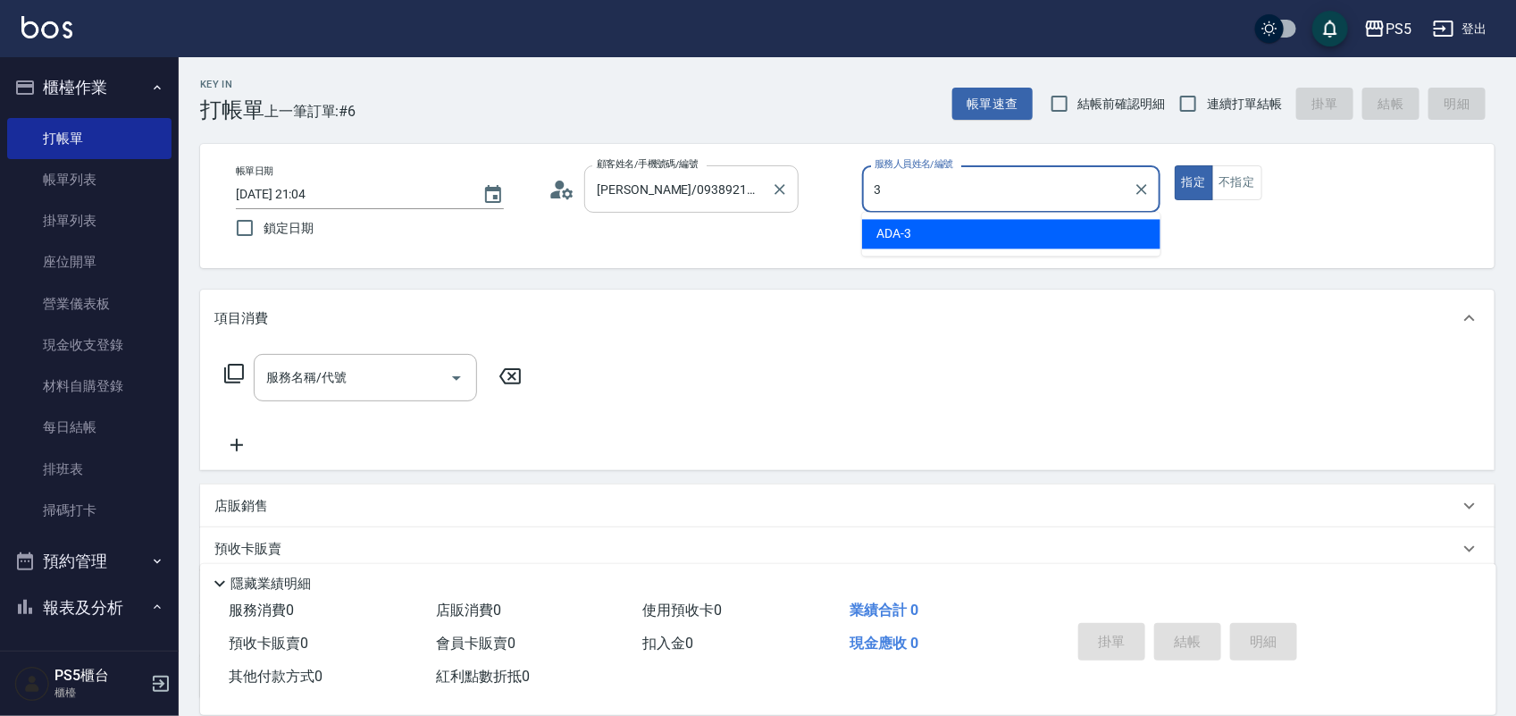
type input "ADA-3"
type button "true"
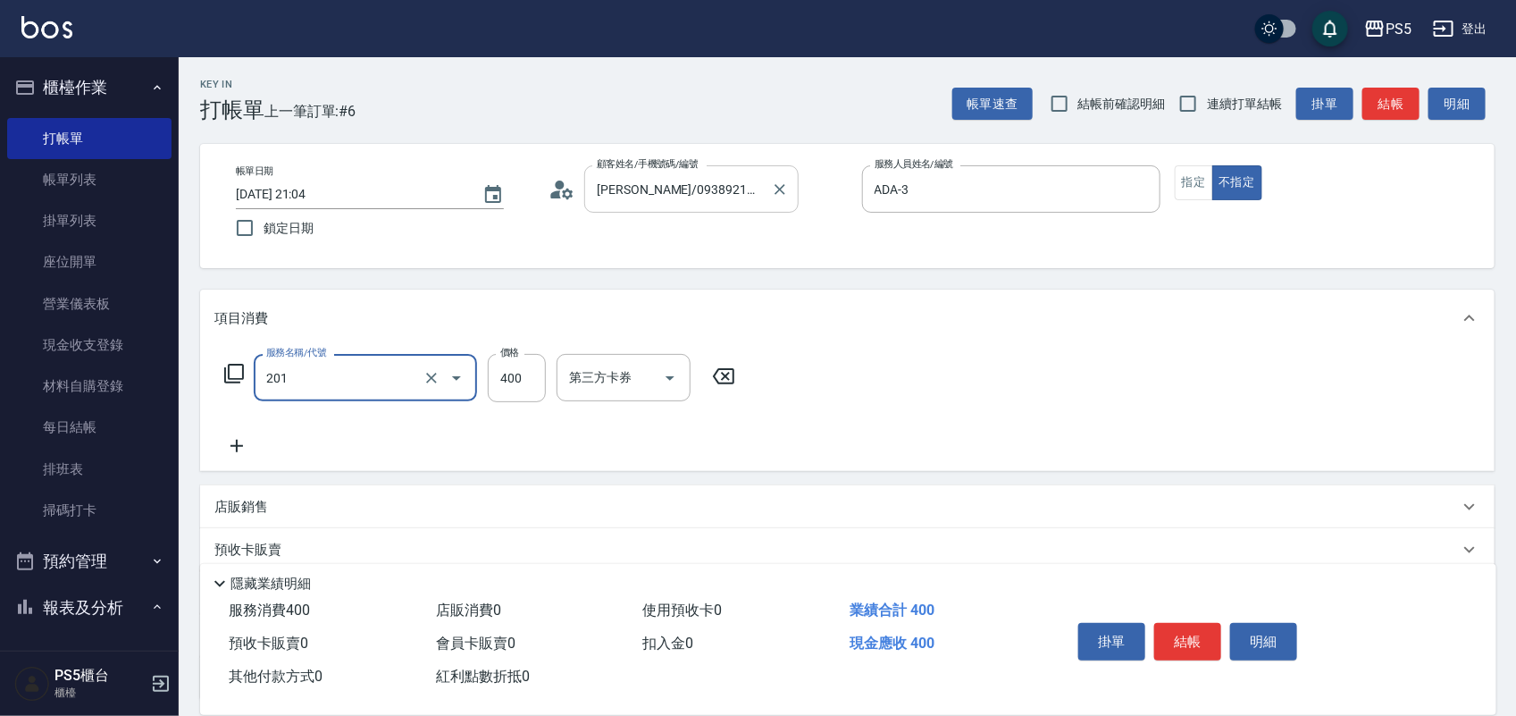
type input "洗剪400(201)"
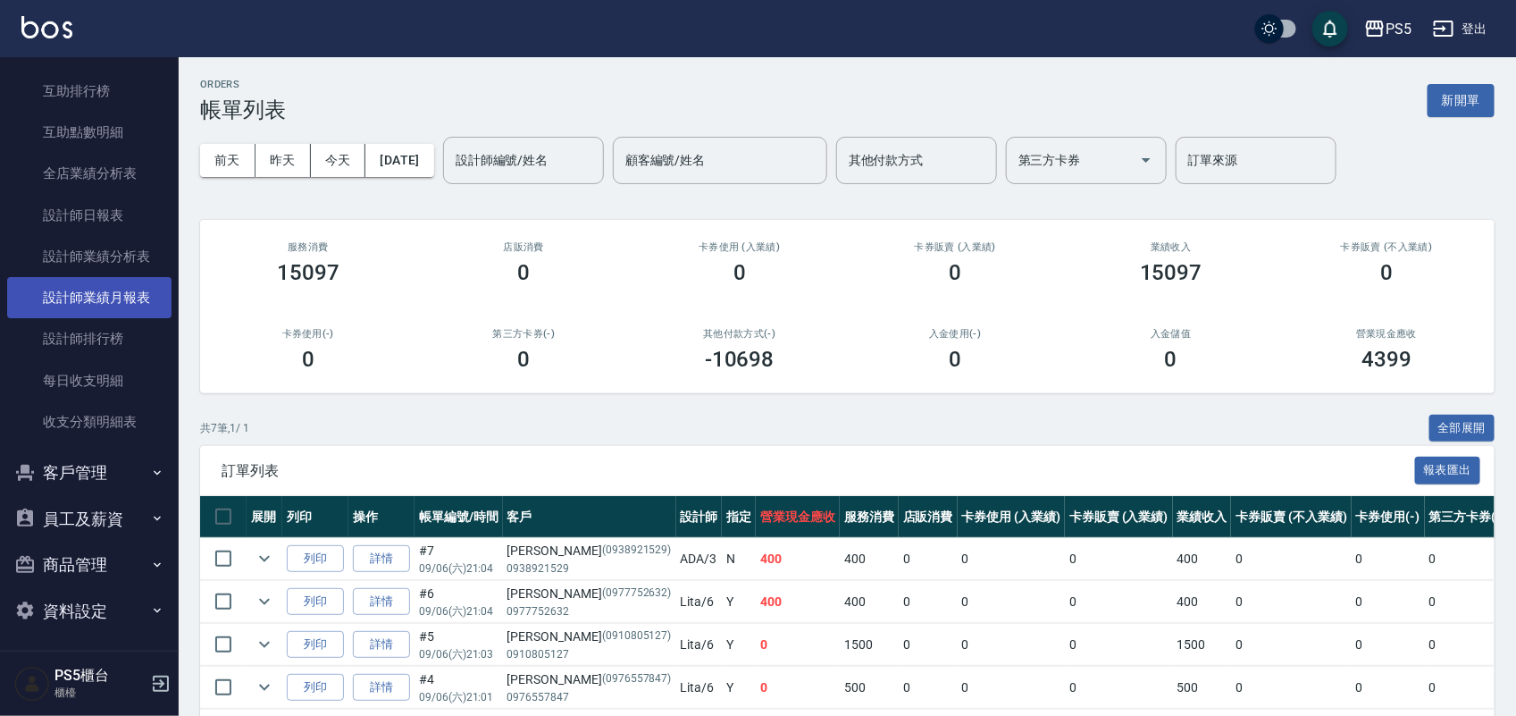
scroll to position [695, 0]
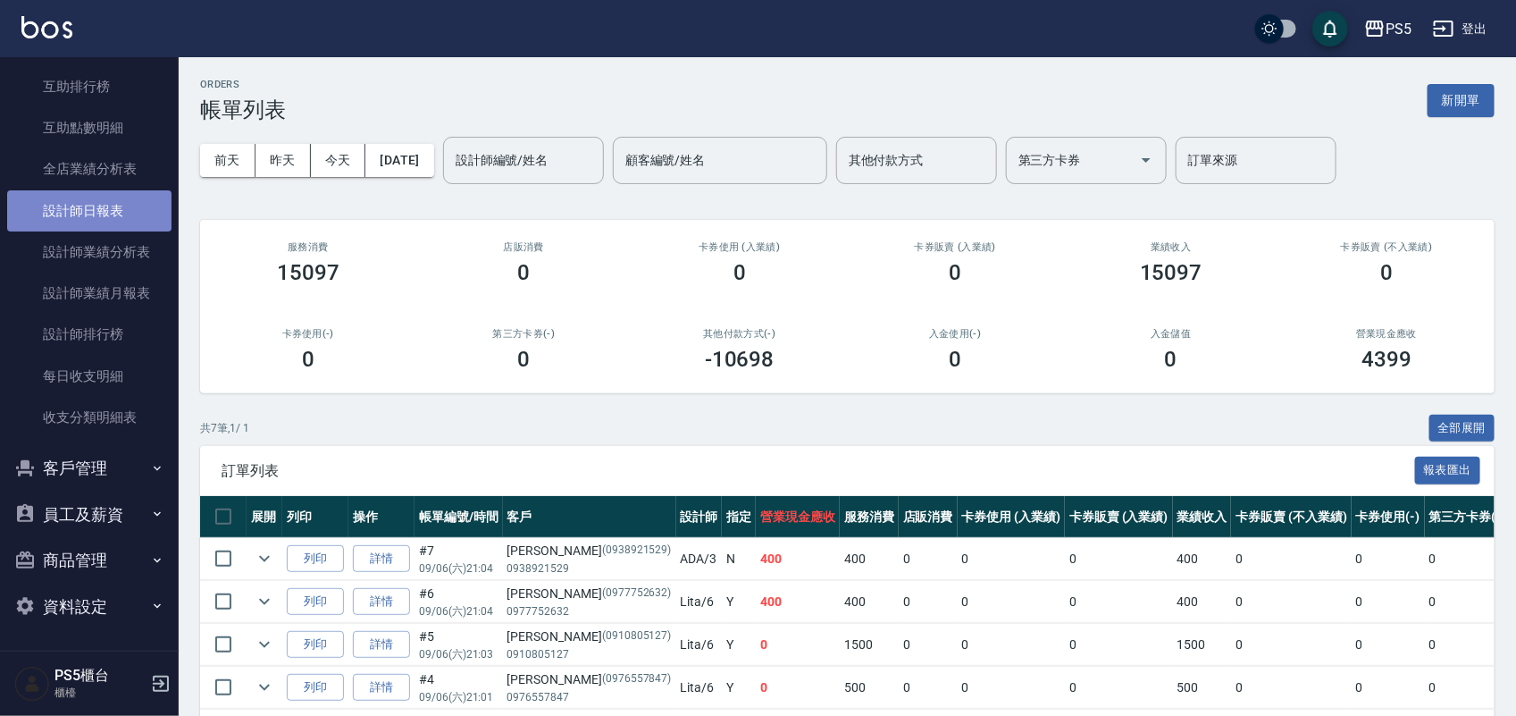
click at [107, 208] on link "設計師日報表" at bounding box center [89, 210] width 164 height 41
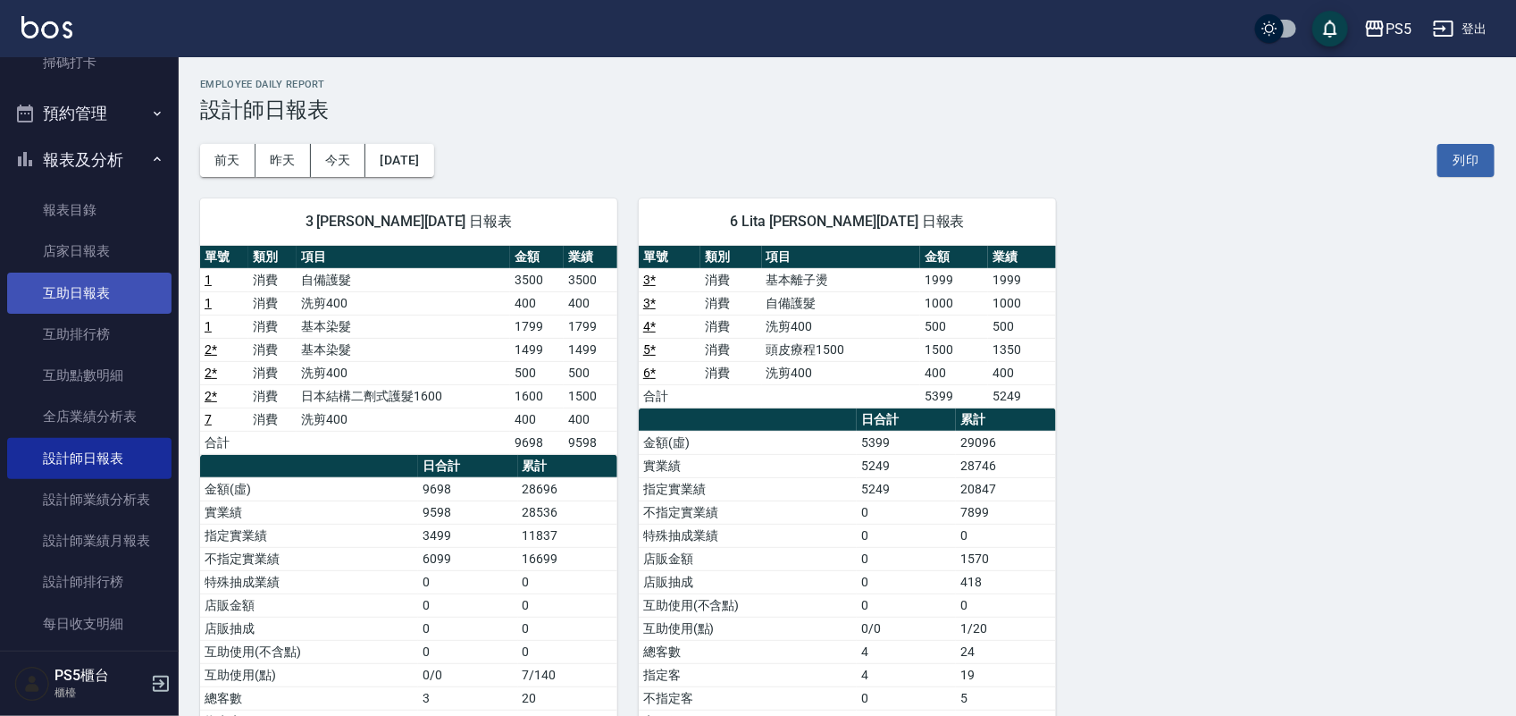
scroll to position [447, 0]
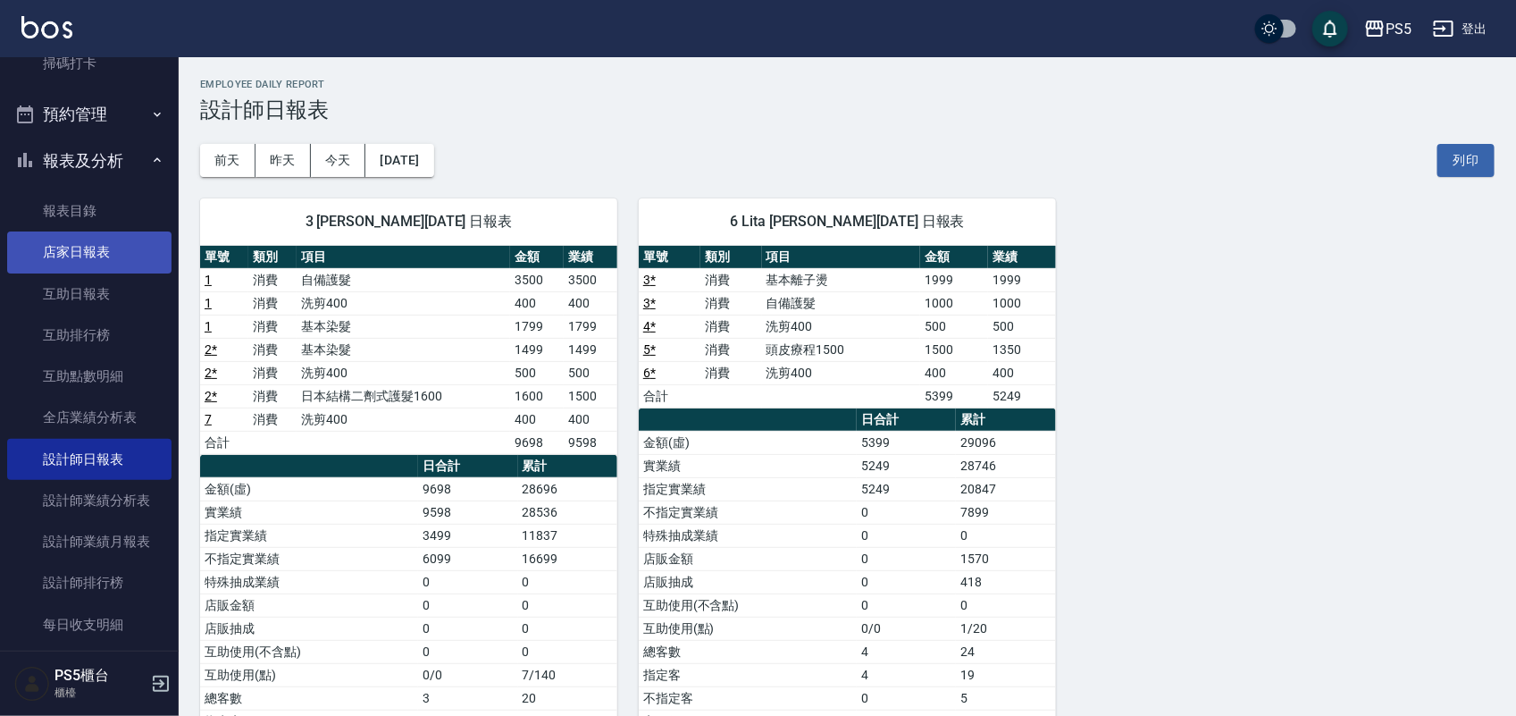
click at [74, 235] on link "店家日報表" at bounding box center [89, 251] width 164 height 41
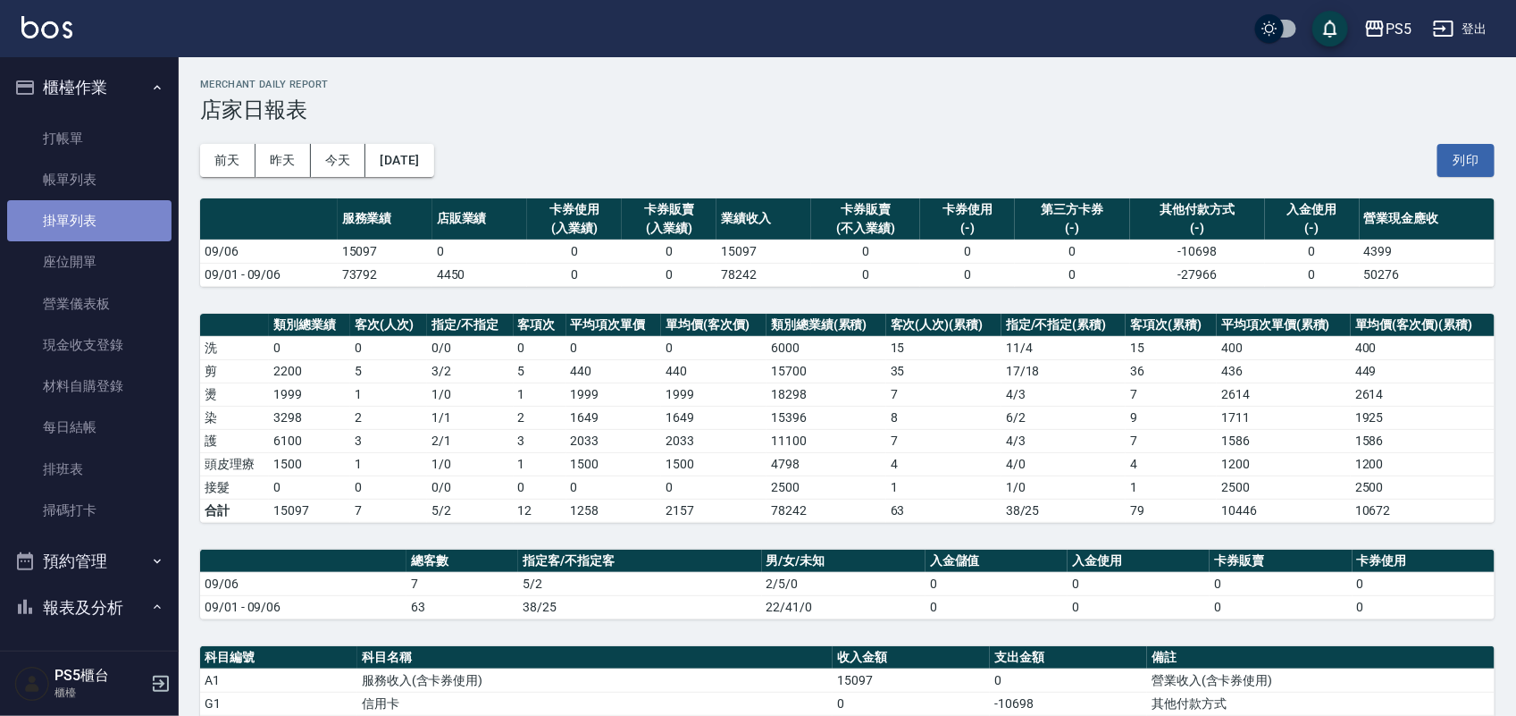
click at [91, 200] on link "掛單列表" at bounding box center [89, 220] width 164 height 41
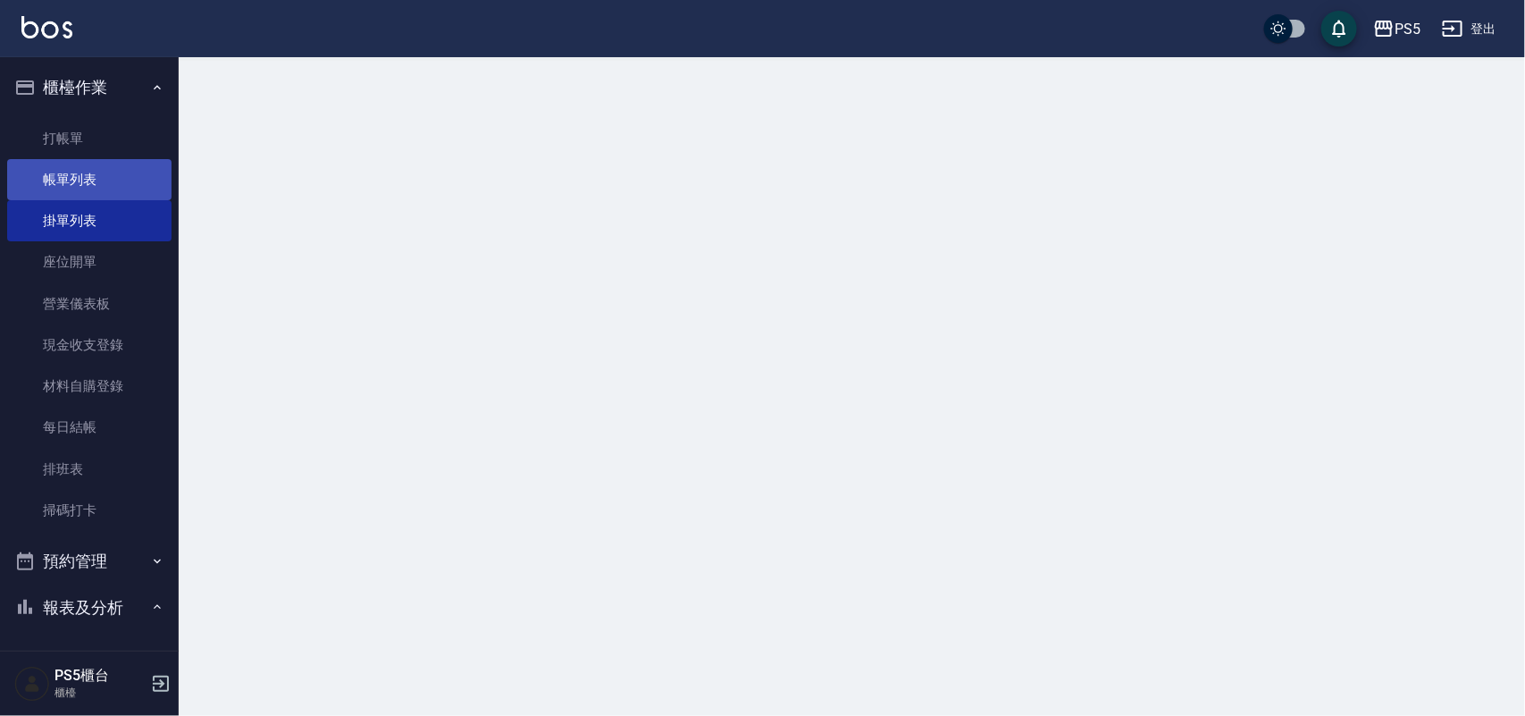
click at [92, 181] on link "帳單列表" at bounding box center [89, 179] width 164 height 41
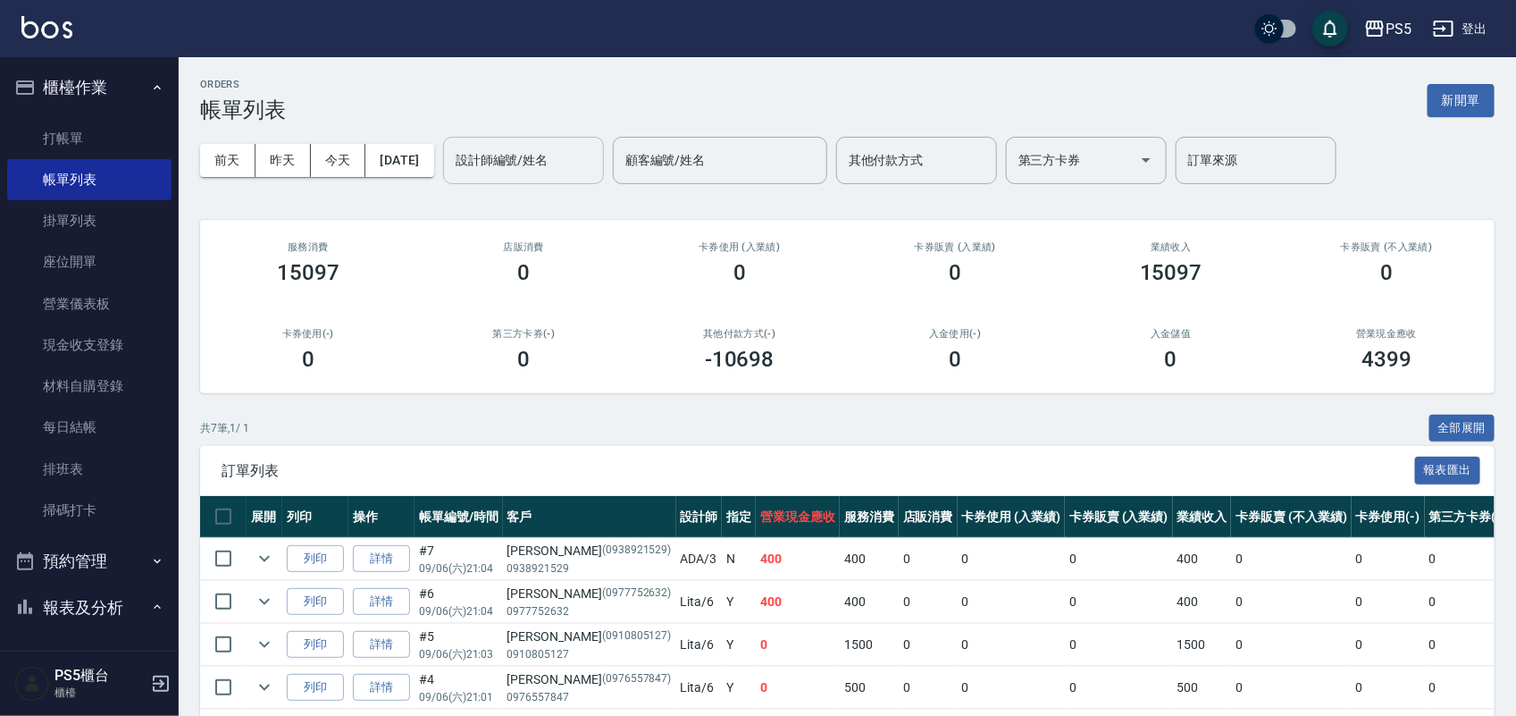
click at [538, 176] on div "設計師編號/姓名" at bounding box center [523, 160] width 161 height 47
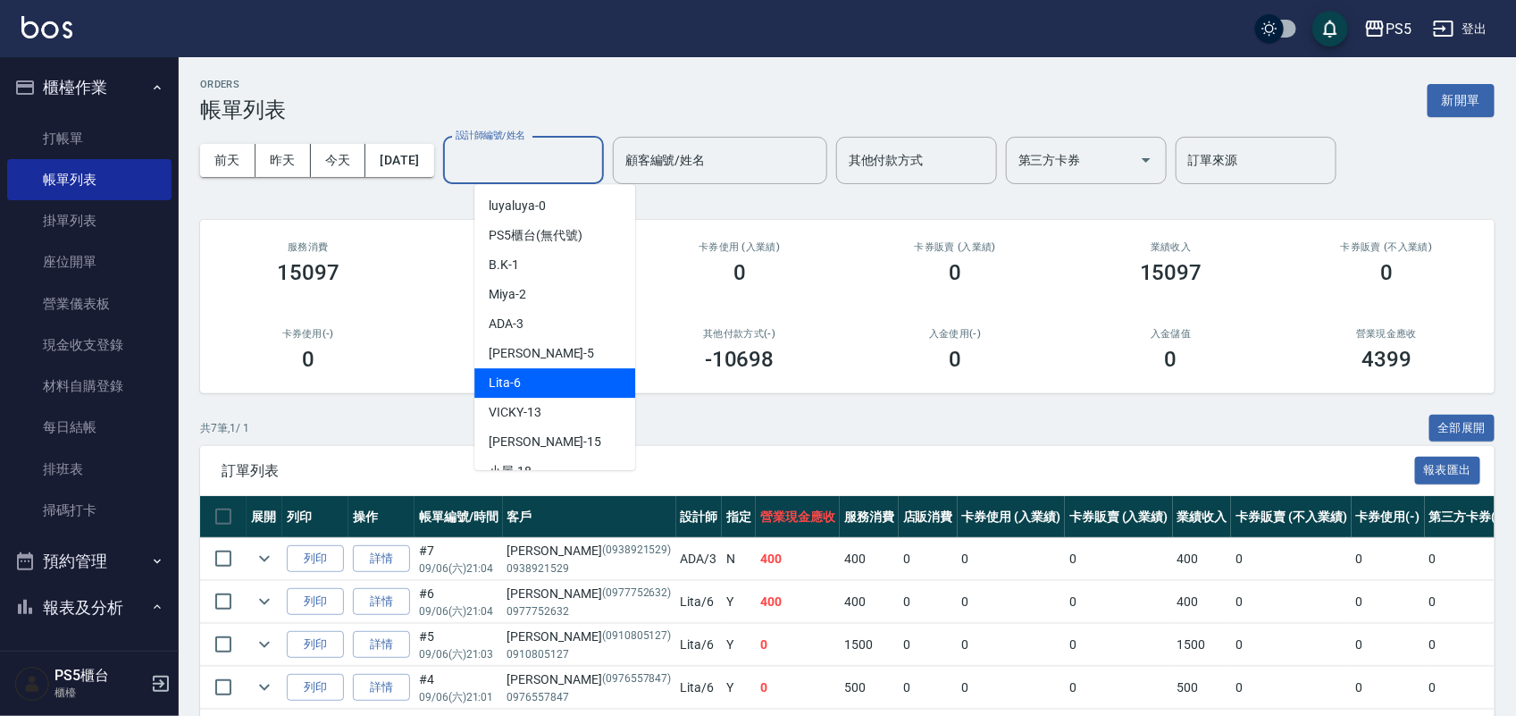
click at [542, 387] on div "Lita -6" at bounding box center [555, 382] width 161 height 29
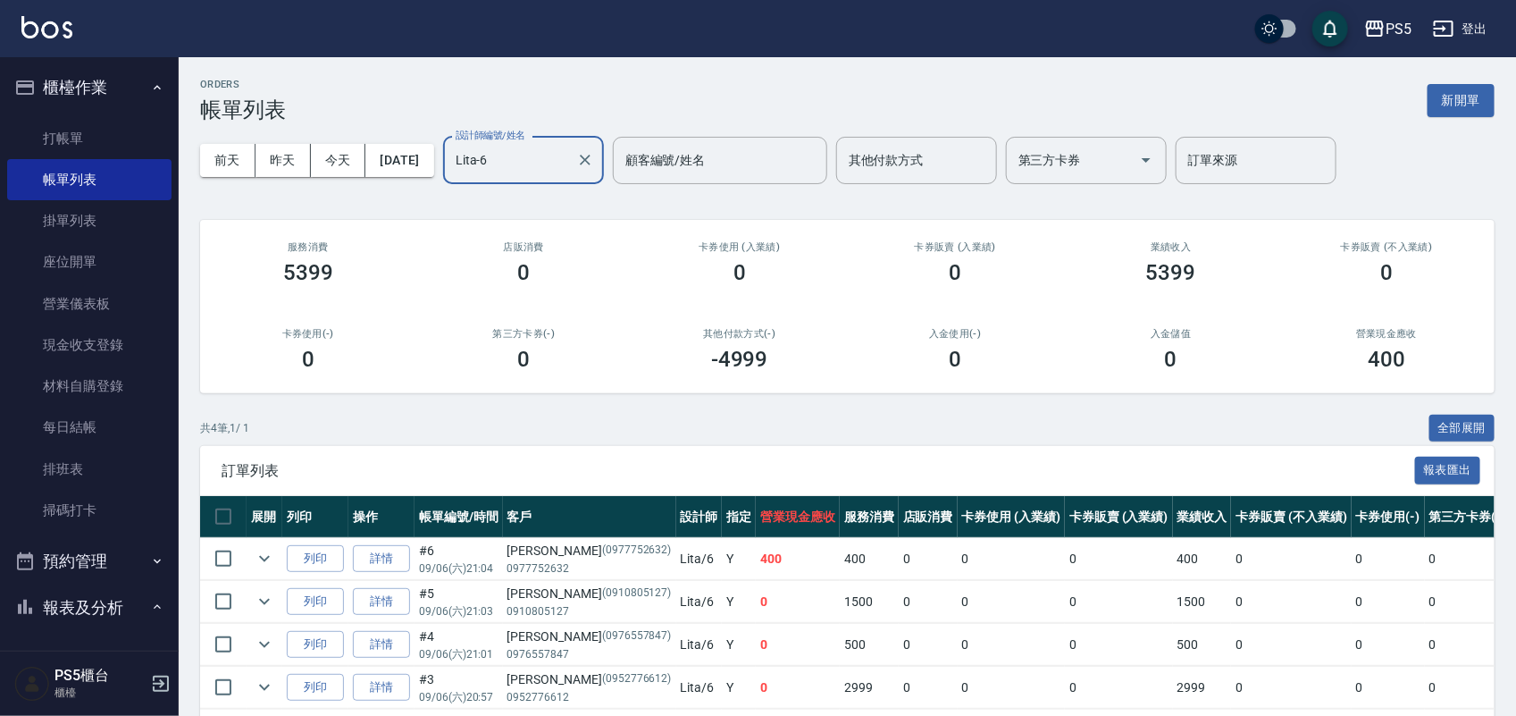
scroll to position [81, 0]
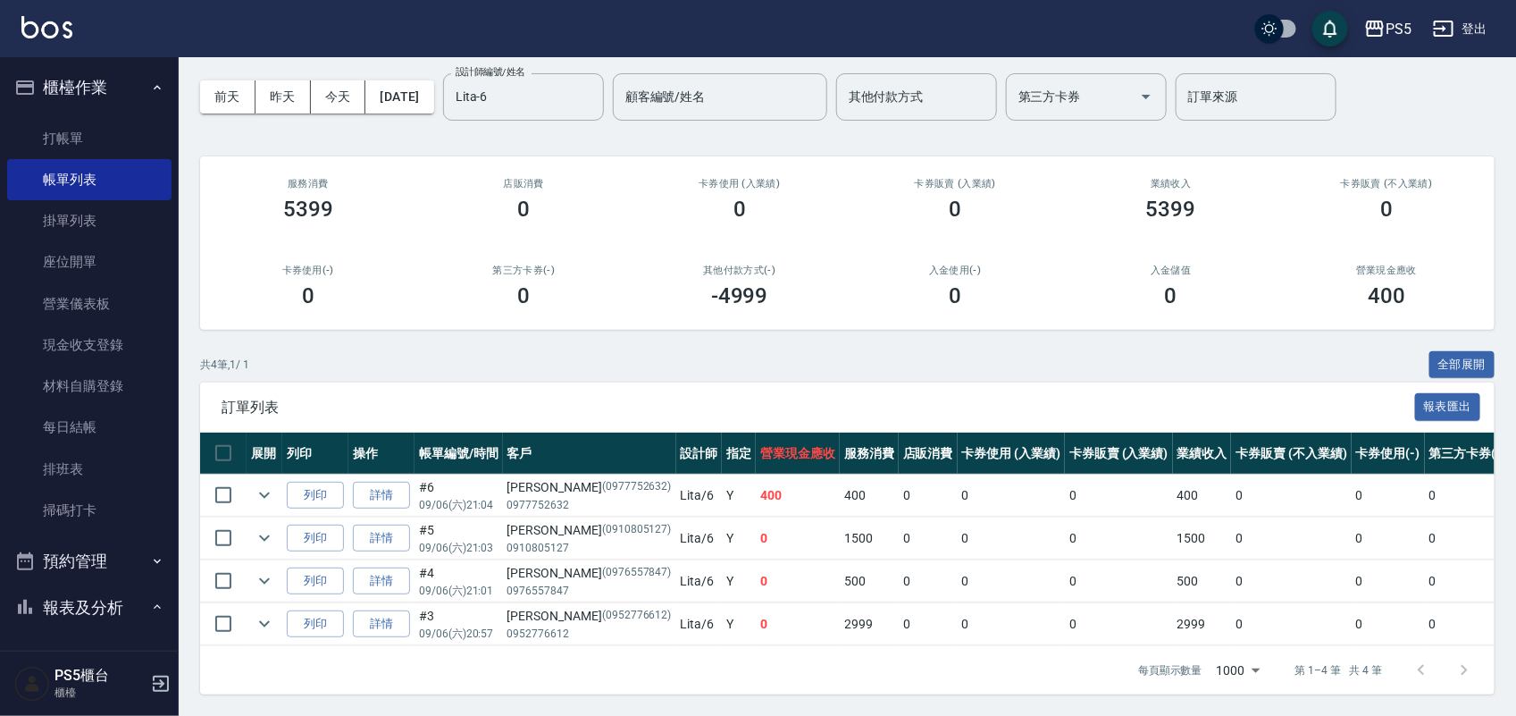
drag, startPoint x: 769, startPoint y: 610, endPoint x: 900, endPoint y: 617, distance: 130.6
click at [900, 617] on tr "列印 詳情 #3 09/06 (六) 20:57 [PERSON_NAME](0952776612) 0952776612 Lita /6 Y 0 2999 …" at bounding box center [987, 624] width 1574 height 42
drag, startPoint x: 782, startPoint y: 555, endPoint x: 823, endPoint y: 566, distance: 42.5
click at [840, 566] on td "500" at bounding box center [869, 581] width 59 height 42
drag, startPoint x: 760, startPoint y: 523, endPoint x: 814, endPoint y: 523, distance: 53.6
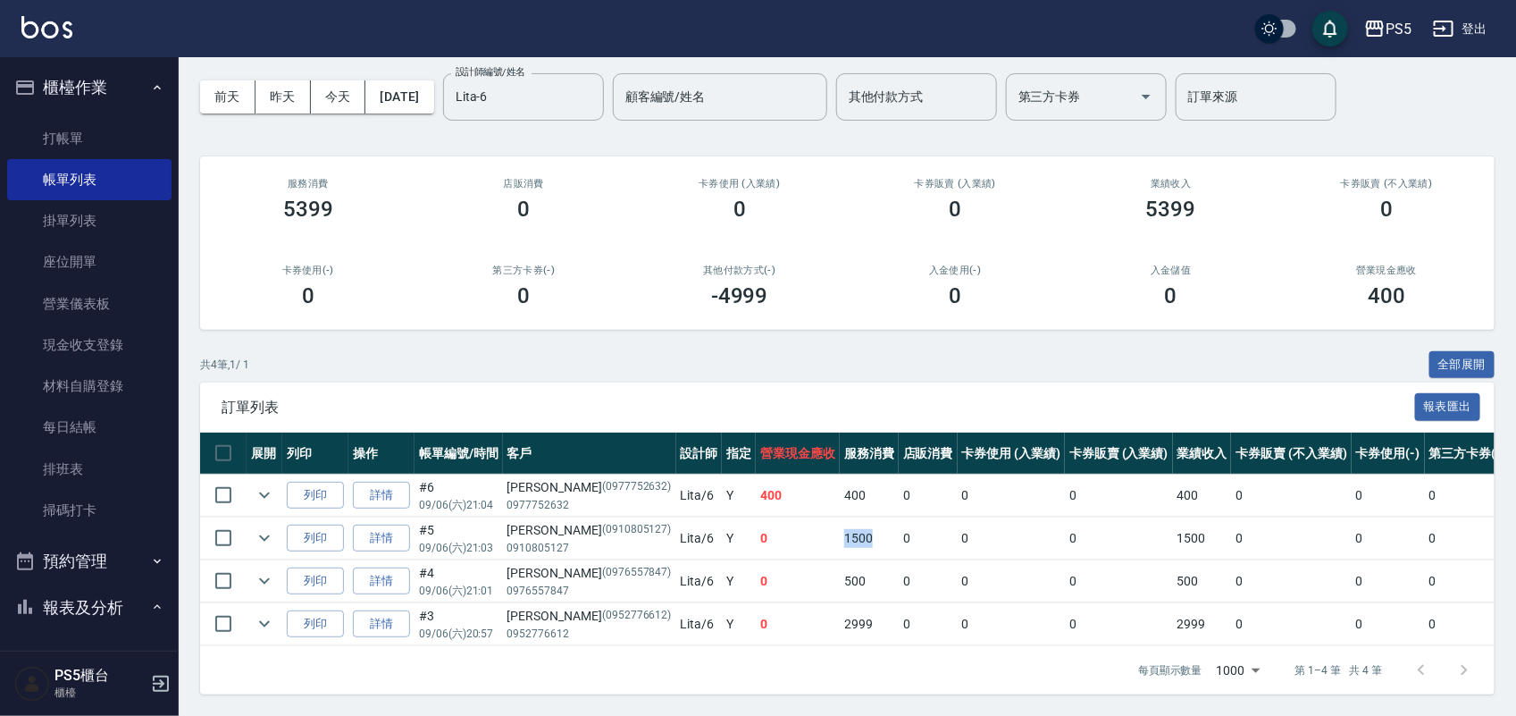
click at [814, 523] on tr "列印 詳情 #5 09/06 (六) 21:03 [PERSON_NAME](0910805127) 0910805127 Lita /6 Y 0 1500 …" at bounding box center [987, 538] width 1574 height 42
drag, startPoint x: 766, startPoint y: 483, endPoint x: 813, endPoint y: 484, distance: 47.4
click at [813, 484] on tr "列印 詳情 #6 09/06 (六) 21:04 [PERSON_NAME](0977752632) 0977752632 Lita /6 Y 400 400…" at bounding box center [987, 496] width 1574 height 42
click at [550, 98] on div "Lita-6 設計師編號/姓名" at bounding box center [523, 96] width 161 height 47
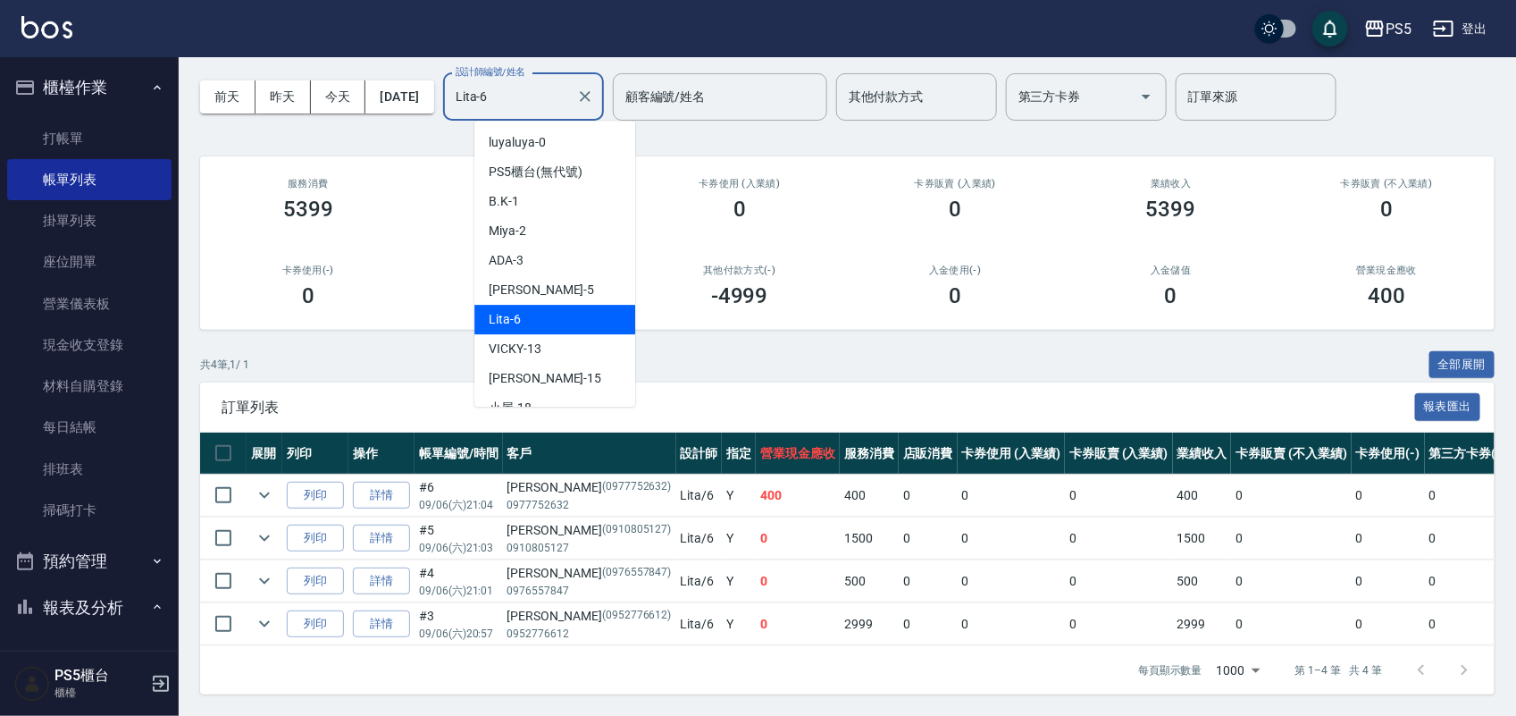
click at [550, 98] on div "Lita-6 設計師編號/姓名" at bounding box center [523, 96] width 161 height 47
click at [573, 246] on div "ADA -3" at bounding box center [555, 260] width 161 height 29
type input "ADA-3"
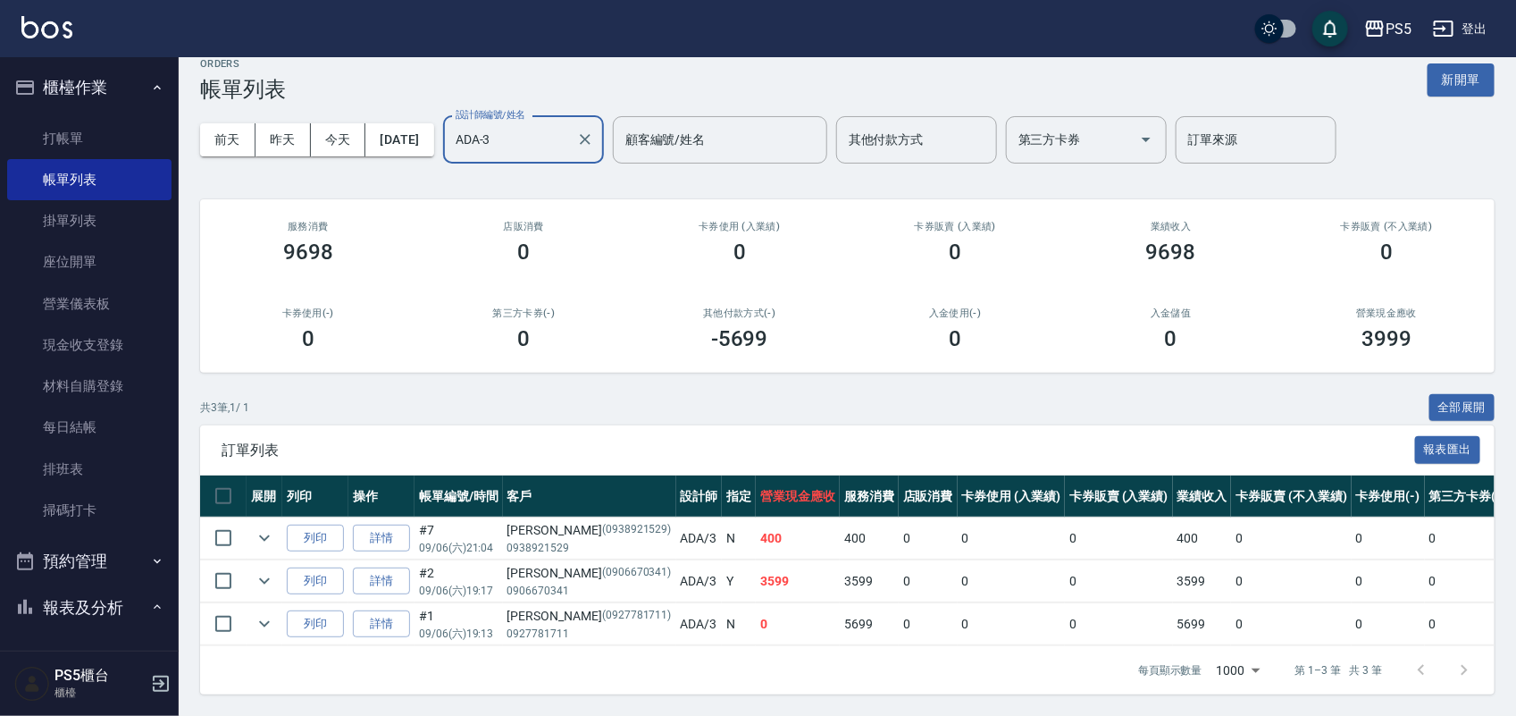
scroll to position [38, 0]
click at [77, 159] on link "帳單列表" at bounding box center [89, 179] width 164 height 41
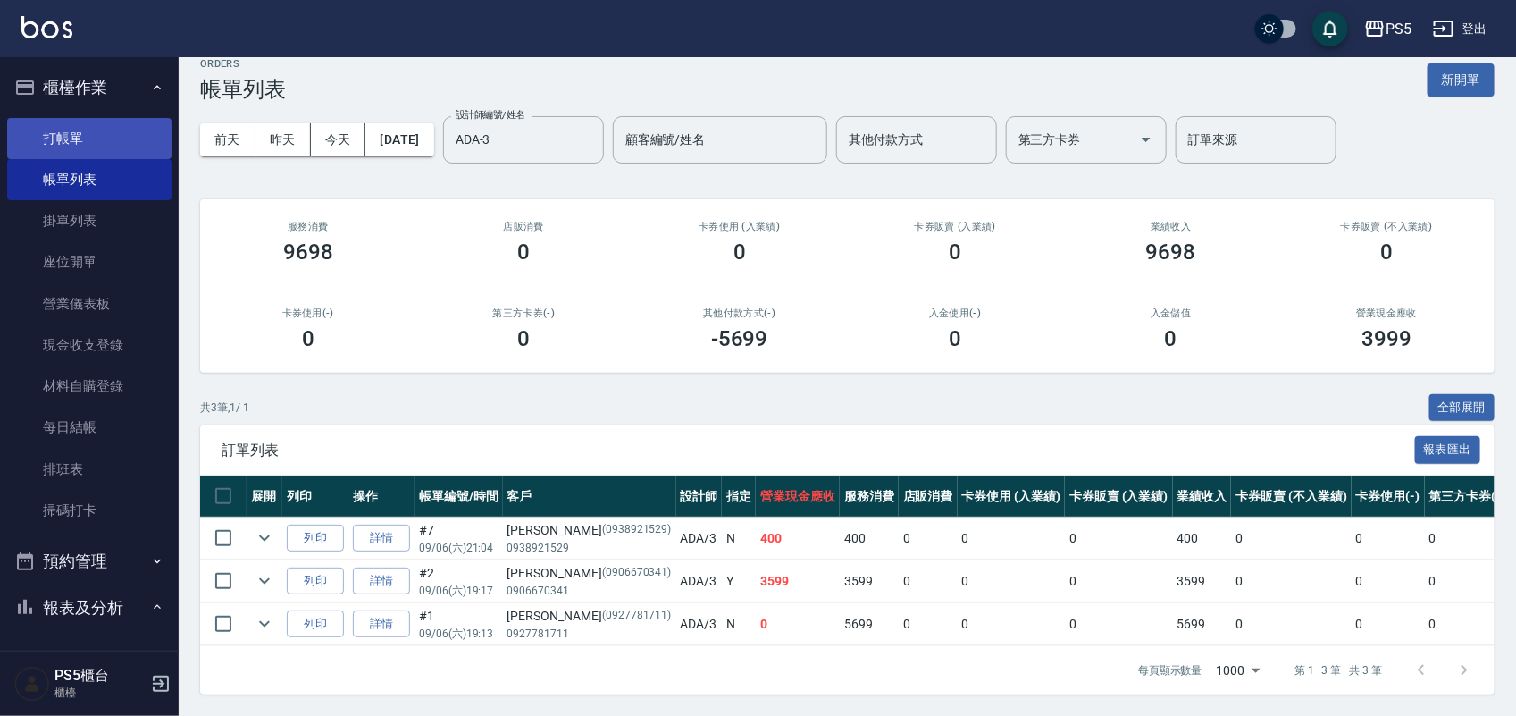
click at [94, 125] on link "打帳單" at bounding box center [89, 138] width 164 height 41
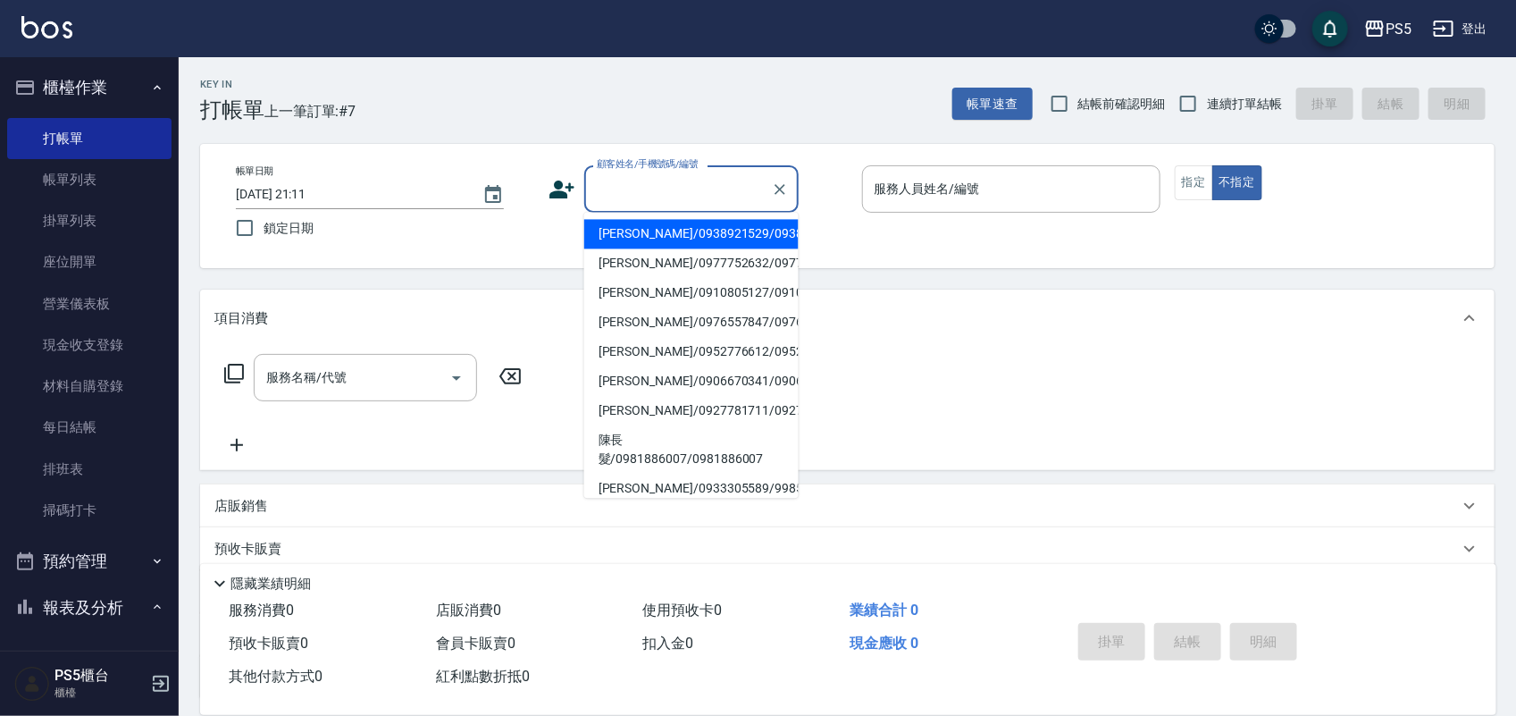
click at [712, 198] on input "顧客姓名/手機號碼/編號" at bounding box center [678, 188] width 172 height 31
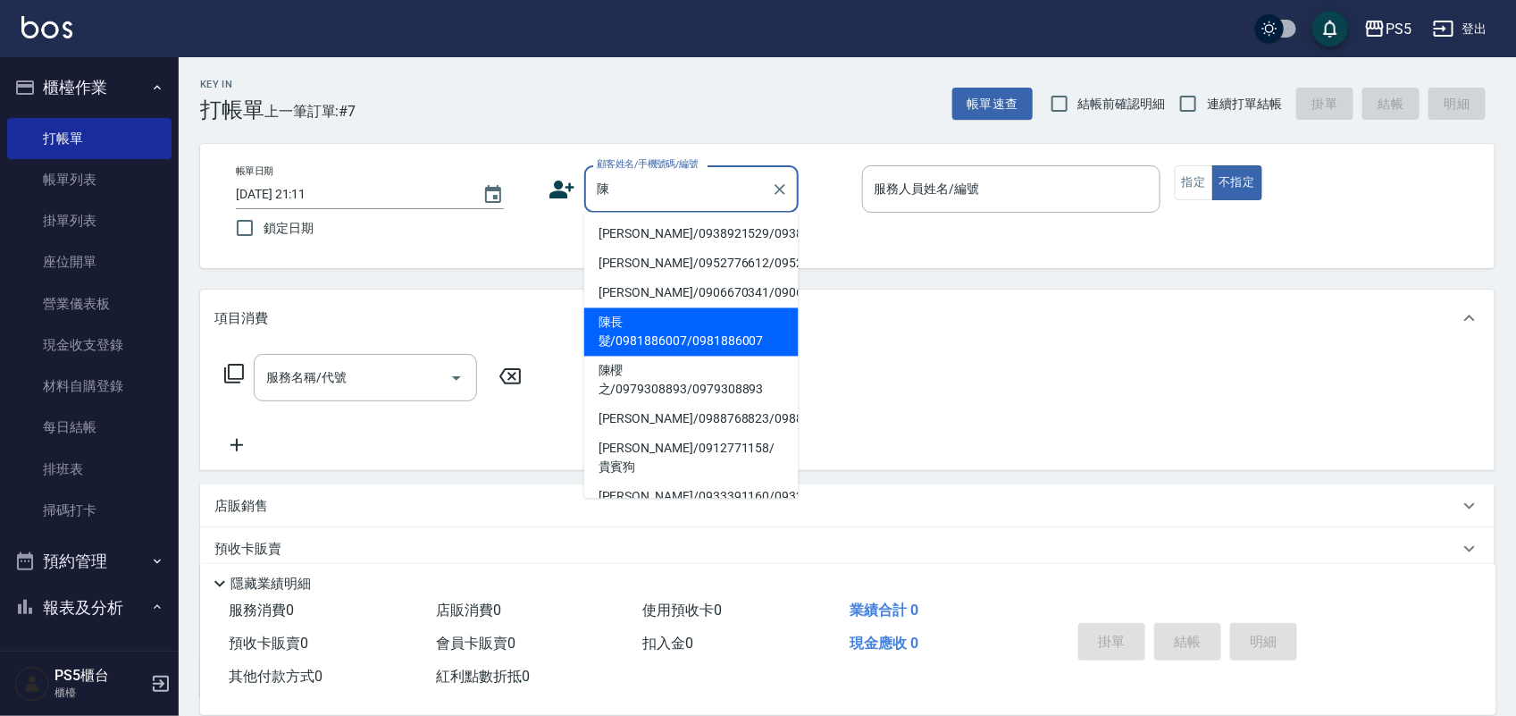
click at [691, 357] on li "陳長髮/0981886007/0981886007" at bounding box center [691, 332] width 214 height 48
type input "陳長髮/0981886007/0981886007"
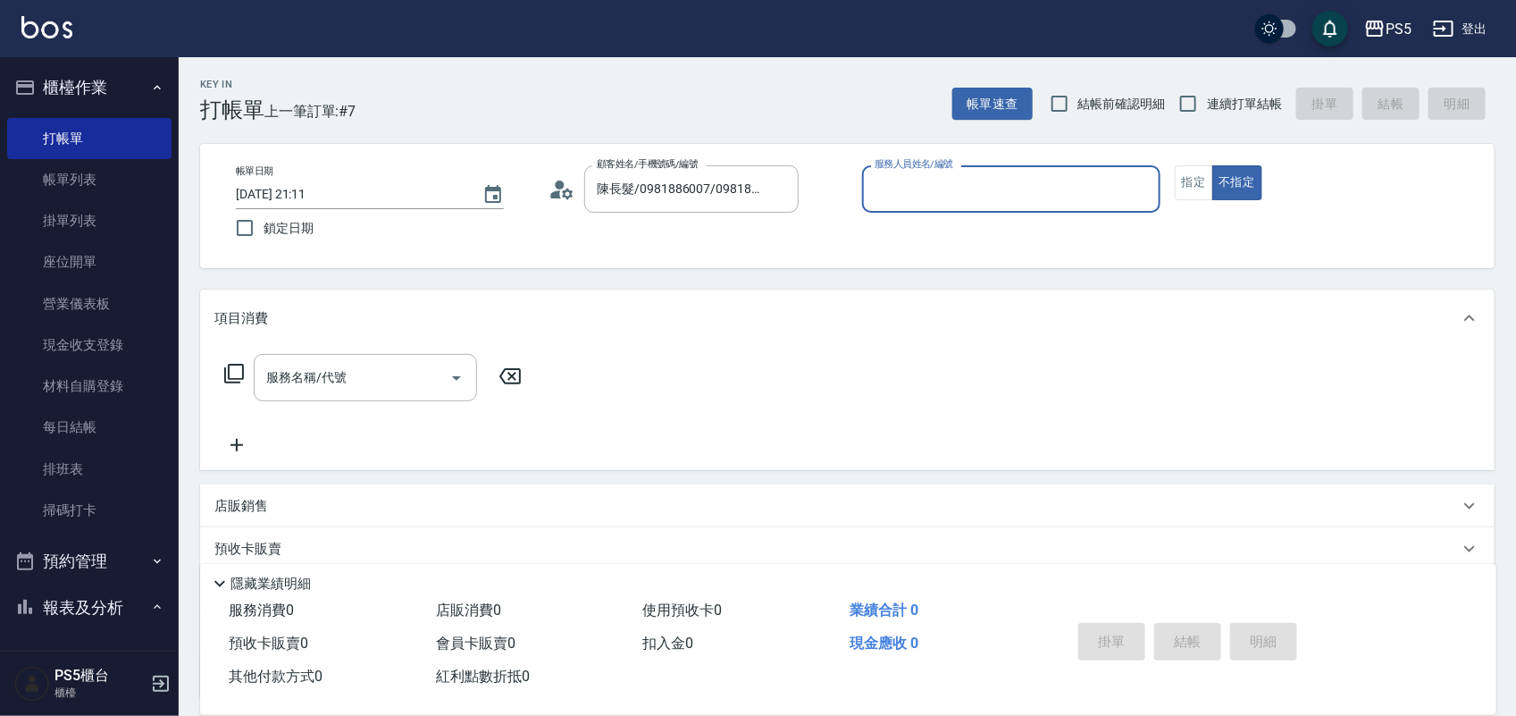
type input "[PERSON_NAME]-5"
click at [1196, 189] on button "指定" at bounding box center [1194, 182] width 38 height 35
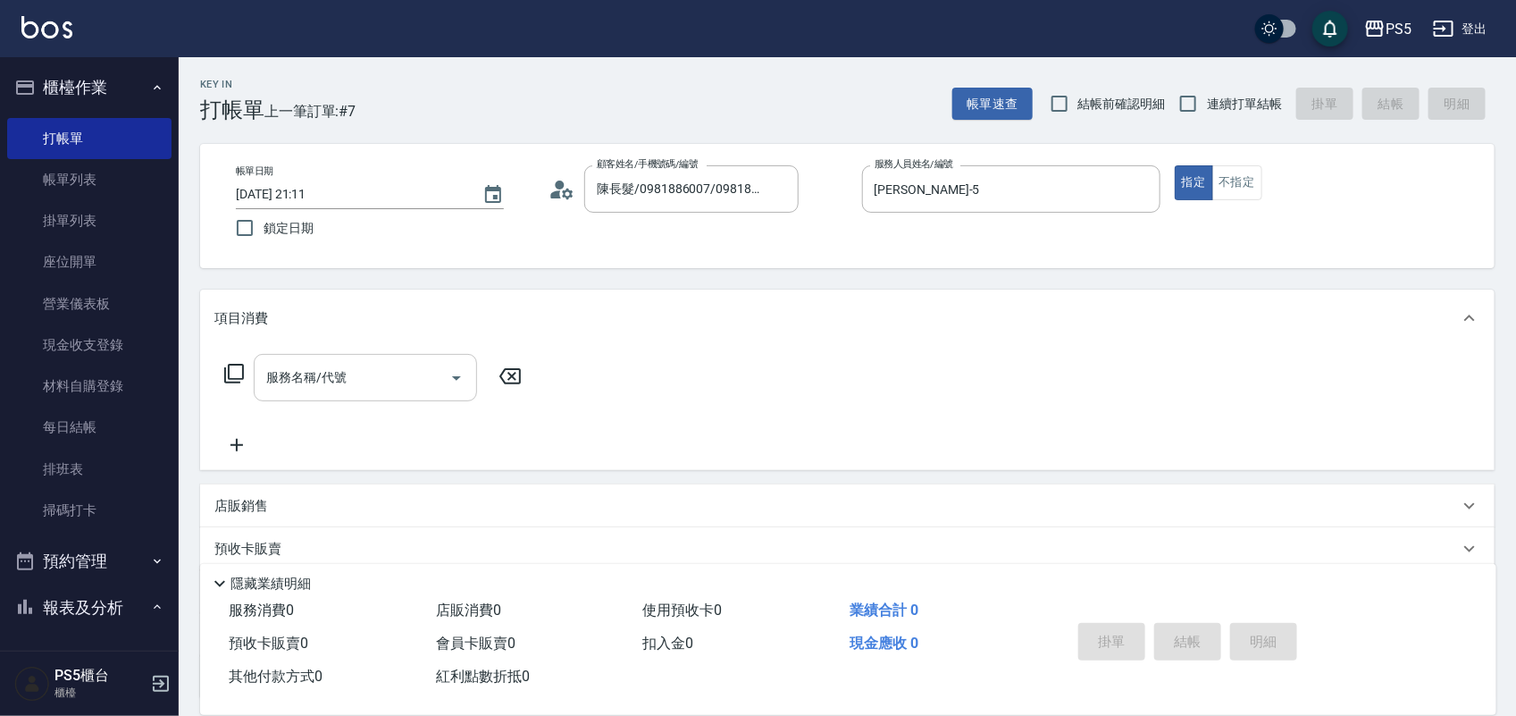
click at [407, 369] on input "服務名稱/代號" at bounding box center [352, 377] width 181 height 31
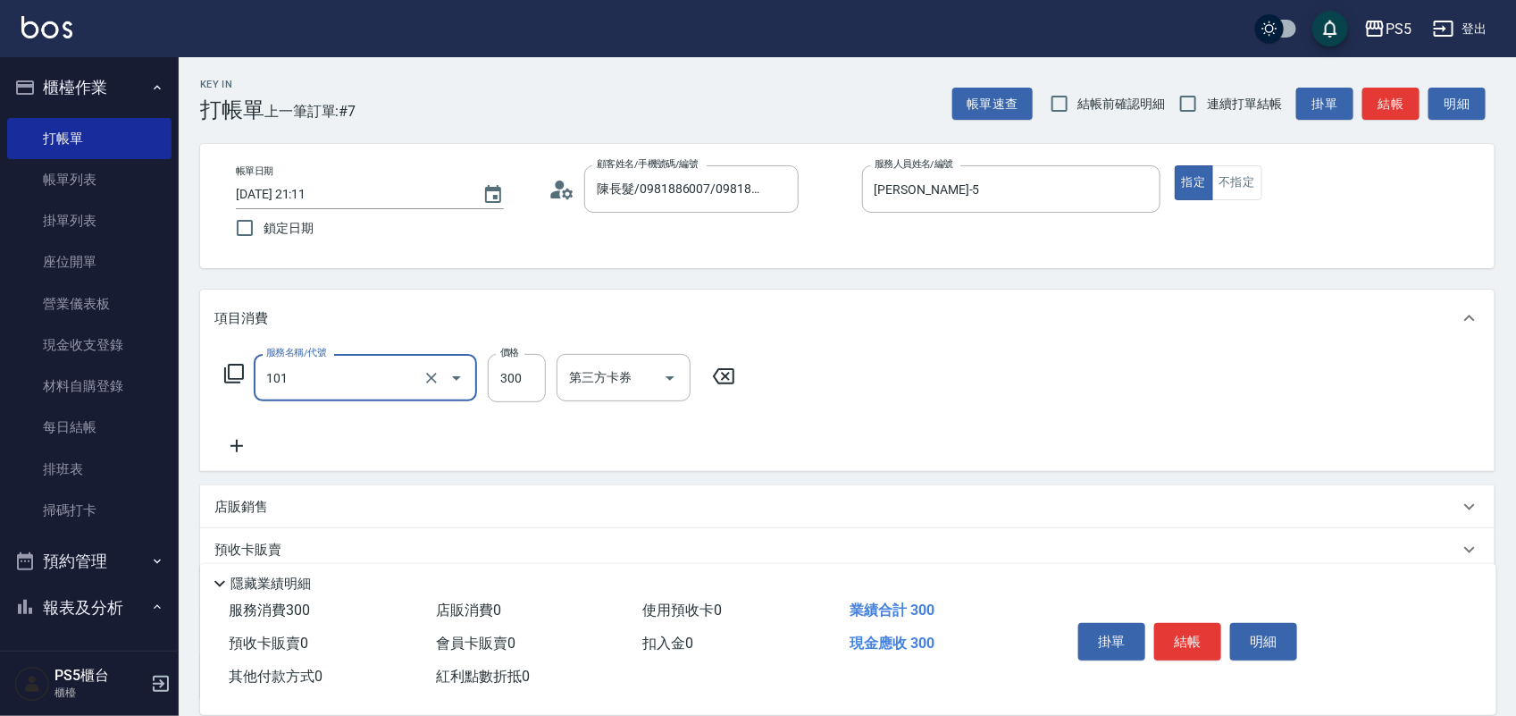
type input "洗髮(101)"
type input "400"
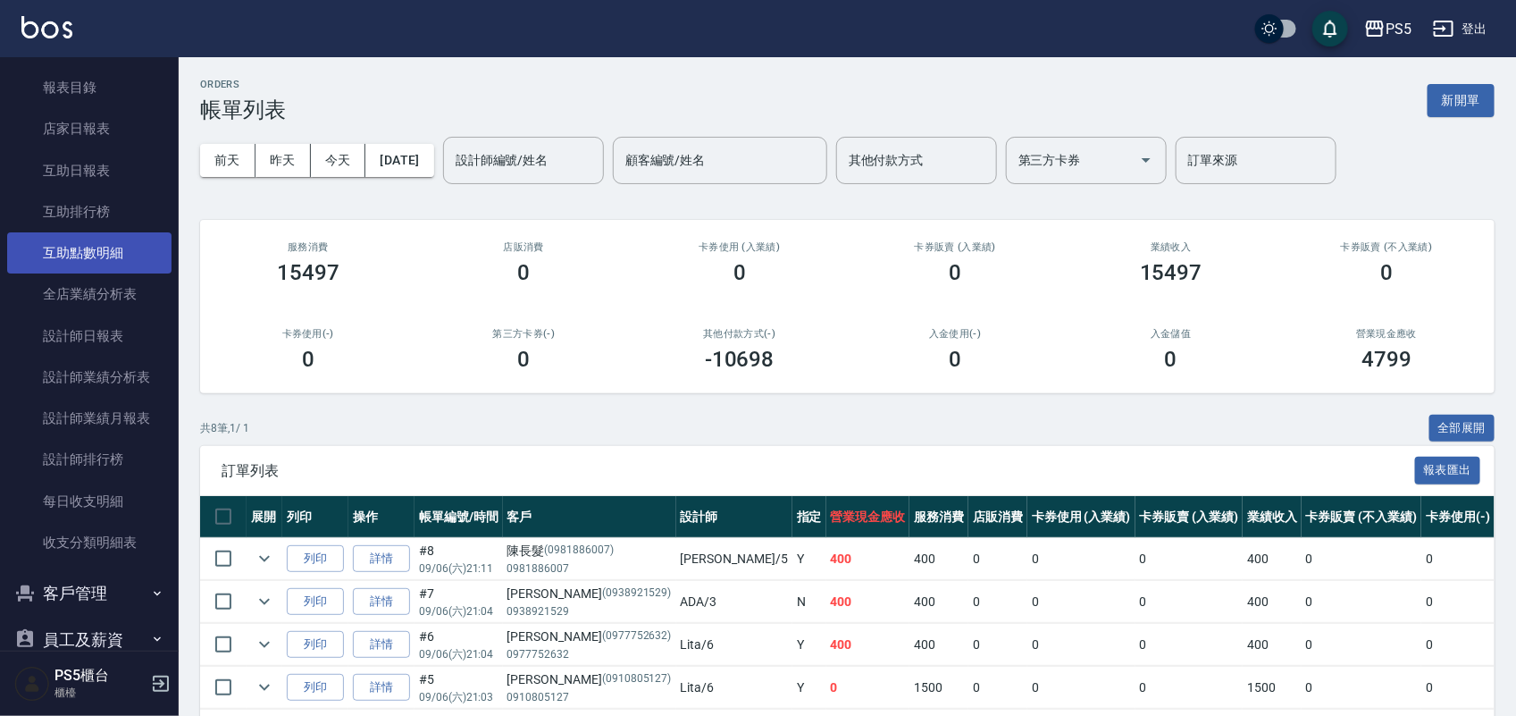
scroll to position [447, 0]
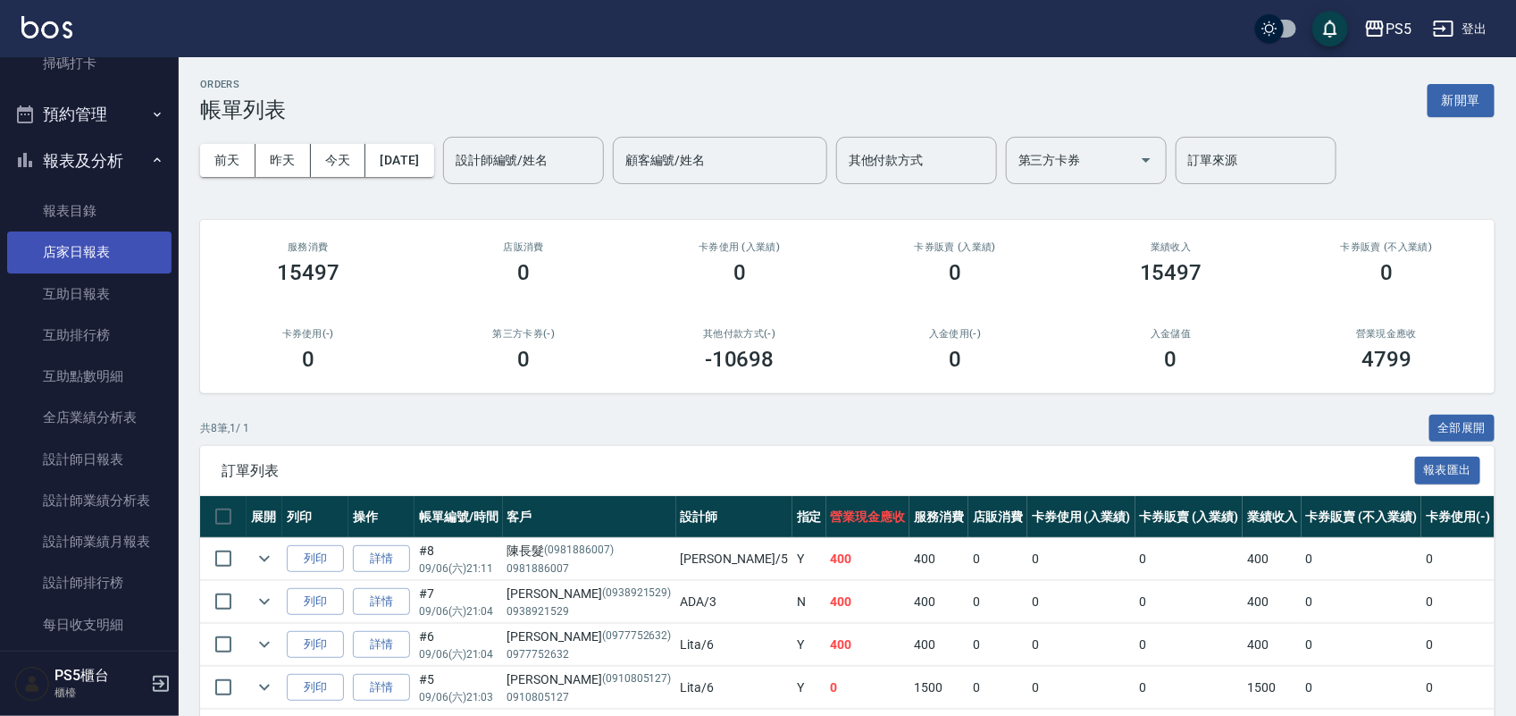
click at [105, 243] on link "店家日報表" at bounding box center [89, 251] width 164 height 41
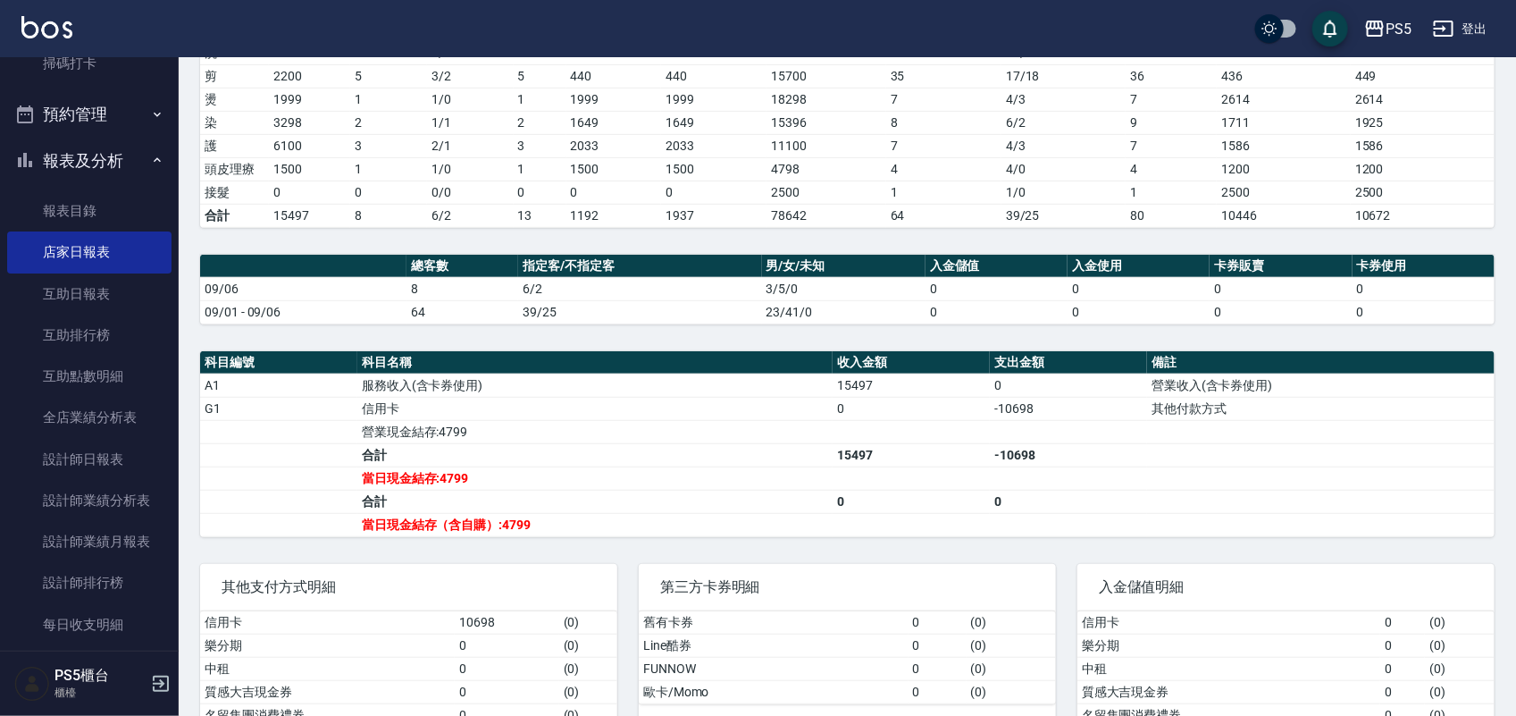
scroll to position [354, 0]
